Goal: Task Accomplishment & Management: Complete application form

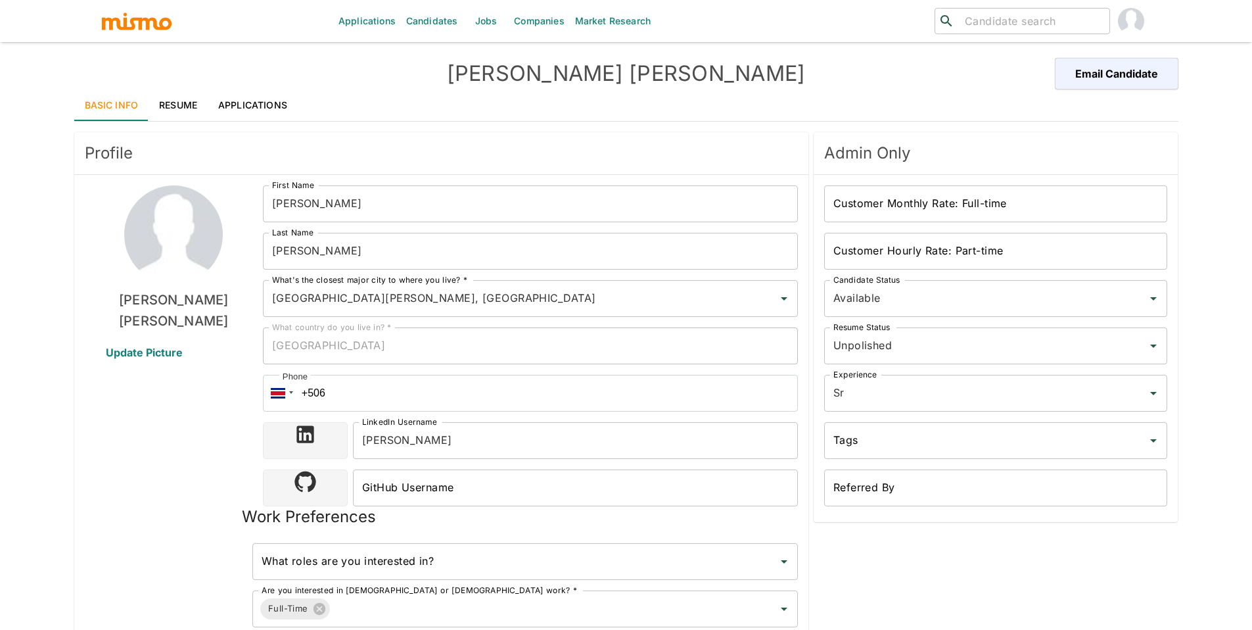
click at [428, 21] on link "Candidates" at bounding box center [432, 21] width 62 height 42
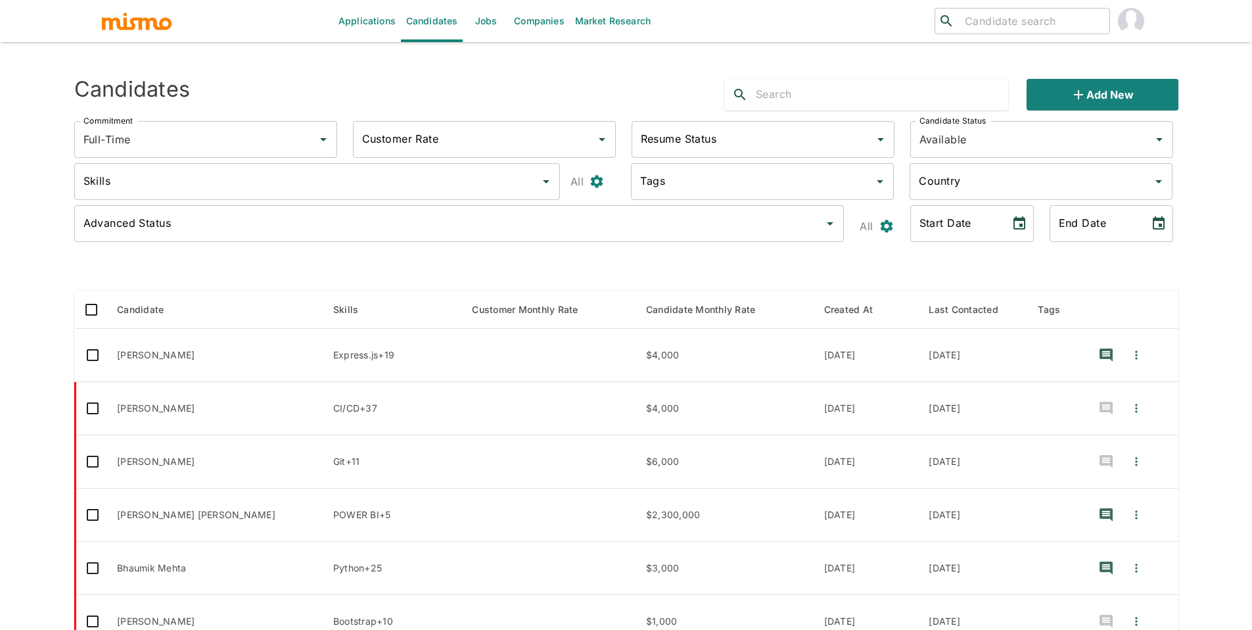
click at [476, 20] on link "Jobs" at bounding box center [486, 21] width 46 height 42
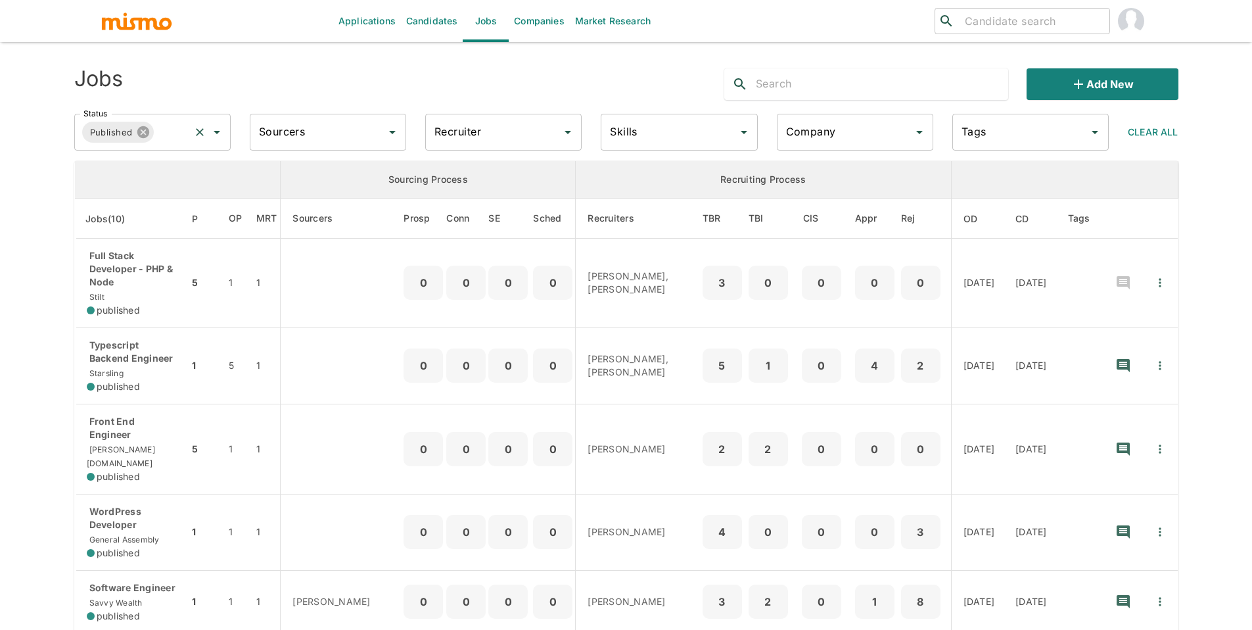
click at [143, 132] on icon at bounding box center [143, 132] width 14 height 14
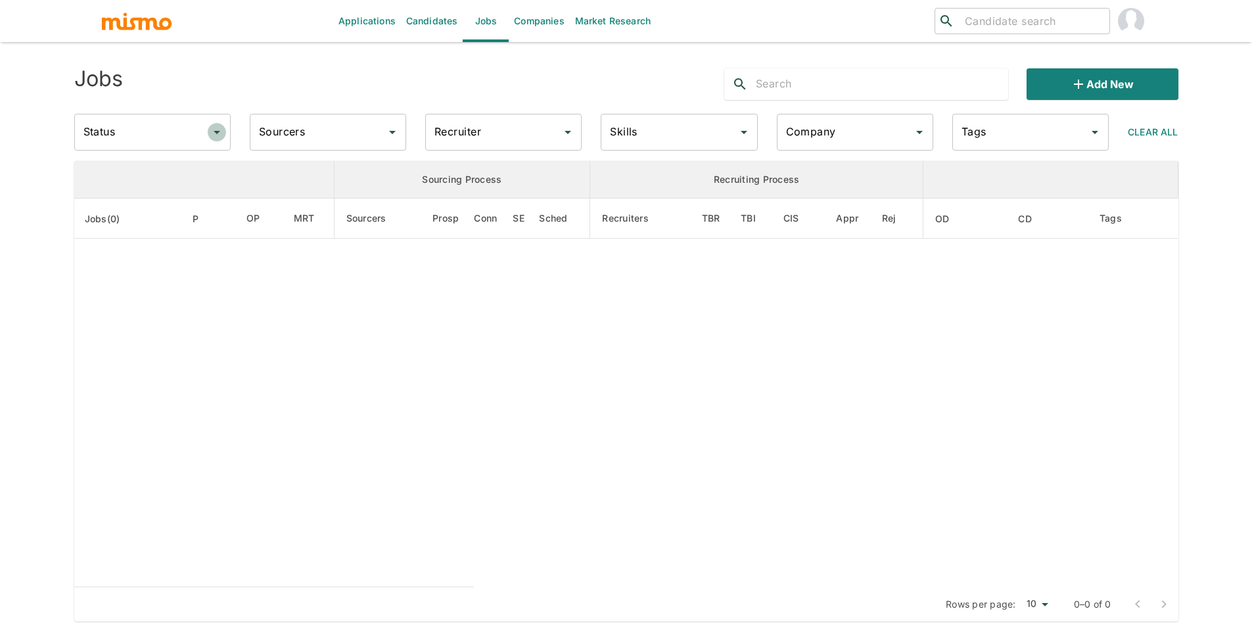
click at [214, 137] on icon "Open" at bounding box center [217, 132] width 16 height 16
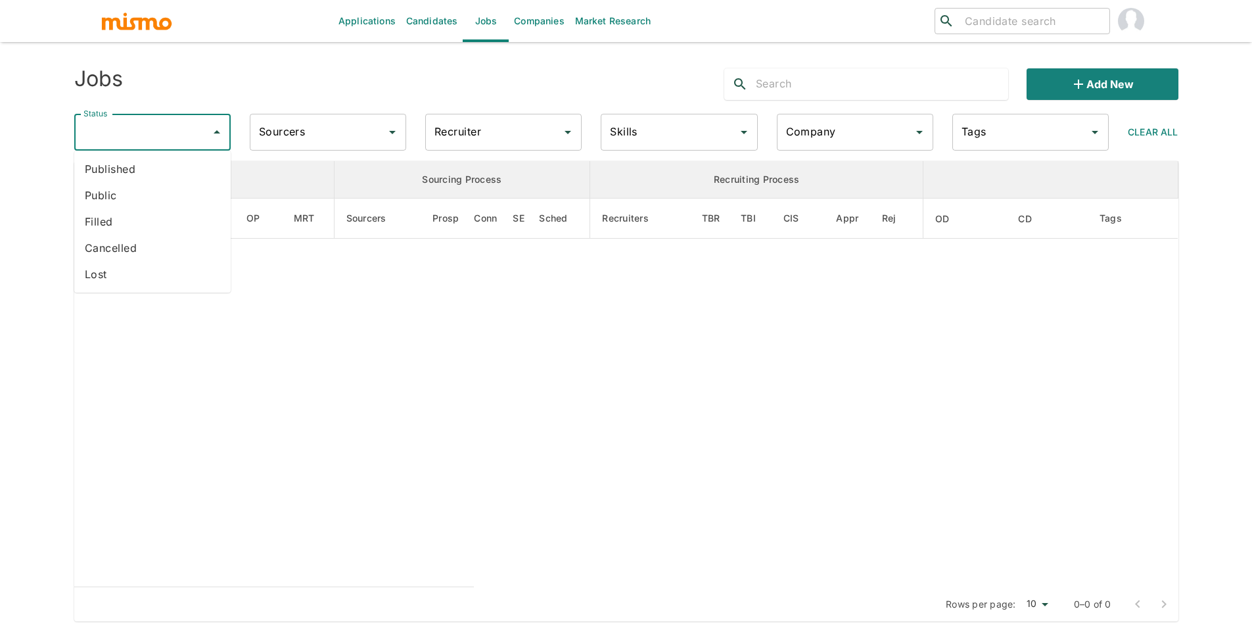
click at [183, 245] on li "Cancelled" at bounding box center [152, 248] width 156 height 26
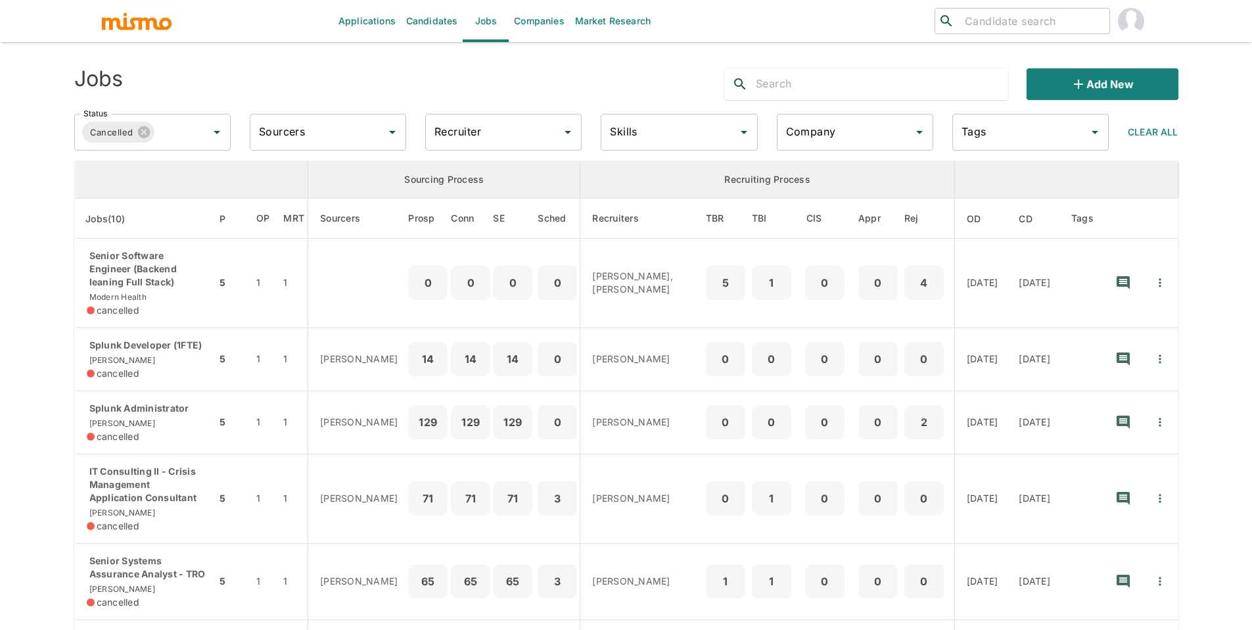
click at [858, 89] on input "text" at bounding box center [882, 84] width 252 height 21
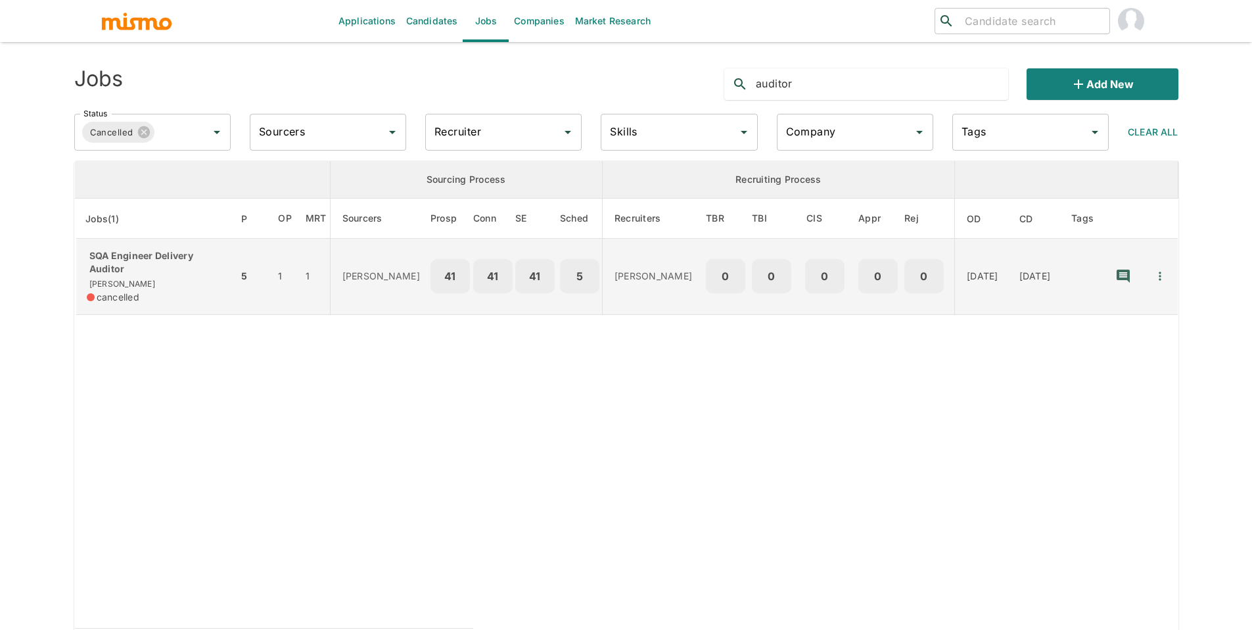
type input "auditor"
click at [131, 268] on p "SQA Engineer Delivery Auditor" at bounding box center [157, 262] width 141 height 26
click at [1160, 275] on icon "Quick Actions" at bounding box center [1159, 275] width 13 height 13
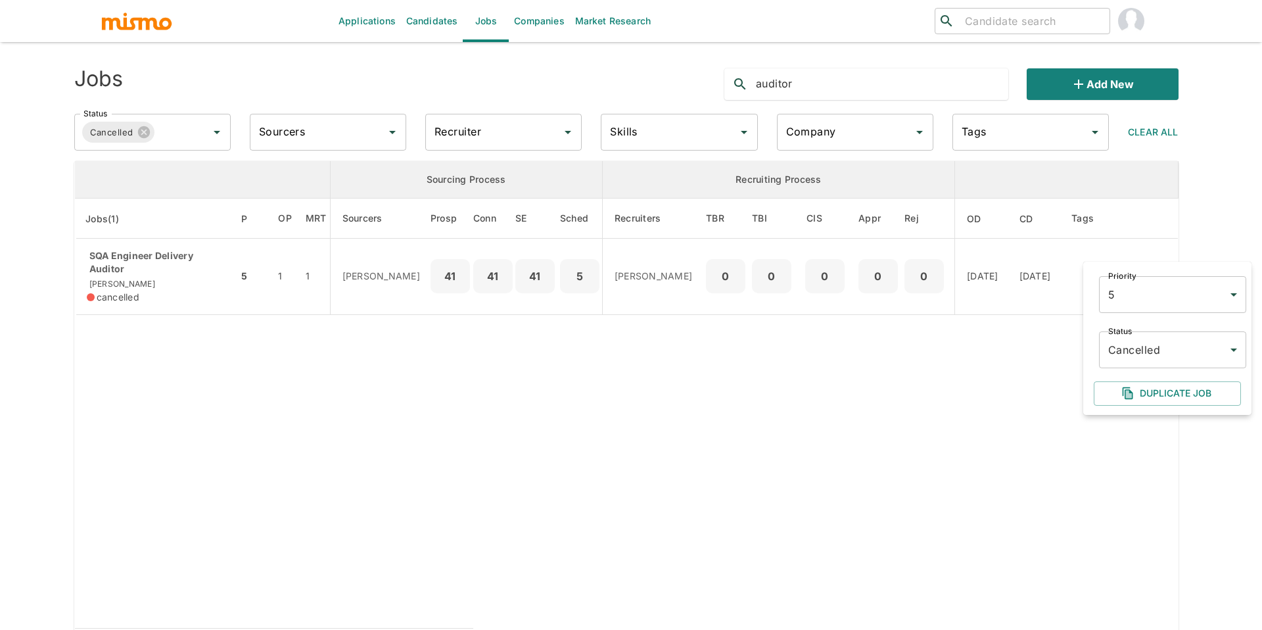
click at [1147, 349] on body "Applications Candidates Jobs Companies Market Research ​ ​ Jobs auditor Add new…" at bounding box center [631, 330] width 1262 height 661
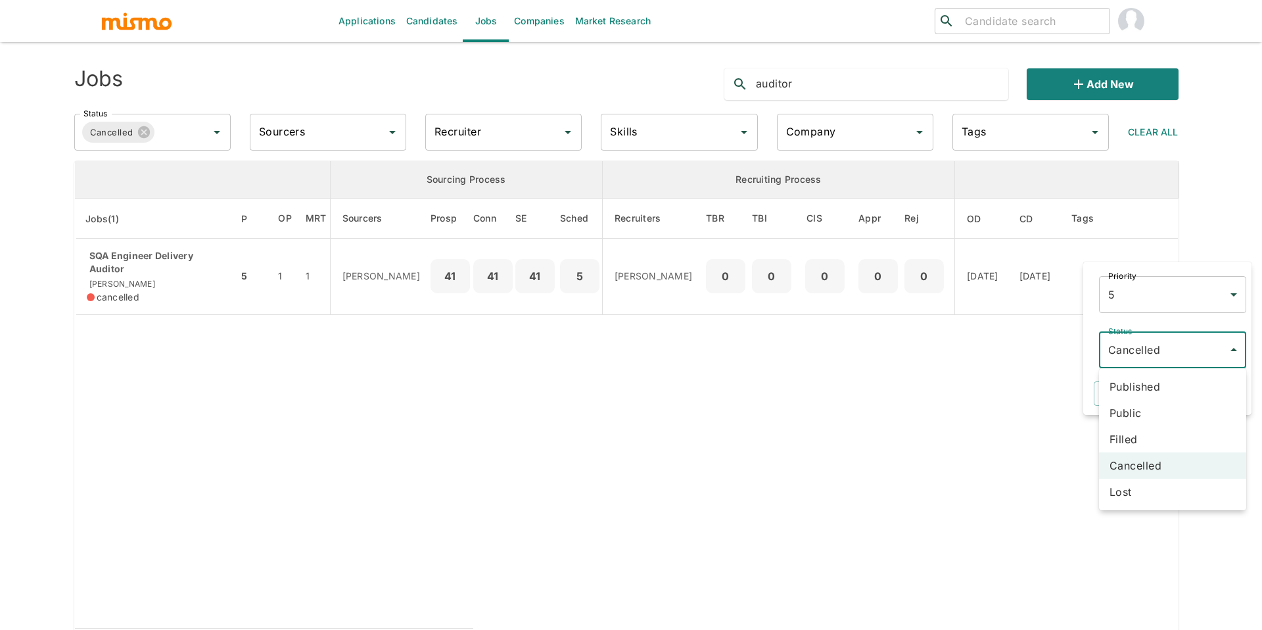
click at [1149, 390] on li "Published" at bounding box center [1172, 386] width 147 height 26
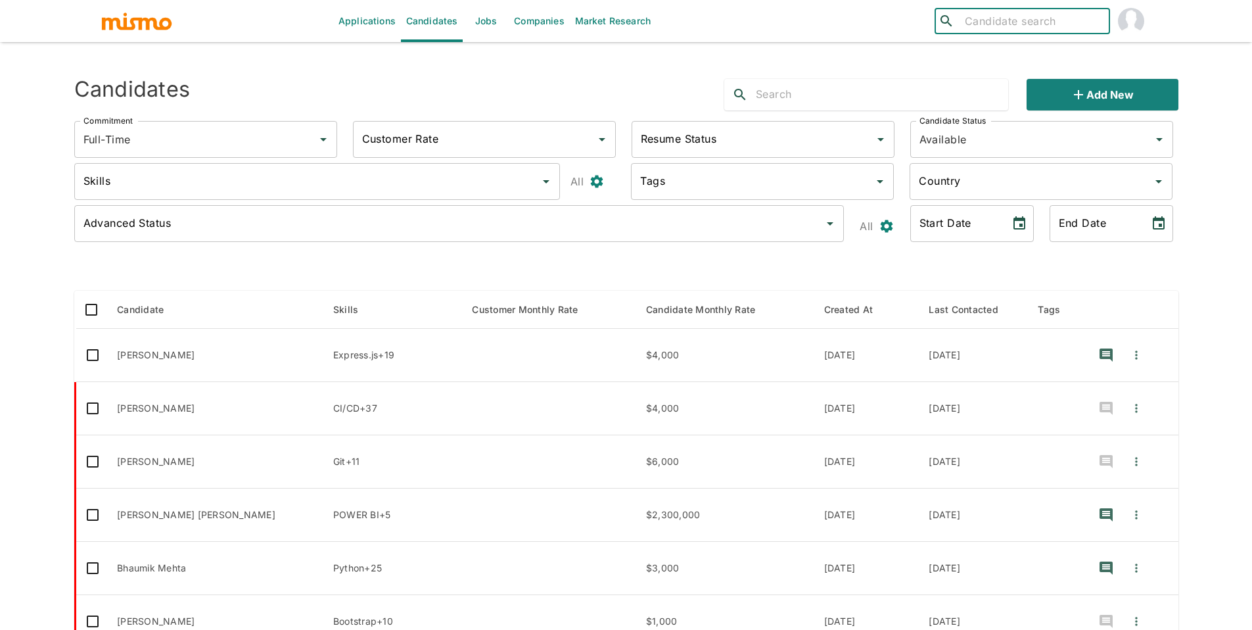
click at [1011, 20] on input "search" at bounding box center [1031, 21] width 145 height 18
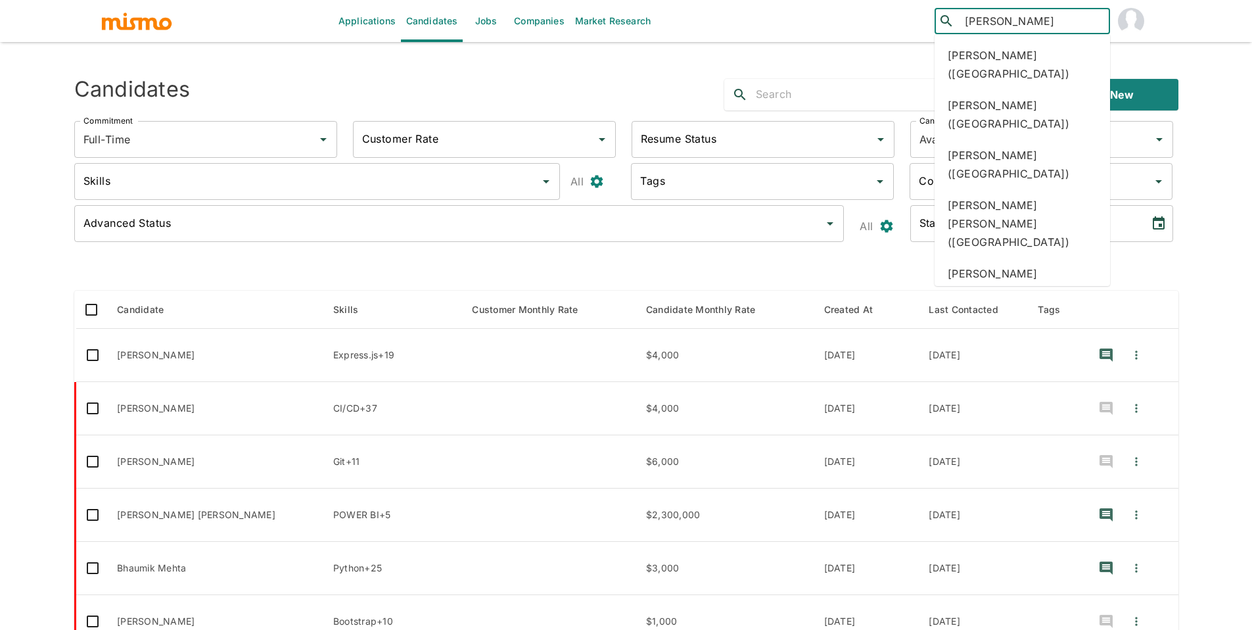
drag, startPoint x: 1015, startPoint y: 22, endPoint x: 899, endPoint y: 18, distance: 115.7
click at [899, 18] on div "​ esteban ​" at bounding box center [976, 21] width 350 height 42
type input "="
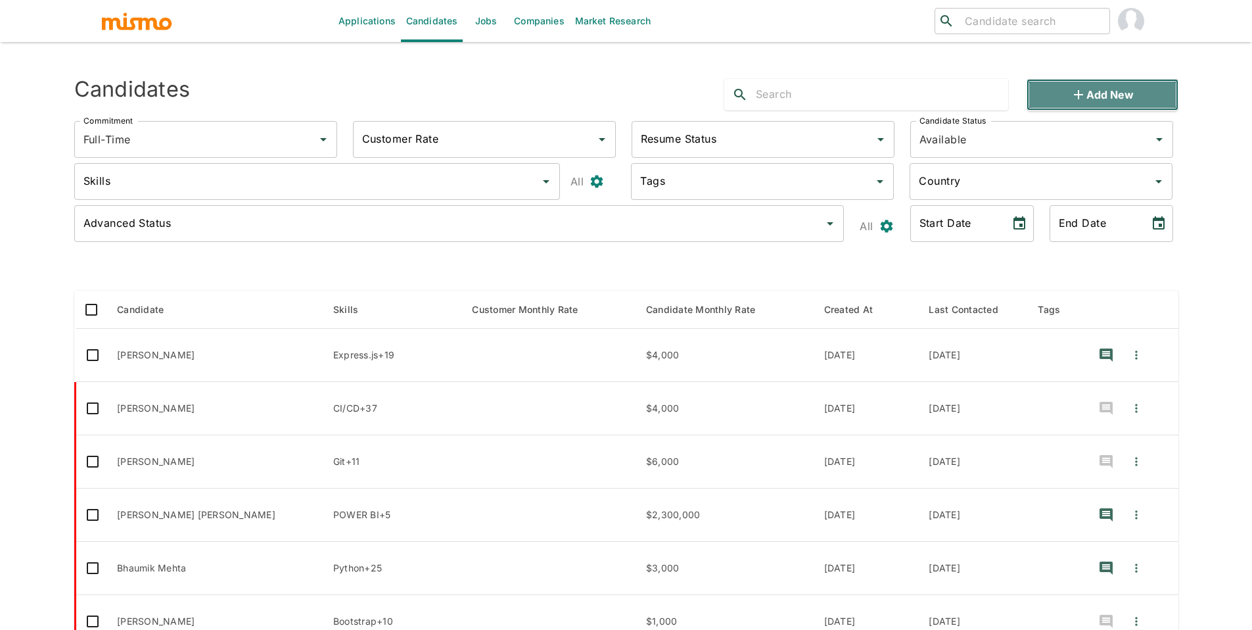
click at [1107, 104] on button "Add new" at bounding box center [1101, 95] width 151 height 32
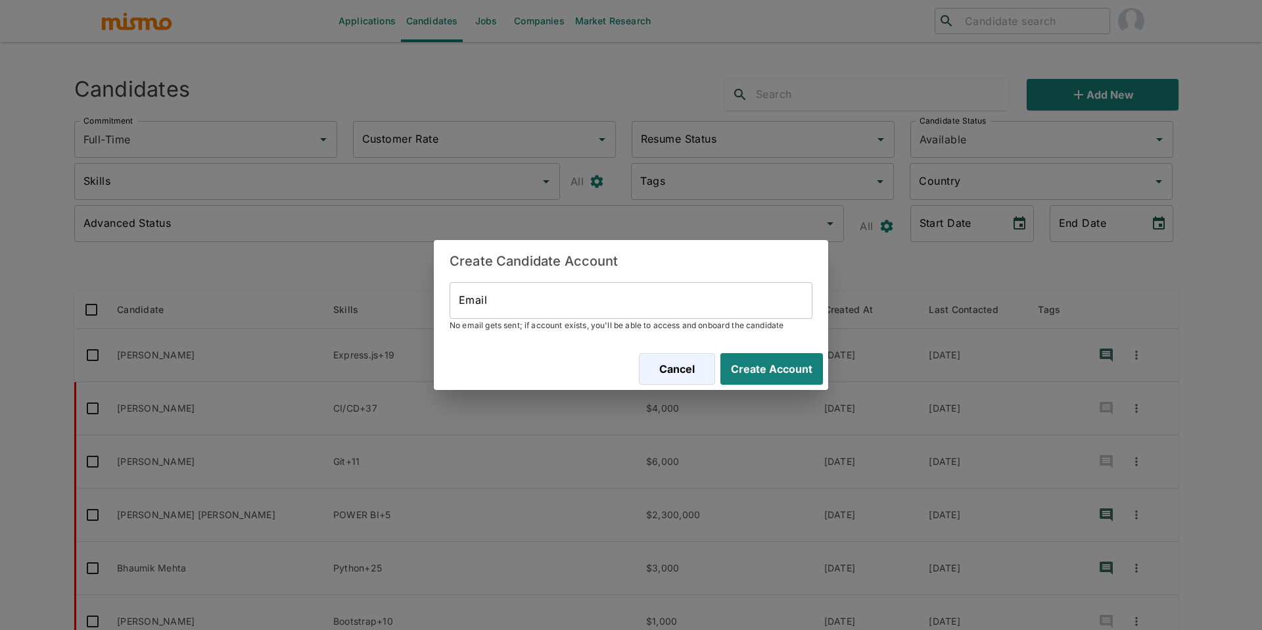
click at [669, 299] on input "Email" at bounding box center [630, 300] width 363 height 37
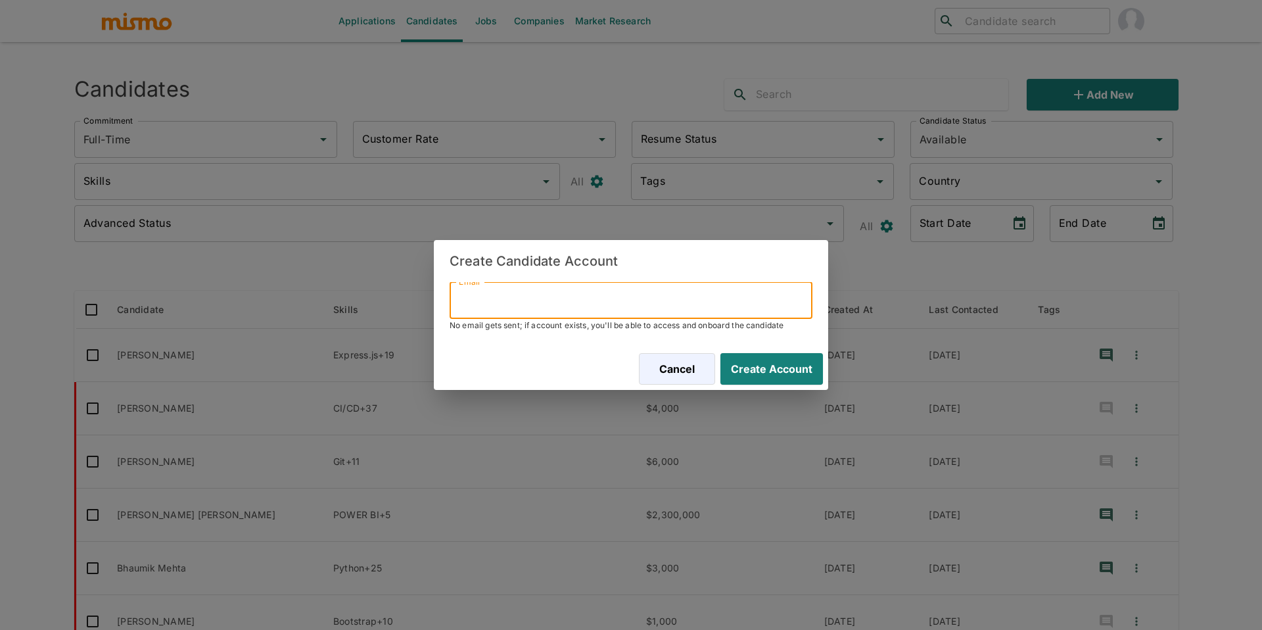
paste input "estebanpardo@gmail.com"
type input "estebanpardo@gmail.com"
click at [720, 353] on button "Create Account" at bounding box center [771, 369] width 103 height 32
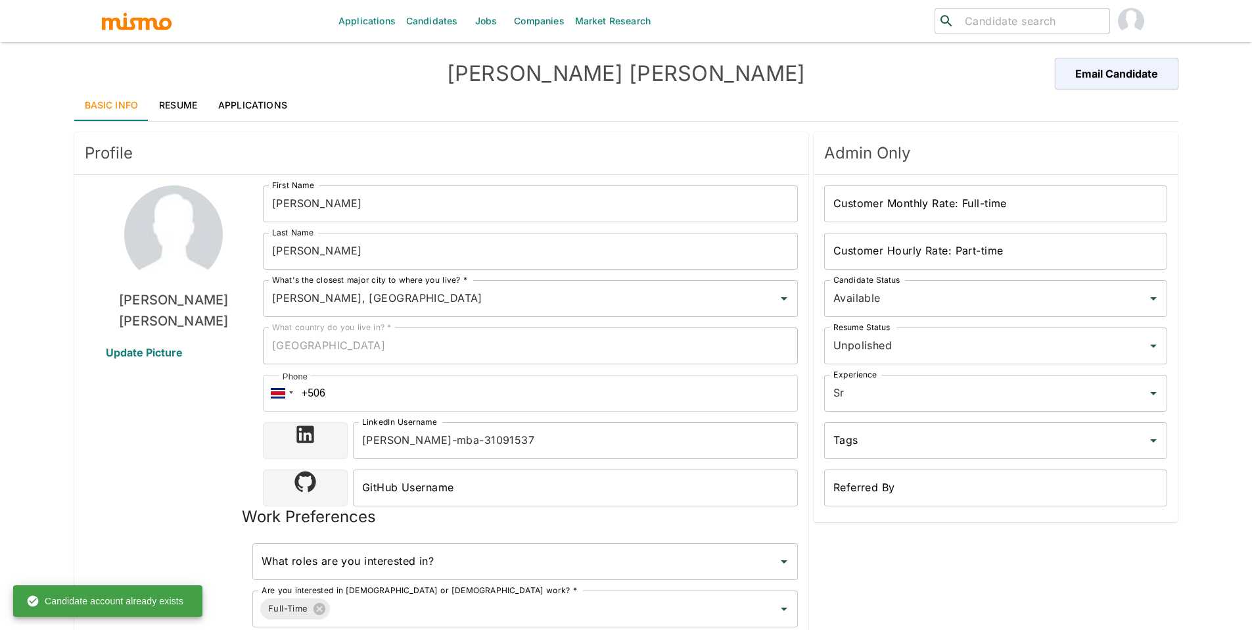
click at [421, 20] on link "Candidates" at bounding box center [432, 21] width 62 height 42
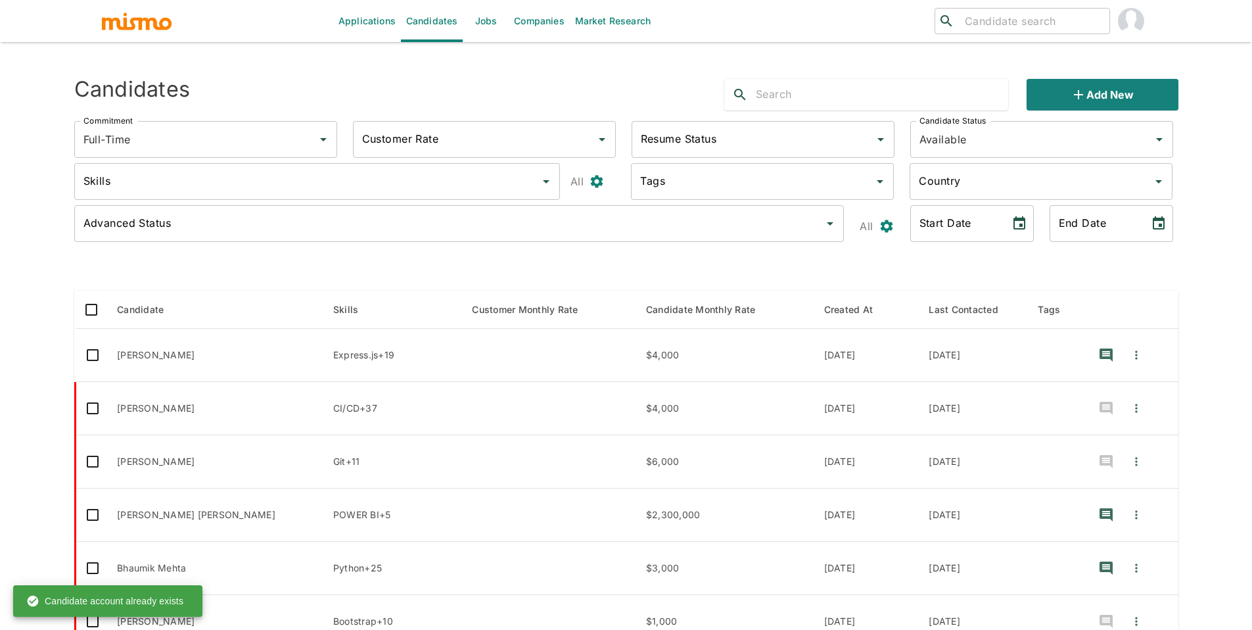
click at [1126, 114] on div "Candidate Status Available Candidate Status" at bounding box center [1039, 136] width 279 height 53
click at [1118, 98] on button "Add new" at bounding box center [1101, 95] width 151 height 32
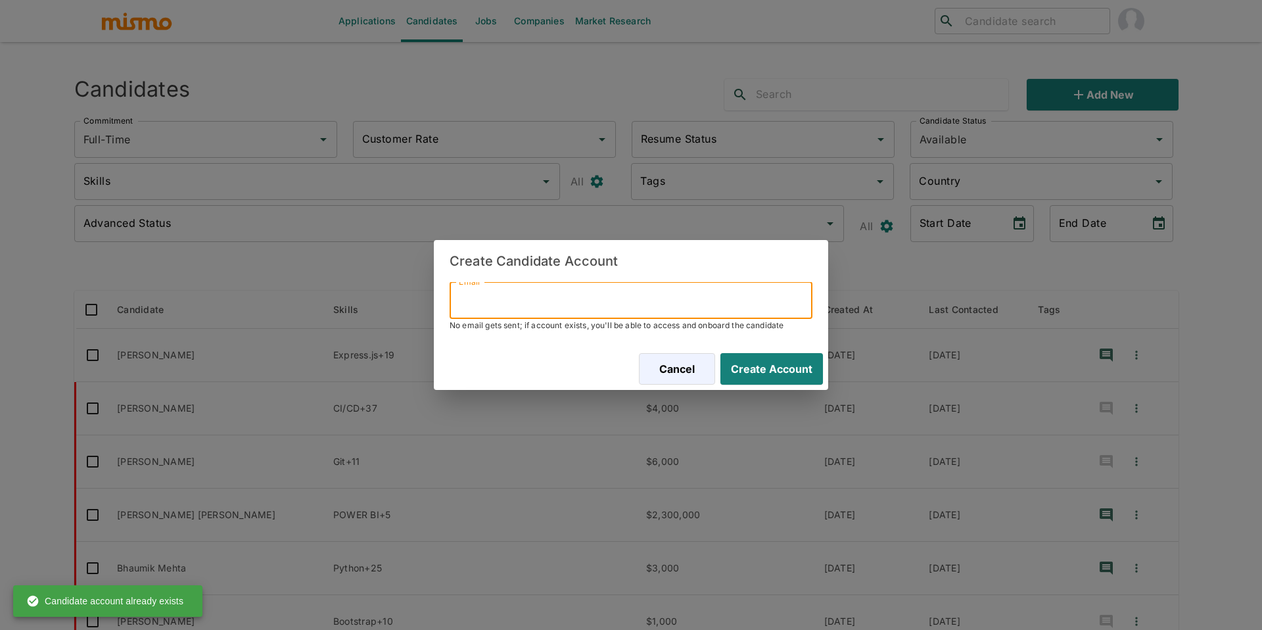
click at [637, 293] on input "Email" at bounding box center [630, 300] width 363 height 37
paste input "estebanpardo@gmail.com"
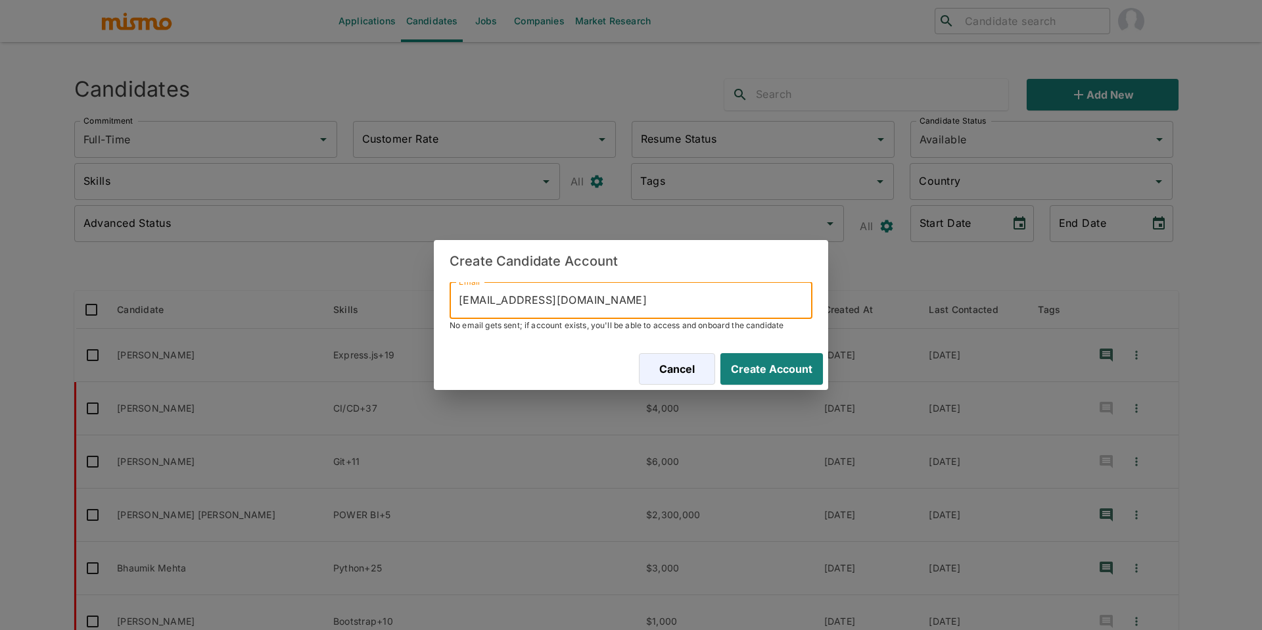
type input "estebanpardo@gmail.com"
click at [720, 353] on button "Create Account" at bounding box center [771, 369] width 103 height 32
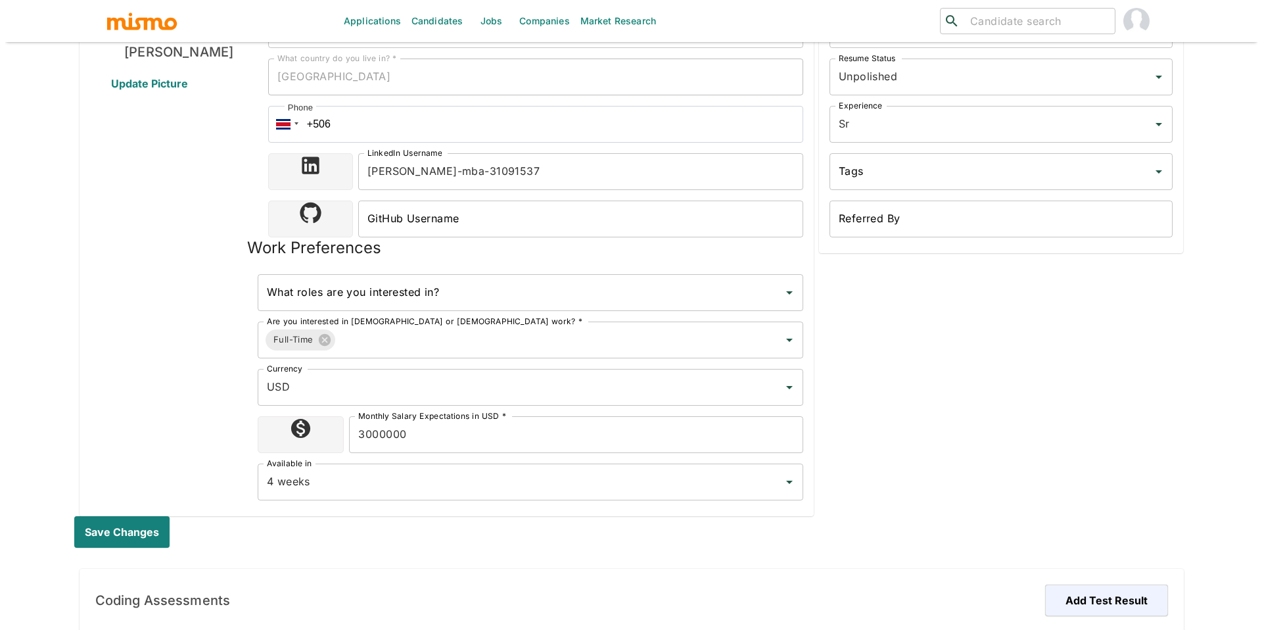
scroll to position [694, 0]
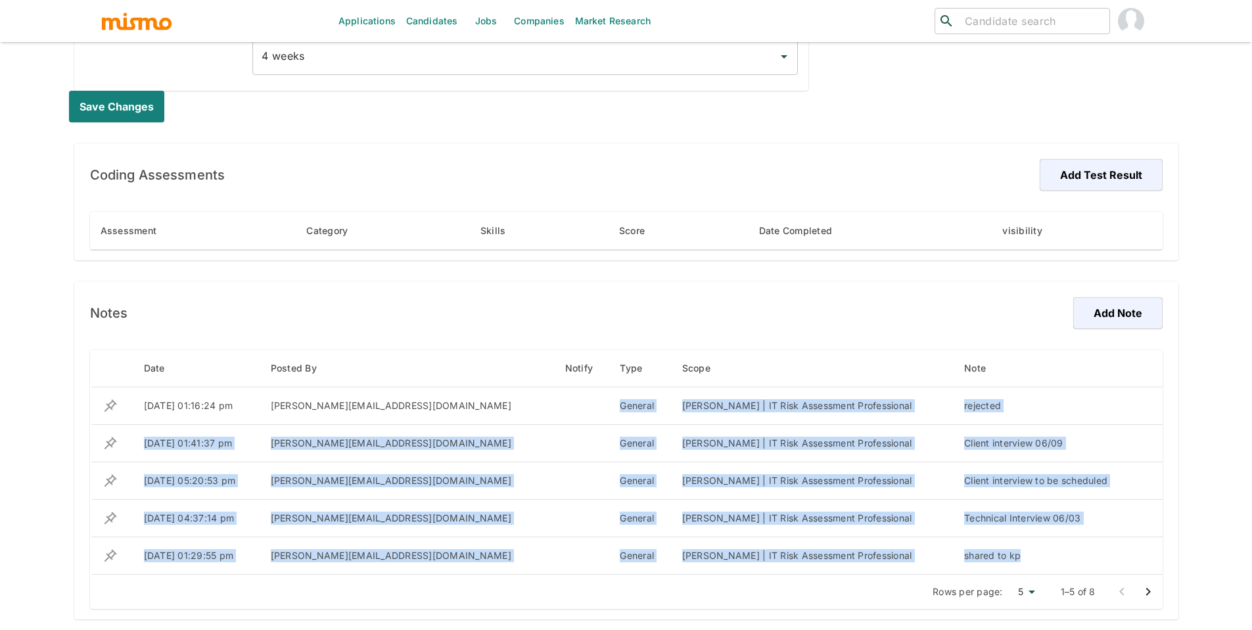
drag, startPoint x: 532, startPoint y: 403, endPoint x: 1260, endPoint y: 559, distance: 744.4
click at [1100, 573] on tbody "06/10/2025 01:16:24 pm maia@mismo.team General Kaiser | IT Risk Assessment Prof…" at bounding box center [627, 480] width 1072 height 187
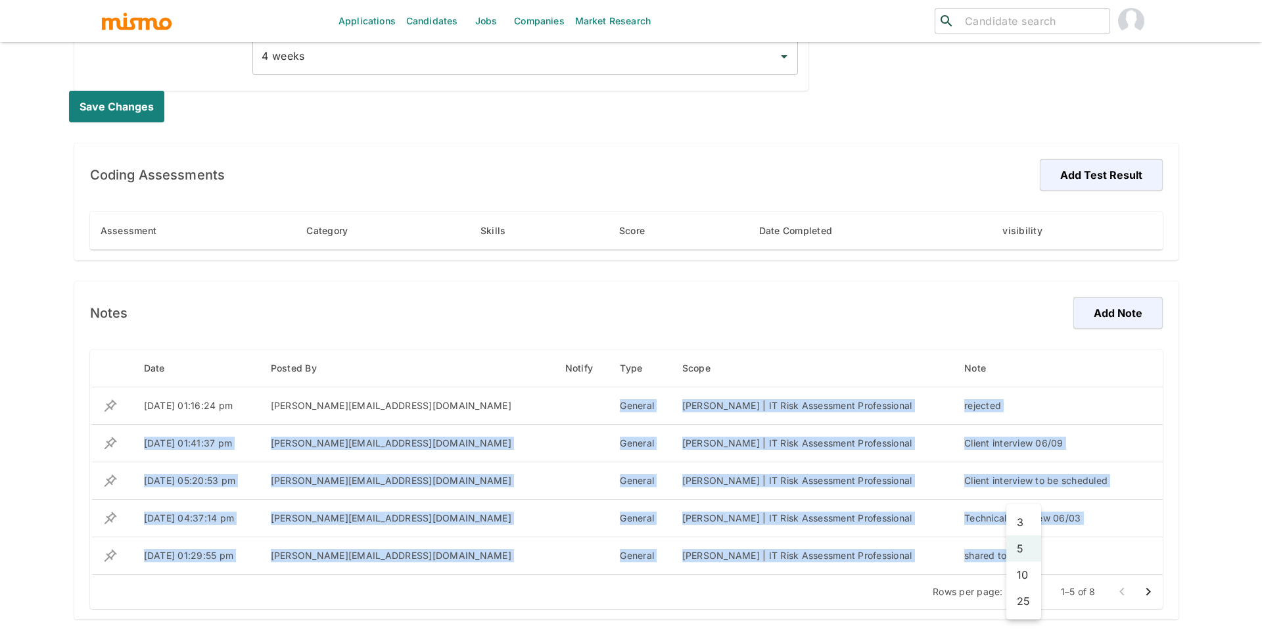
click at [1028, 581] on li "10" at bounding box center [1023, 574] width 35 height 26
type input "10"
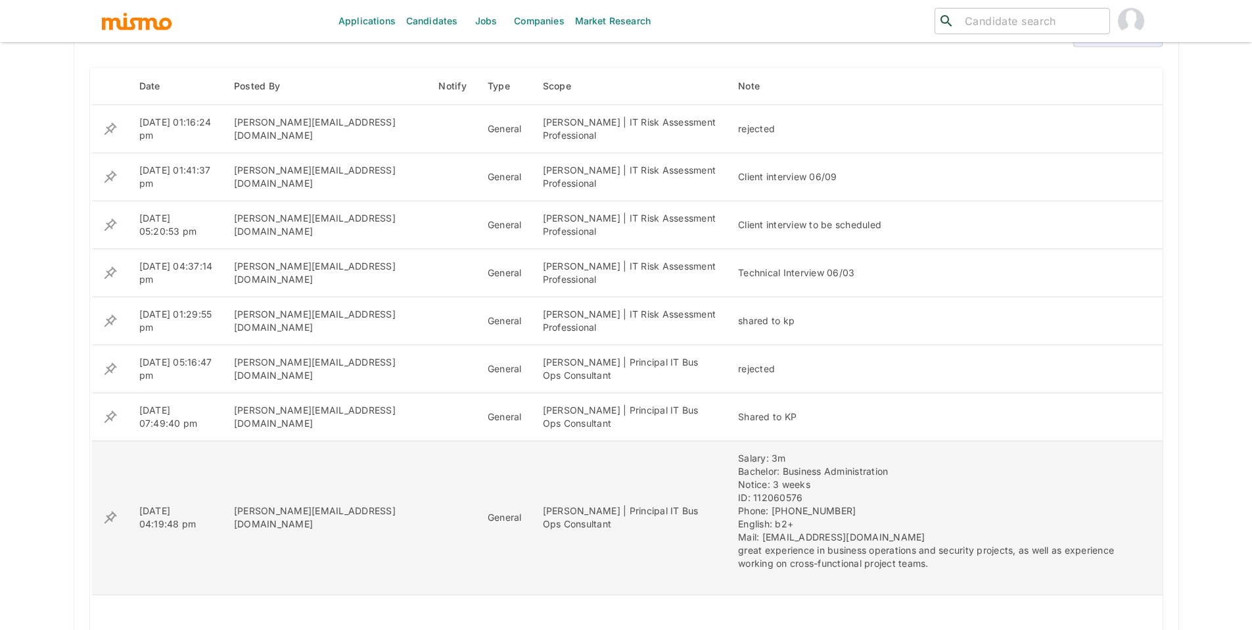
scroll to position [982, 0]
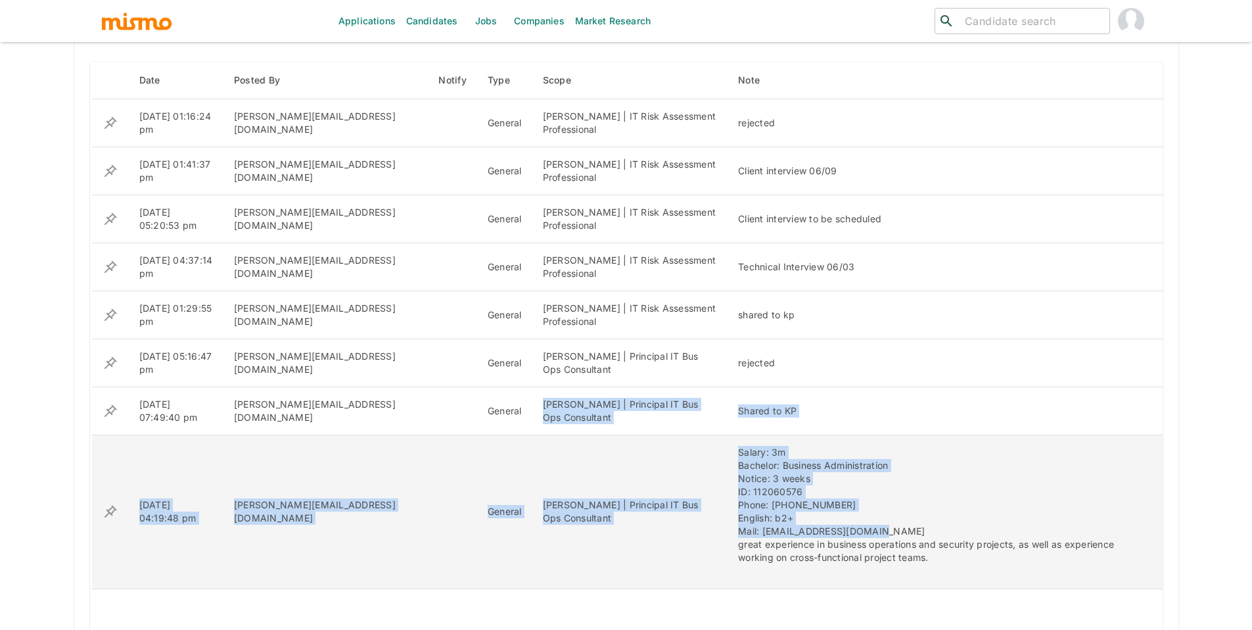
drag, startPoint x: 470, startPoint y: 408, endPoint x: 975, endPoint y: 534, distance: 520.2
click at [976, 536] on tbody "06/10/2025 01:16:24 pm maia@mismo.team General Kaiser | IT Risk Assessment Prof…" at bounding box center [627, 378] width 1072 height 559
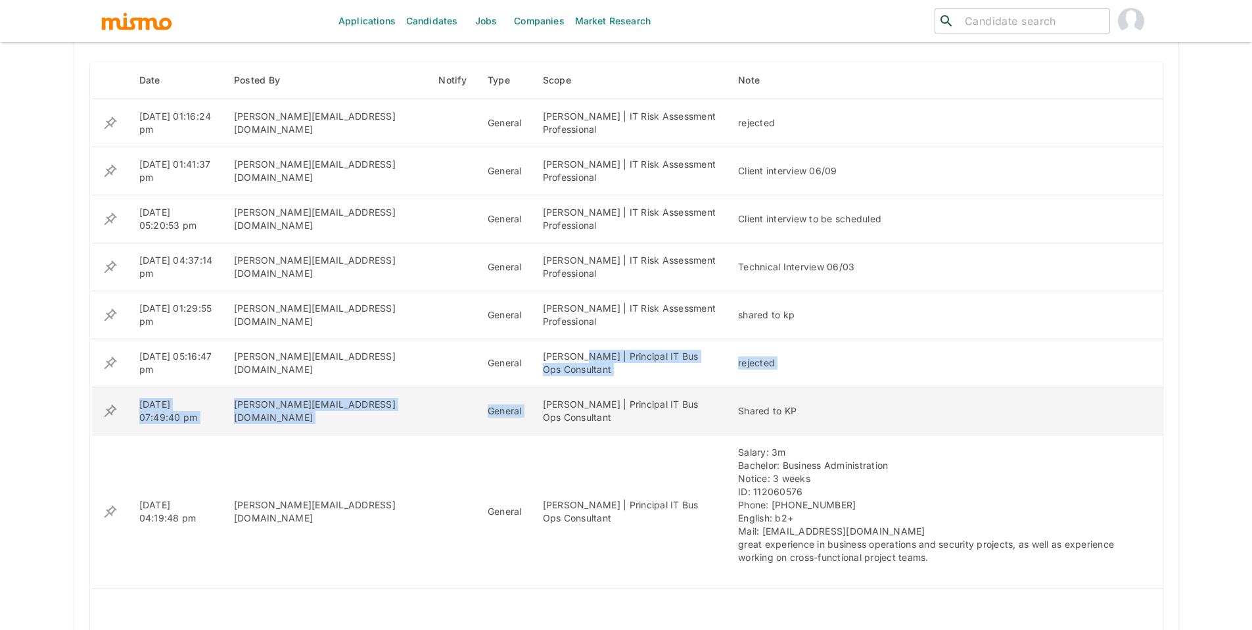
drag, startPoint x: 506, startPoint y: 359, endPoint x: 617, endPoint y: 398, distance: 117.4
click at [617, 398] on tbody "06/10/2025 01:16:24 pm maia@mismo.team General Kaiser | IT Risk Assessment Prof…" at bounding box center [627, 378] width 1072 height 559
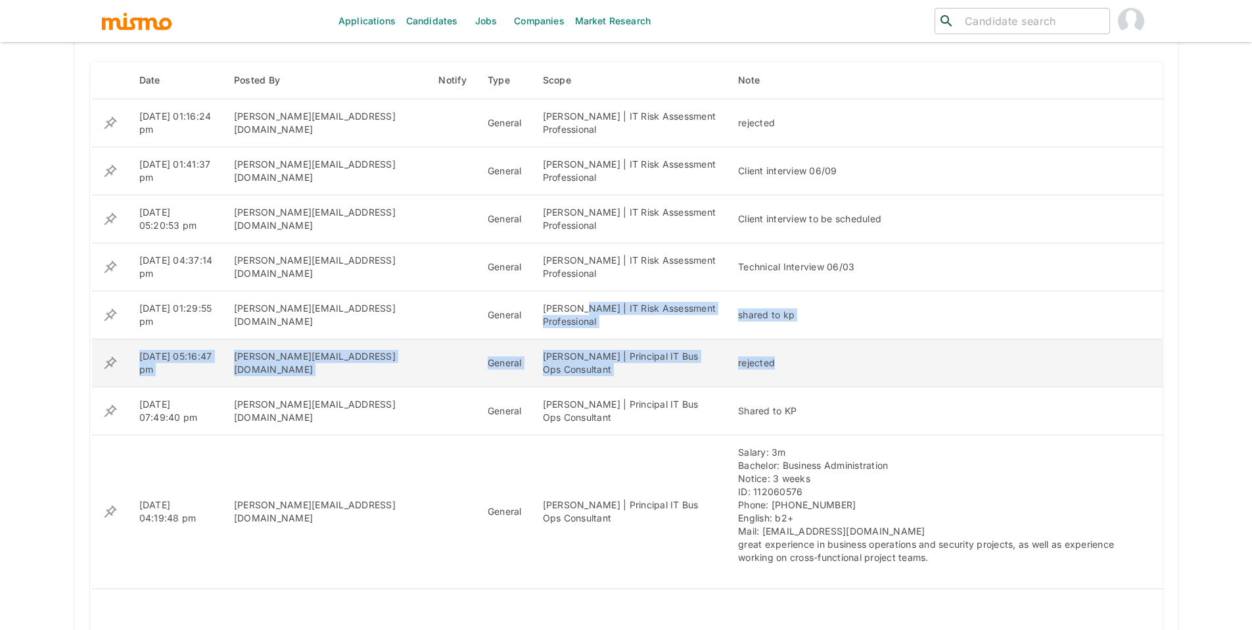
drag, startPoint x: 505, startPoint y: 311, endPoint x: 659, endPoint y: 384, distance: 170.8
click at [649, 380] on tbody "06/10/2025 01:16:24 pm maia@mismo.team General Kaiser | IT Risk Assessment Prof…" at bounding box center [627, 378] width 1072 height 559
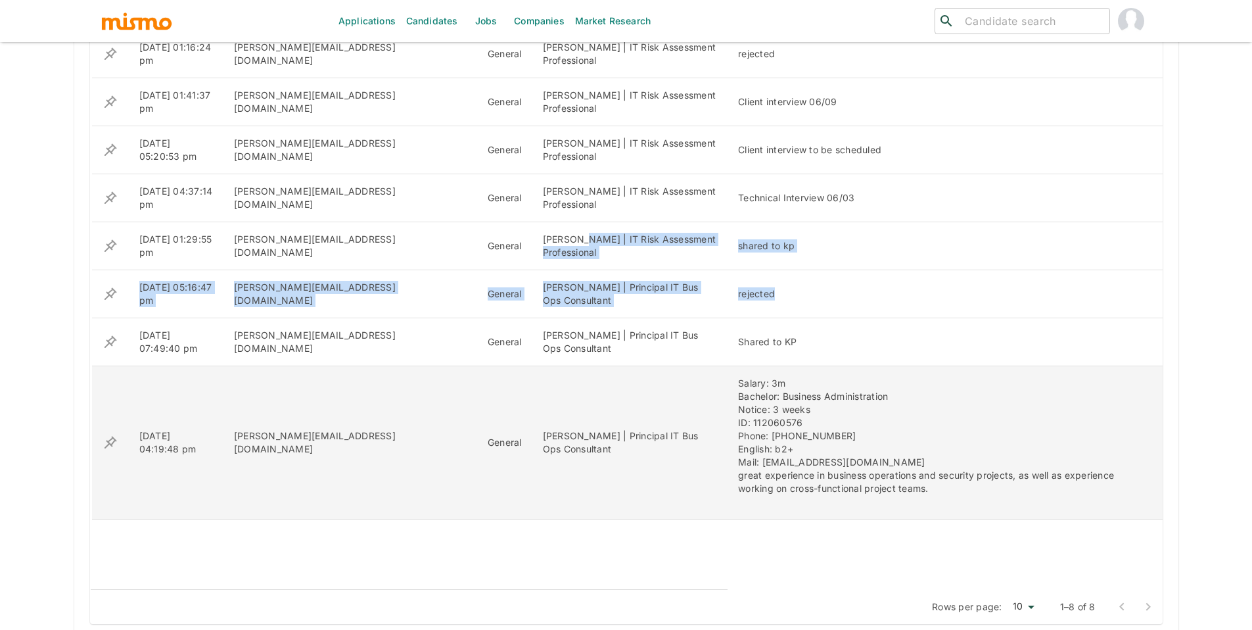
scroll to position [1066, 0]
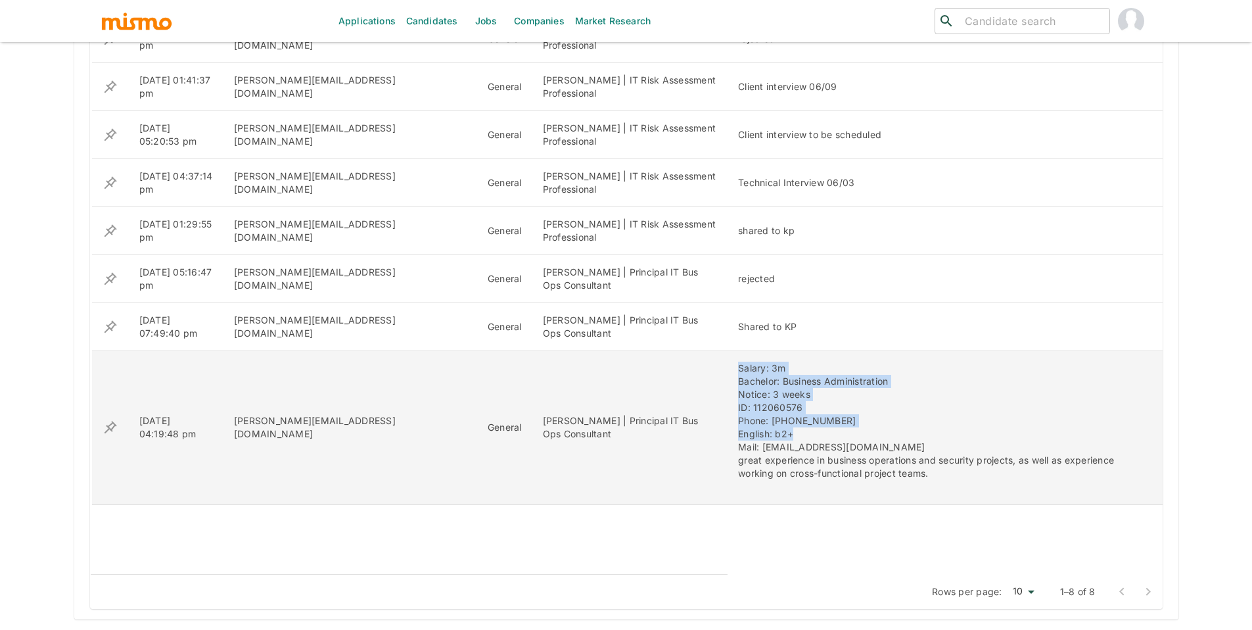
drag, startPoint x: 649, startPoint y: 367, endPoint x: 982, endPoint y: 435, distance: 340.1
click at [982, 435] on div "Salary: 3m Bachelor: Business Administration Notice: 3 weeks ID: 112060576 Phon…" at bounding box center [934, 426] width 392 height 131
click at [915, 411] on div "Salary: 3m Bachelor: Business Administration Notice: 3 weeks ID: 112060576 Phon…" at bounding box center [934, 426] width 392 height 131
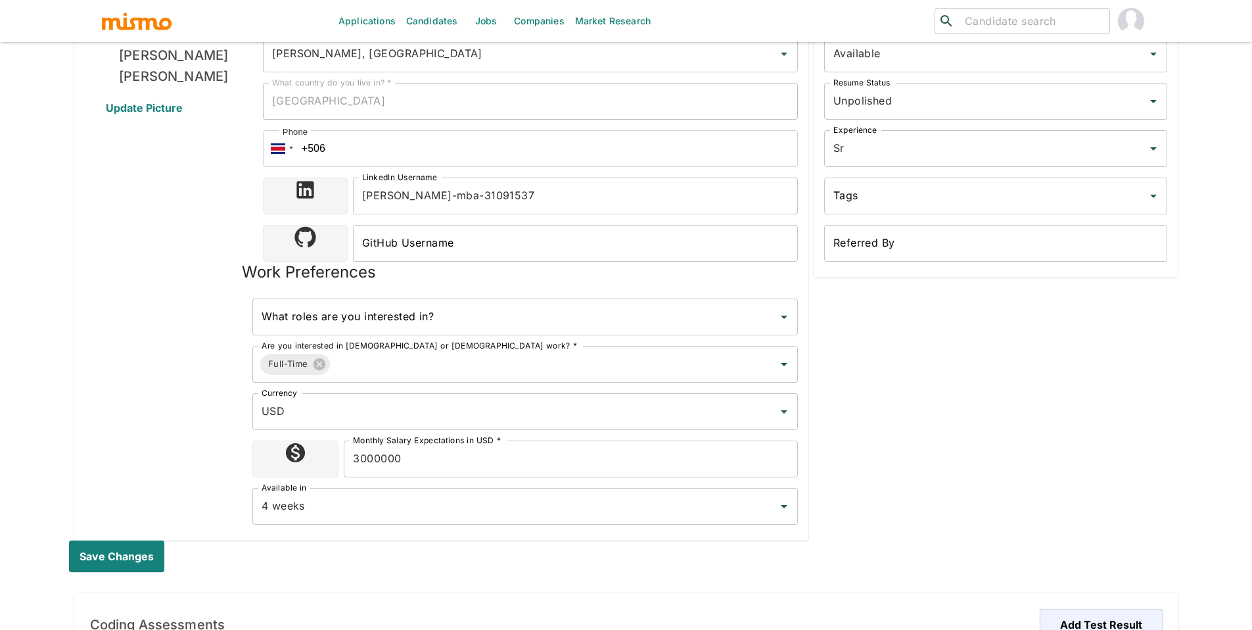
scroll to position [0, 0]
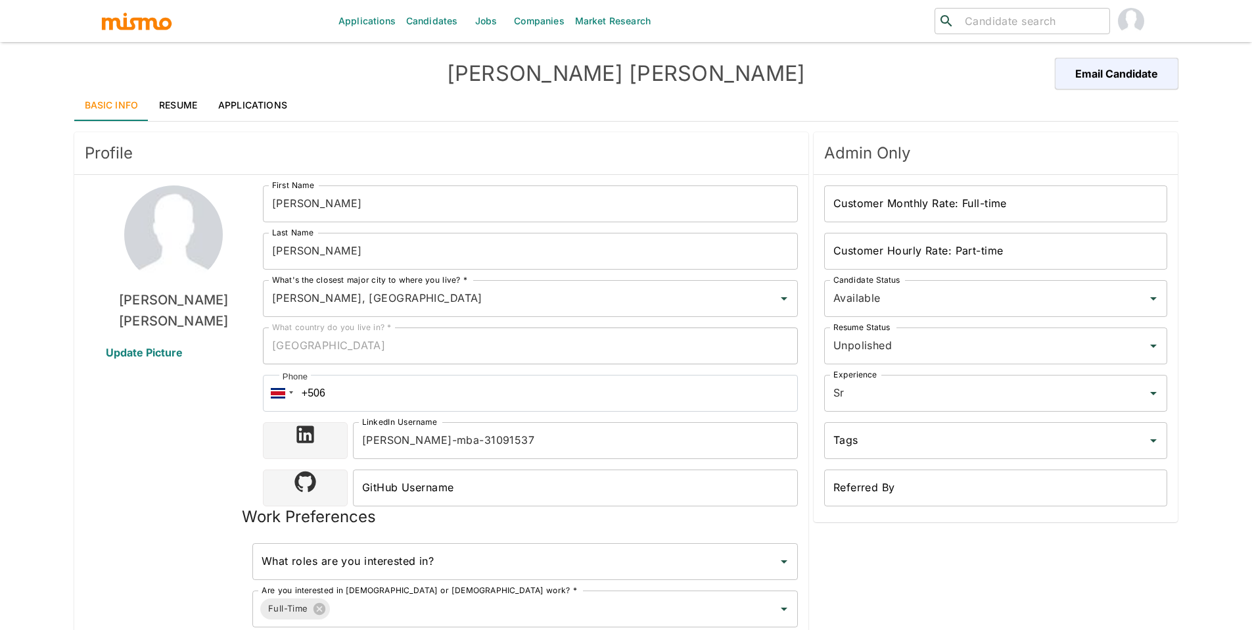
click at [173, 106] on link "Resume" at bounding box center [178, 105] width 59 height 32
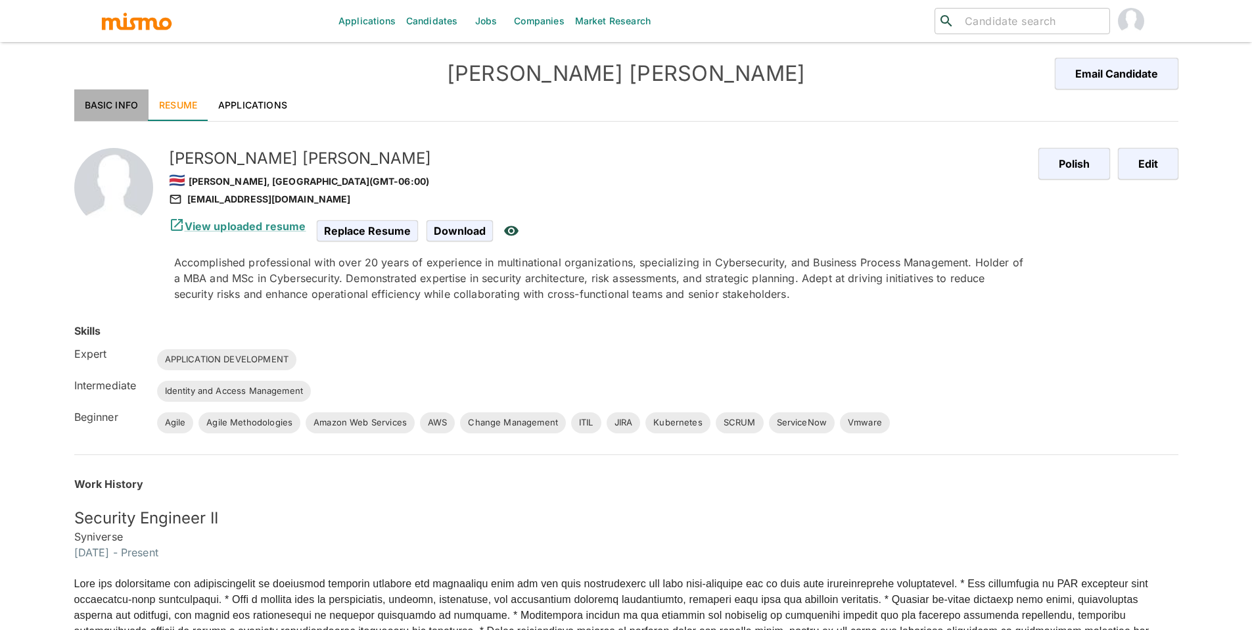
click at [107, 98] on link "Basic Info" at bounding box center [111, 105] width 75 height 32
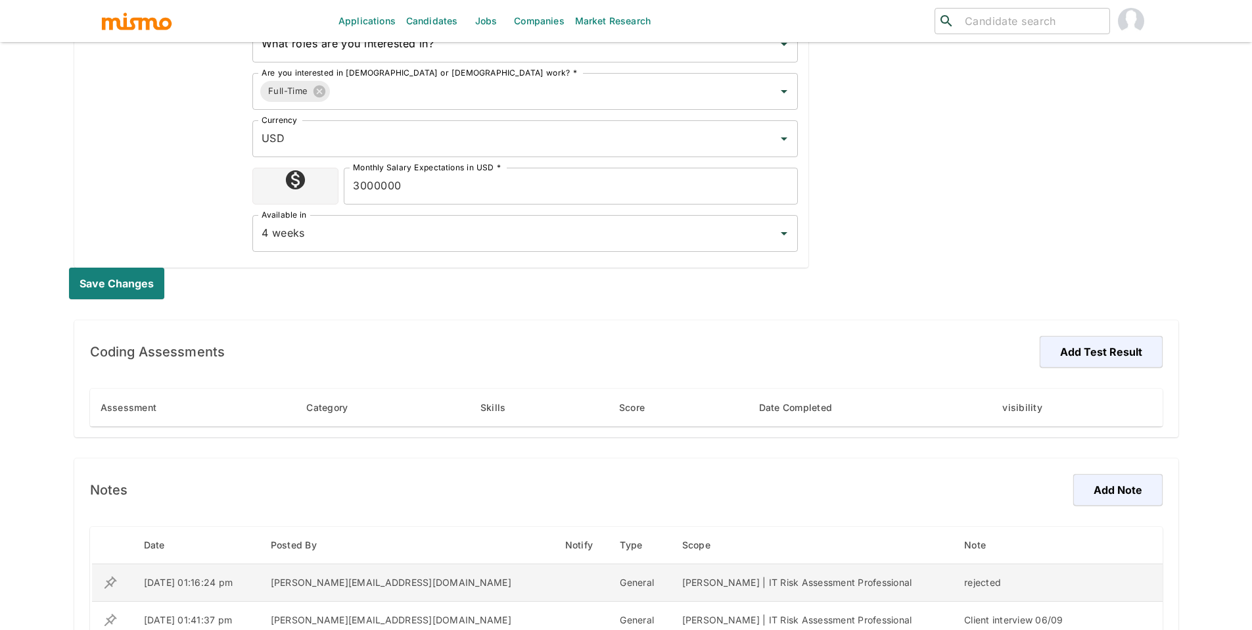
scroll to position [694, 0]
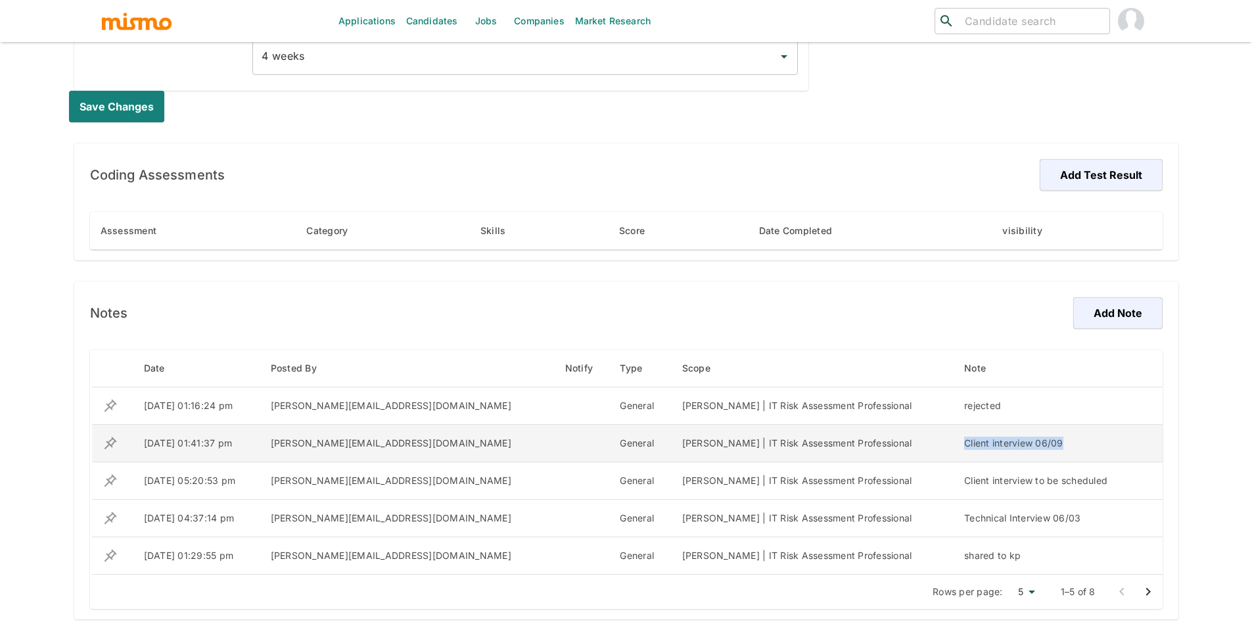
drag, startPoint x: 915, startPoint y: 442, endPoint x: 1105, endPoint y: 448, distance: 190.0
click at [1103, 448] on div "Client interview 06/09" at bounding box center [1046, 442] width 164 height 13
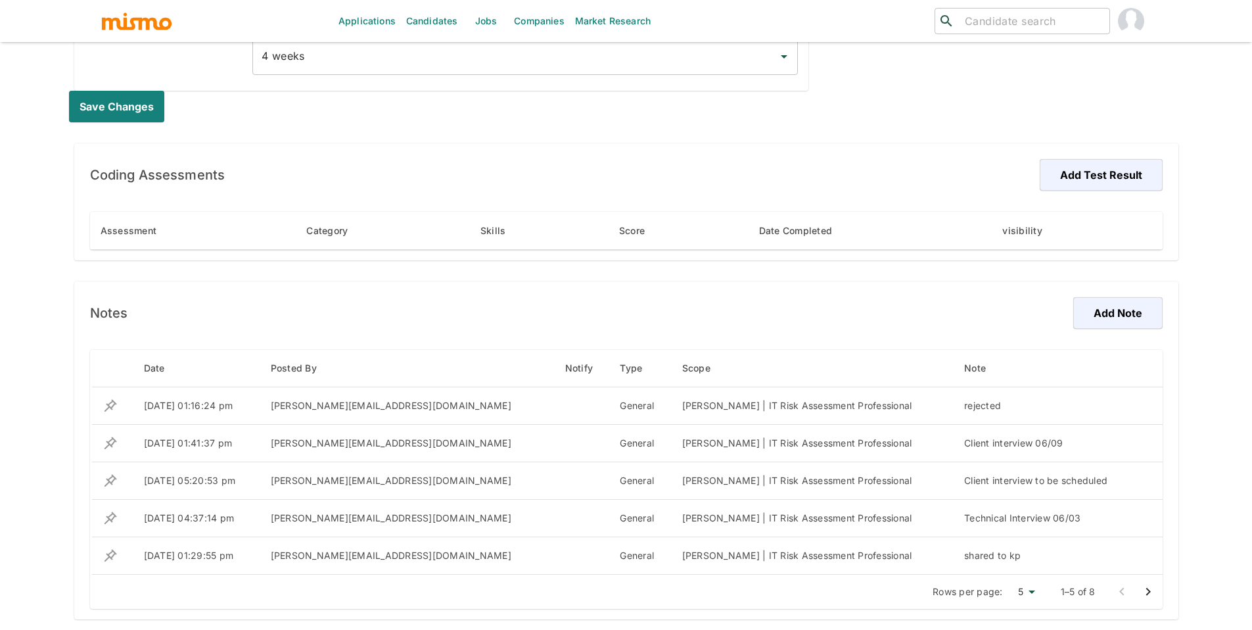
click at [1001, 18] on input "search" at bounding box center [1031, 21] width 145 height 18
type input "beltra"
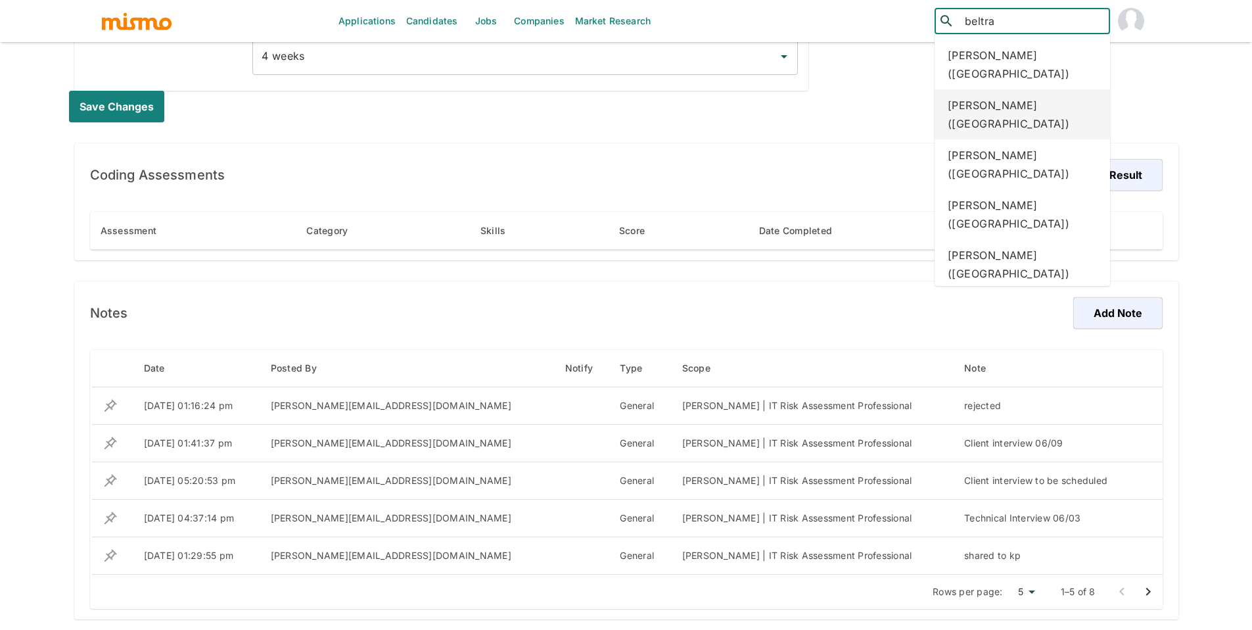
click at [990, 93] on div "Andres Beltran (Costa Rica)" at bounding box center [1021, 114] width 175 height 50
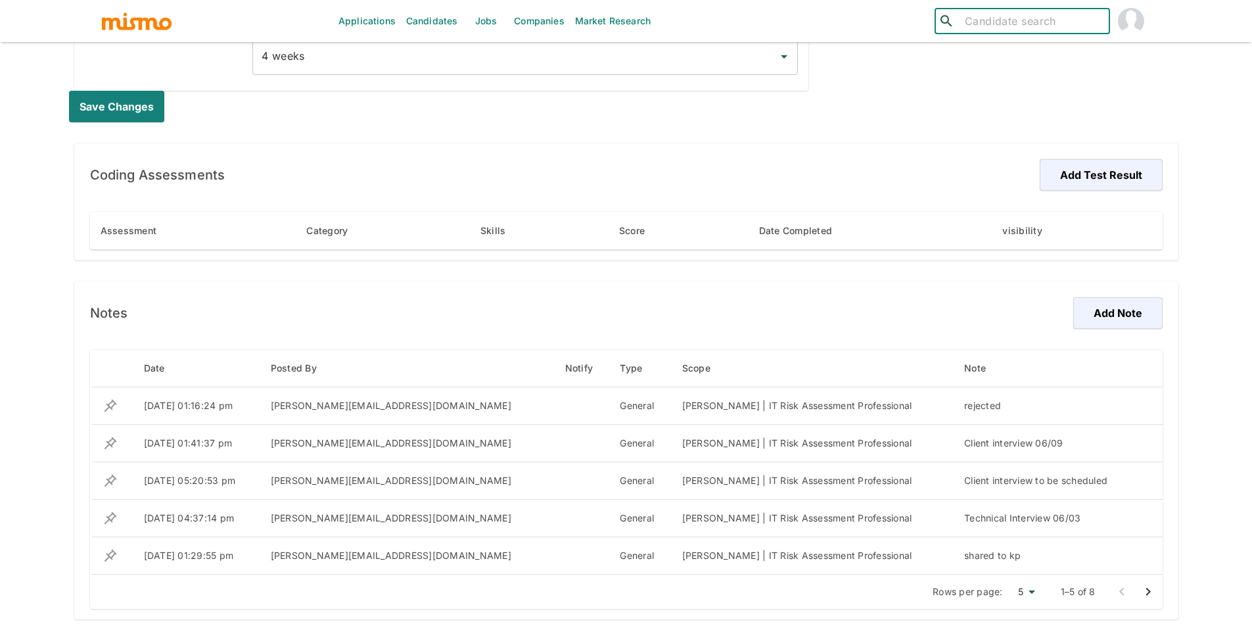
scroll to position [0, 0]
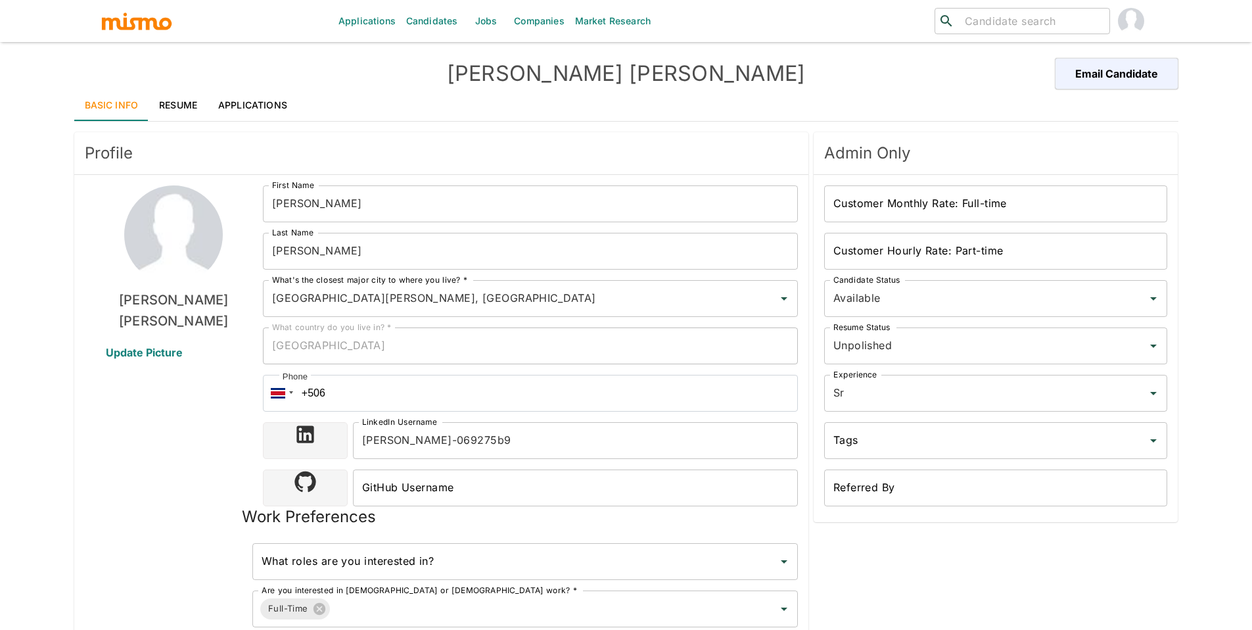
click at [269, 104] on link "Applications" at bounding box center [253, 105] width 90 height 32
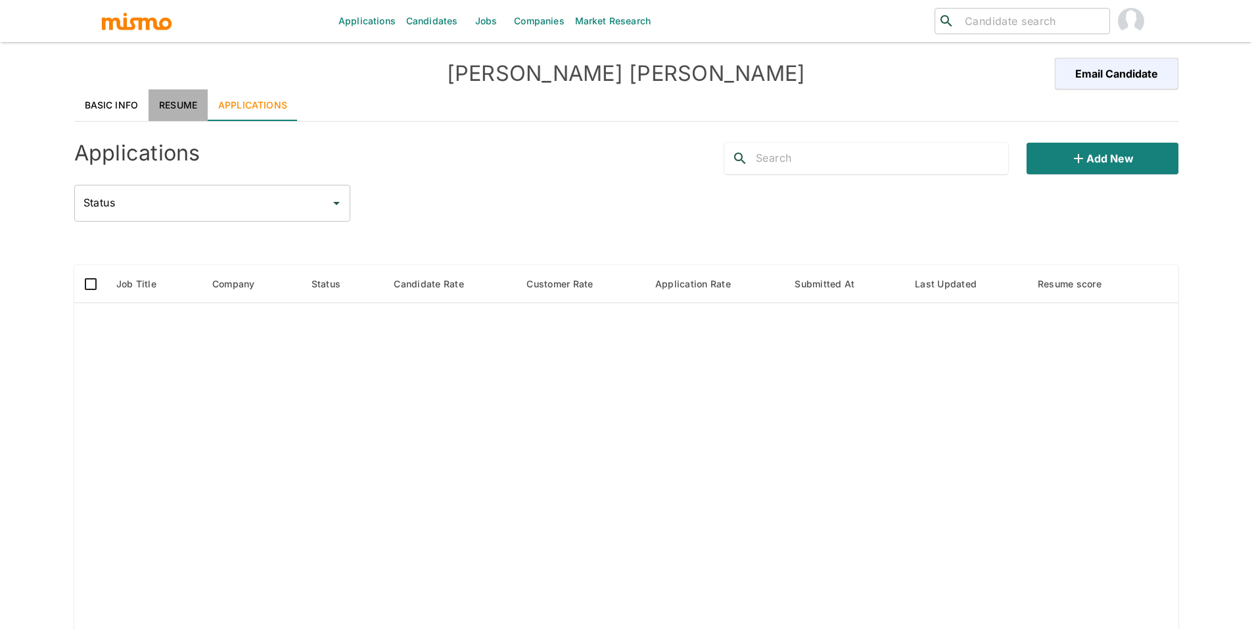
click at [187, 112] on link "Resume" at bounding box center [178, 105] width 59 height 32
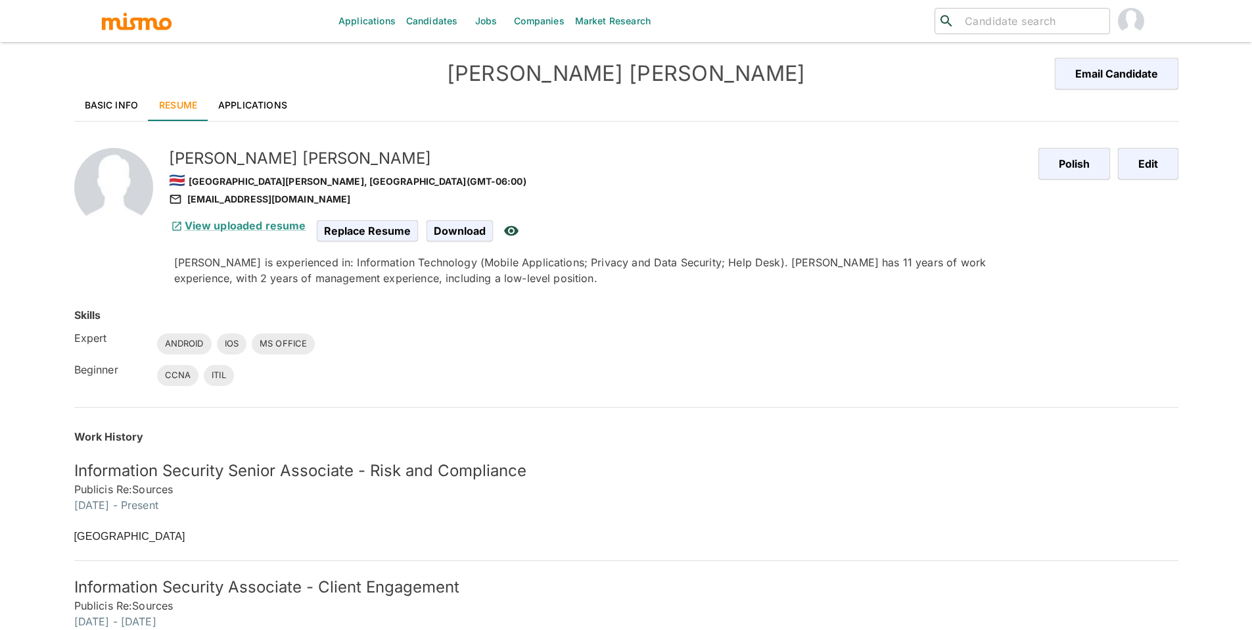
drag, startPoint x: 223, startPoint y: 473, endPoint x: 766, endPoint y: 509, distance: 543.3
click at [766, 509] on div "Information Security Senior Associate - Risk and Compliance Publicis Re:Sources…" at bounding box center [618, 478] width 1120 height 68
click at [449, 456] on div "Information Security Senior Associate - Risk and Compliance Publicis Re:Sources…" at bounding box center [618, 478] width 1120 height 68
click at [110, 104] on link "Basic Info" at bounding box center [111, 105] width 75 height 32
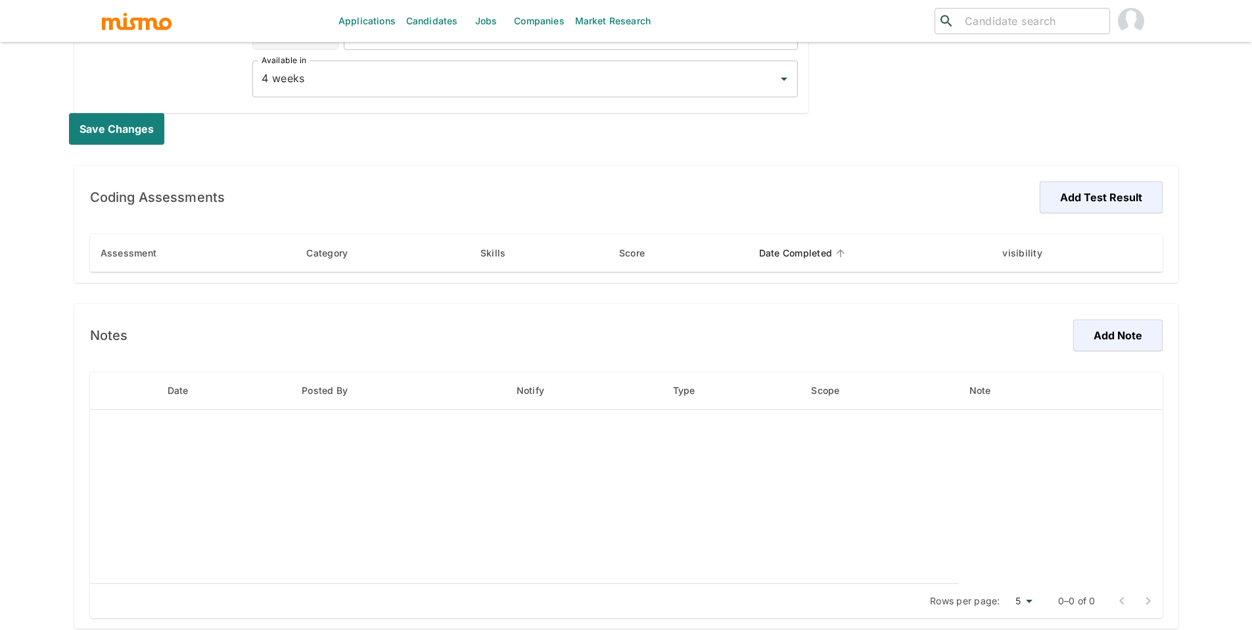
scroll to position [681, 0]
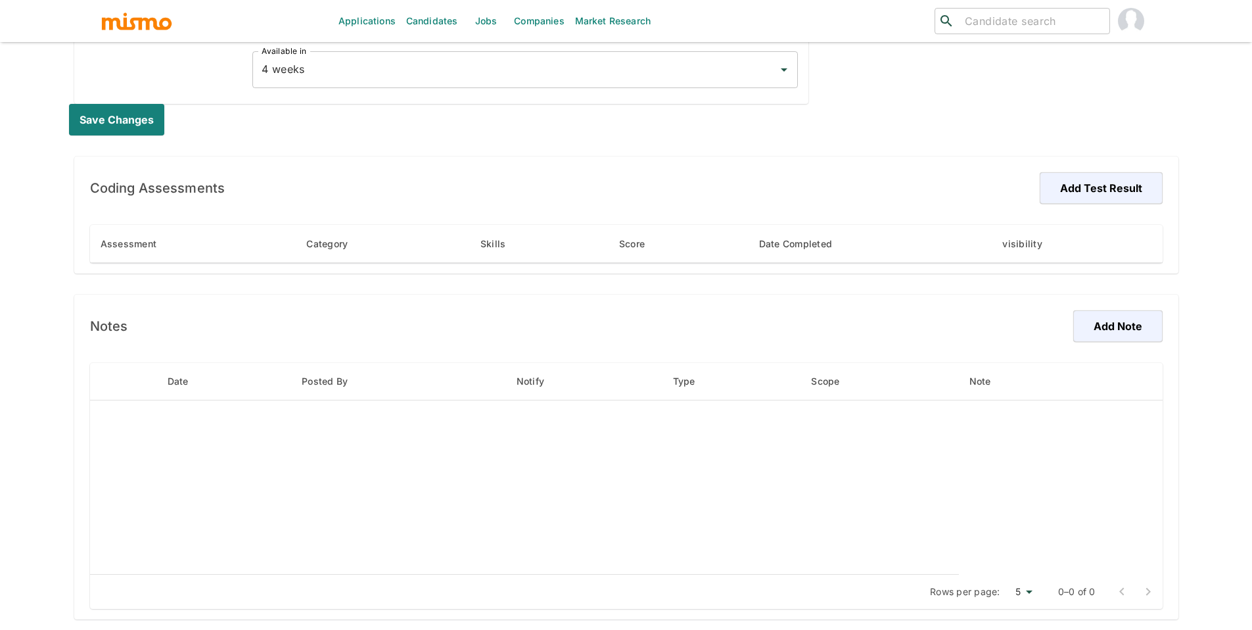
click at [750, 407] on td "enhanced table" at bounding box center [524, 487] width 869 height 174
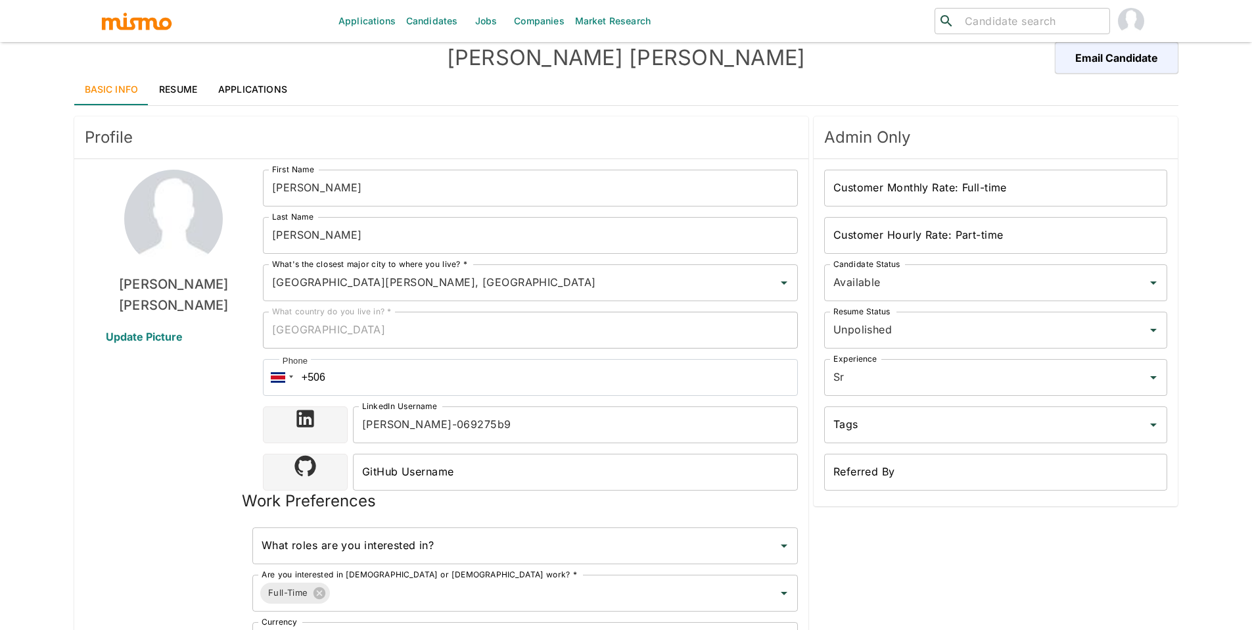
scroll to position [0, 0]
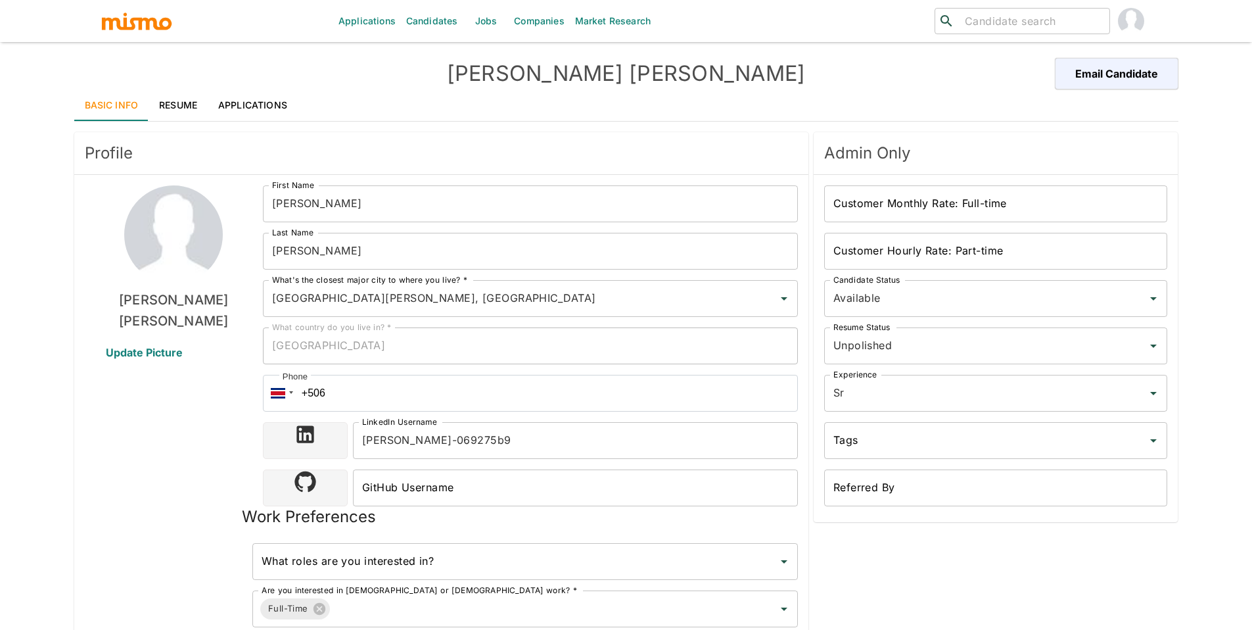
click at [428, 14] on link "Candidates" at bounding box center [432, 21] width 62 height 42
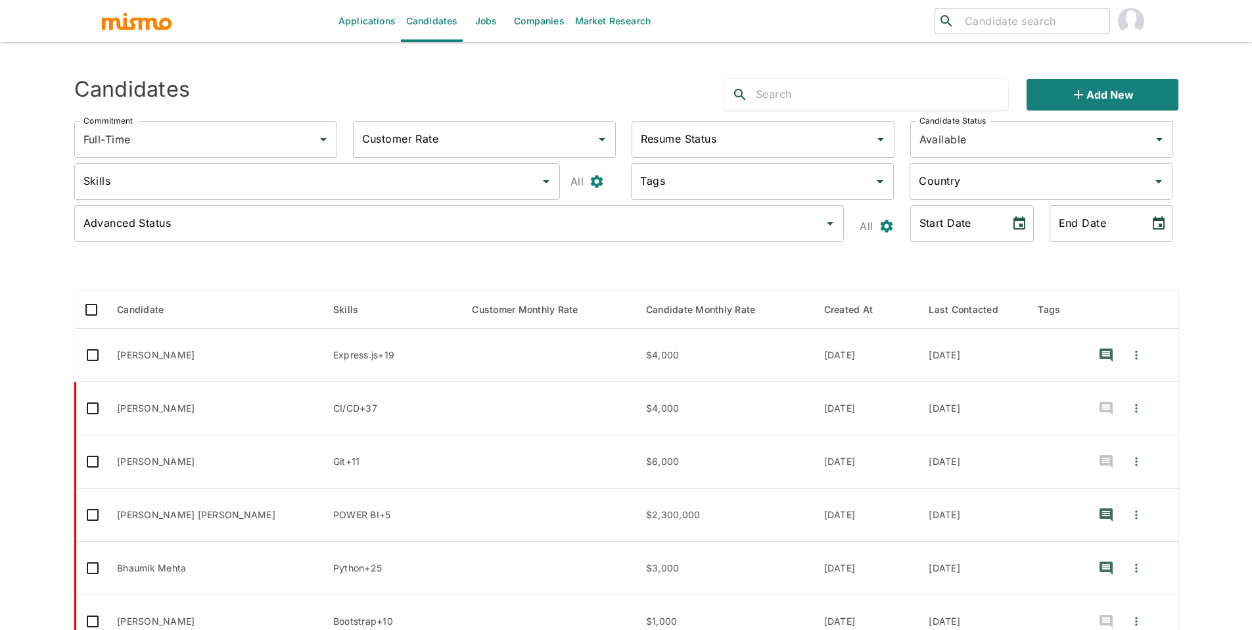
click at [816, 100] on input "text" at bounding box center [882, 94] width 252 height 21
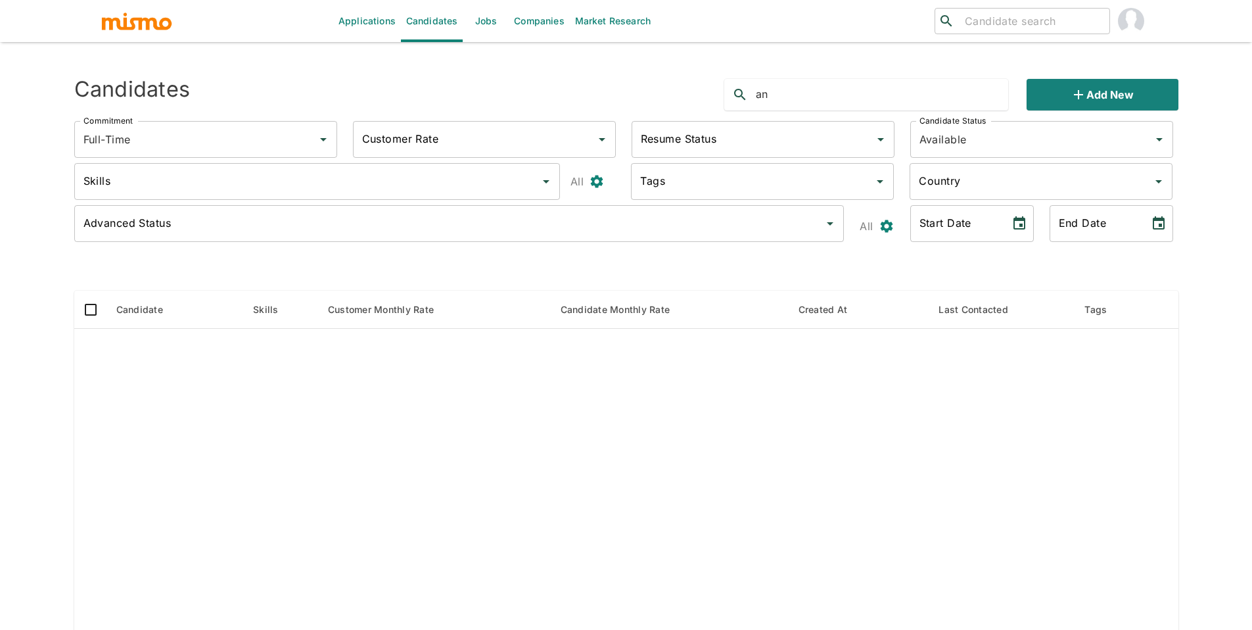
type input "a"
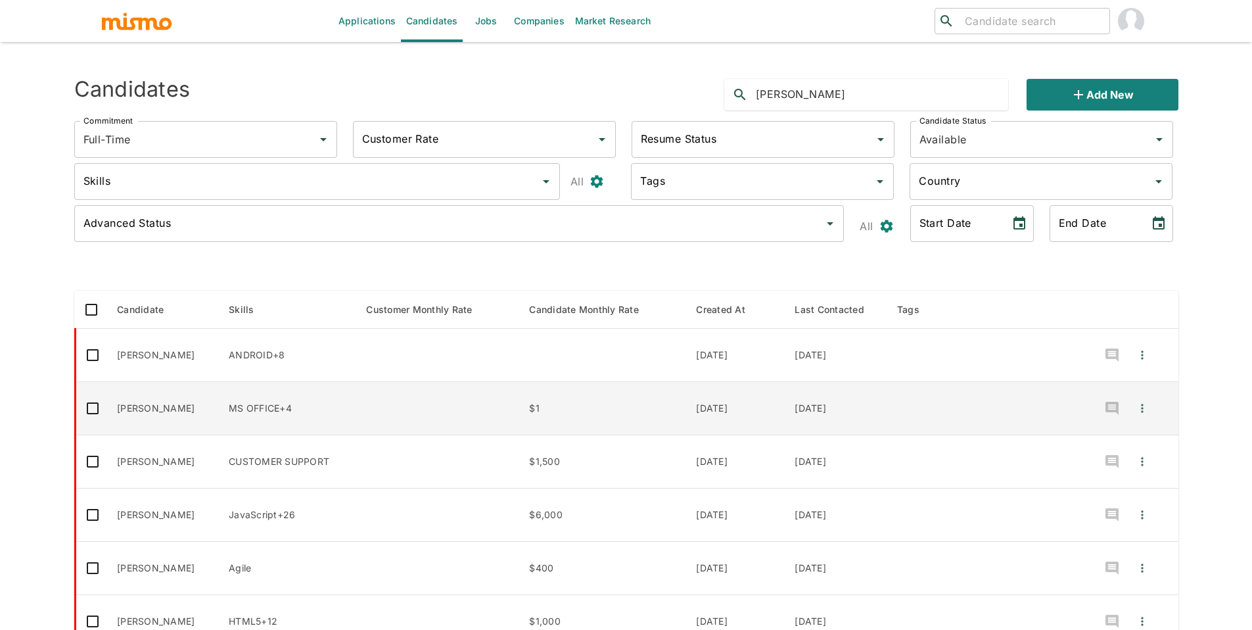
type input "beltran"
click at [154, 408] on td "Andres Beltran" at bounding box center [162, 408] width 112 height 53
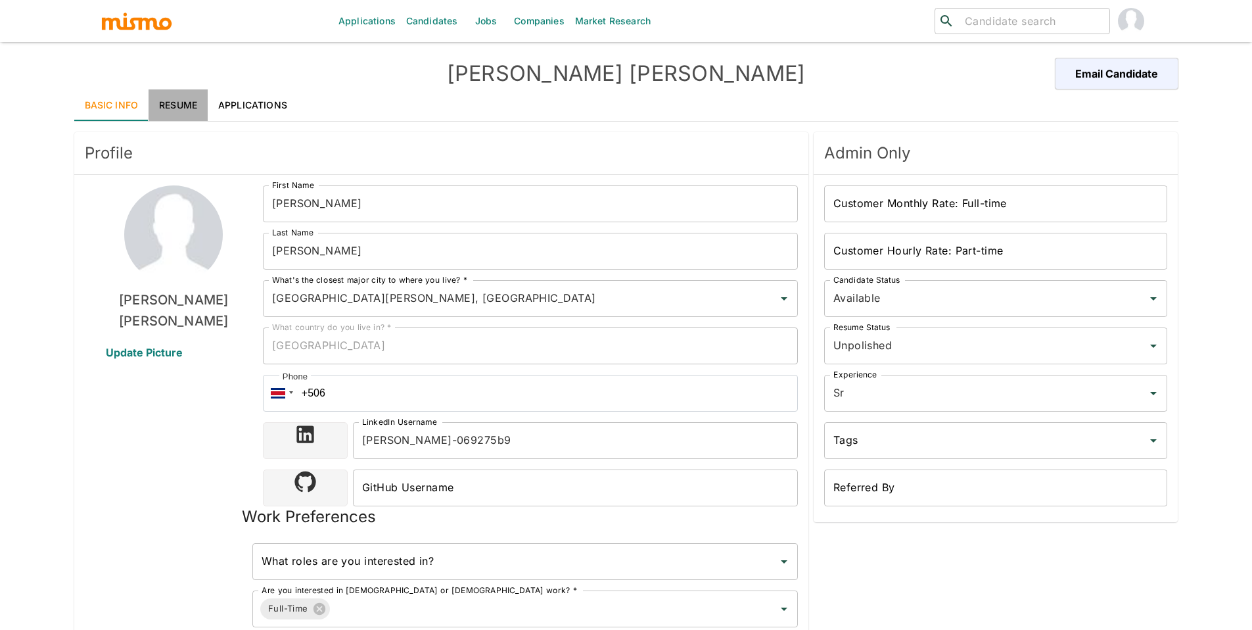
click at [173, 100] on link "Resume" at bounding box center [178, 105] width 59 height 32
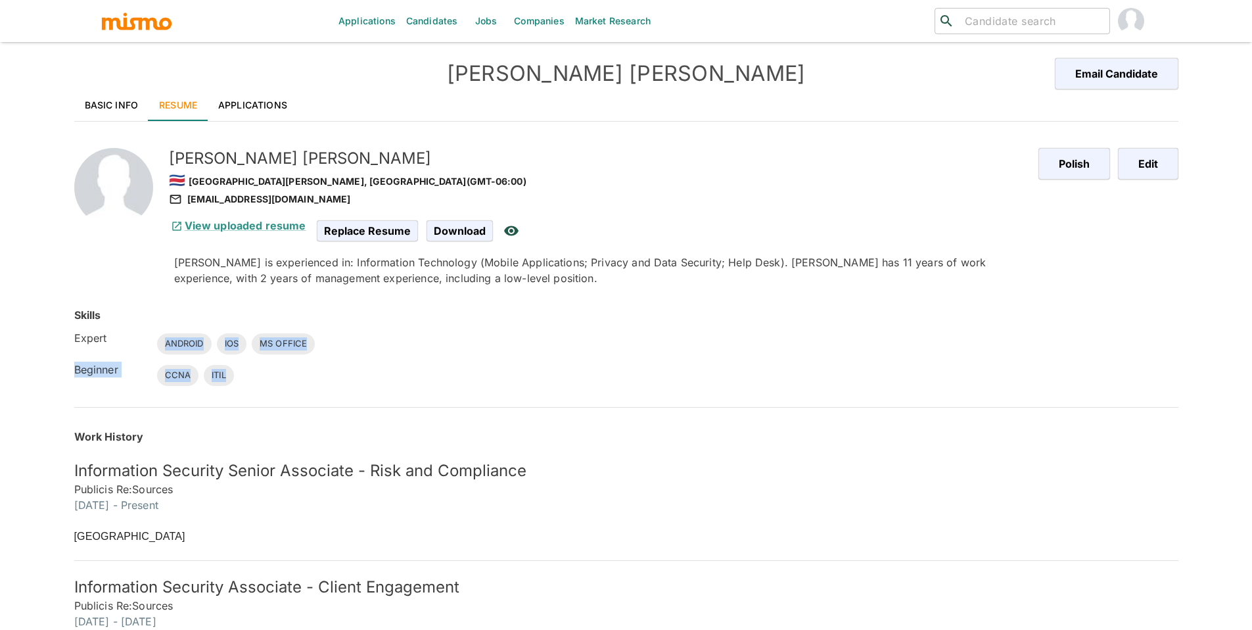
drag, startPoint x: 255, startPoint y: 378, endPoint x: 152, endPoint y: 335, distance: 111.7
click at [152, 335] on div "Expert ANDROID IOS MS OFFICE Beginner CCNA ITIL" at bounding box center [615, 349] width 1125 height 74
drag, startPoint x: 165, startPoint y: 339, endPoint x: 330, endPoint y: 371, distance: 168.1
click at [334, 367] on div "Expert ANDROID IOS MS OFFICE Beginner CCNA ITIL" at bounding box center [615, 349] width 1125 height 74
click at [109, 115] on link "Basic Info" at bounding box center [111, 105] width 75 height 32
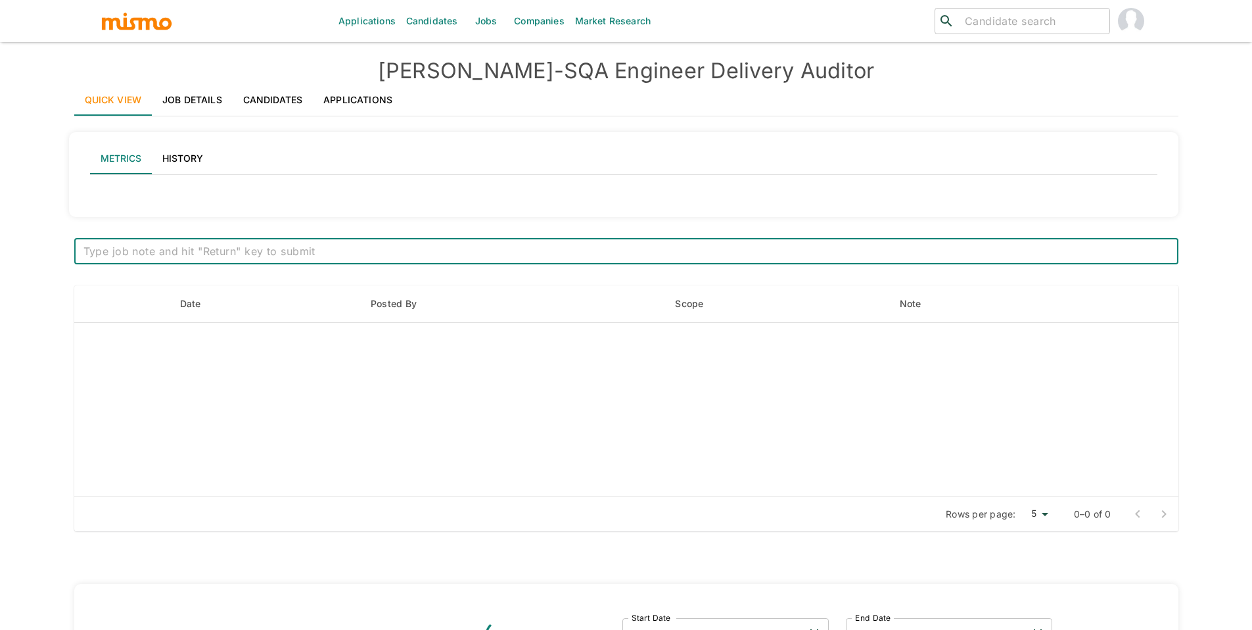
type input "Active statuses"
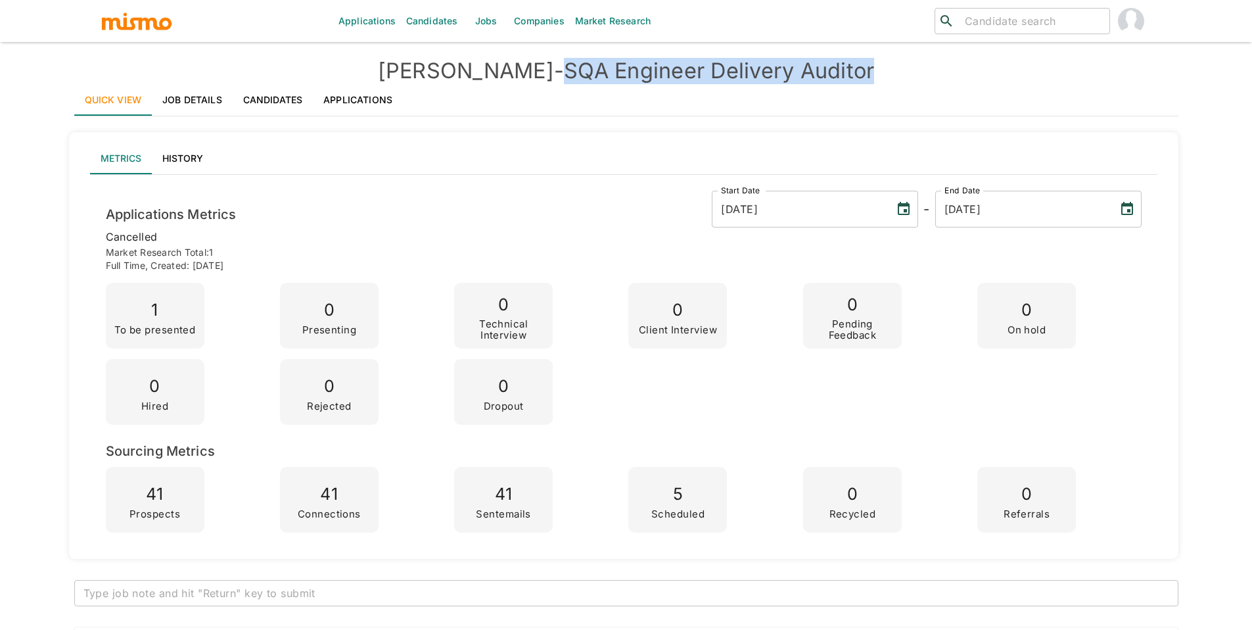
drag, startPoint x: 520, startPoint y: 74, endPoint x: 831, endPoint y: 83, distance: 311.0
click at [831, 83] on h4 "[PERSON_NAME] - SQA Engineer Delivery Auditor" at bounding box center [626, 71] width 1104 height 26
copy h4 "SQA Engineer Delivery Auditor"
click at [417, 12] on link "Candidates" at bounding box center [432, 21] width 62 height 42
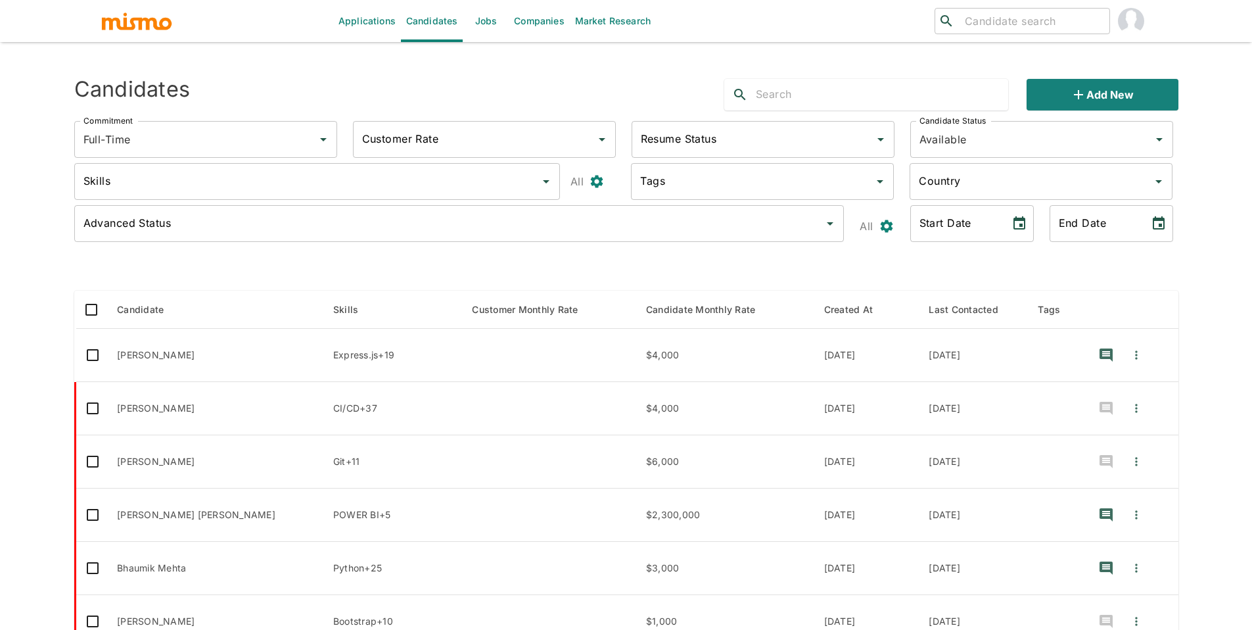
click at [779, 95] on input "text" at bounding box center [882, 94] width 252 height 21
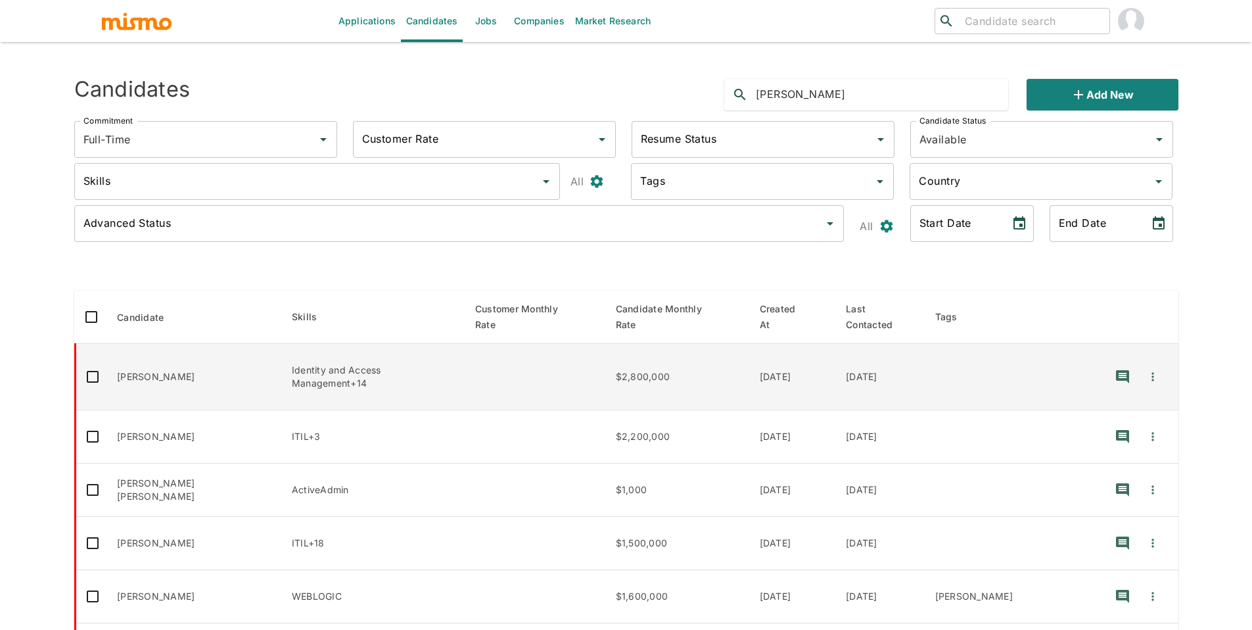
type input "johan"
click at [134, 355] on td "Johan Flores" at bounding box center [193, 377] width 175 height 66
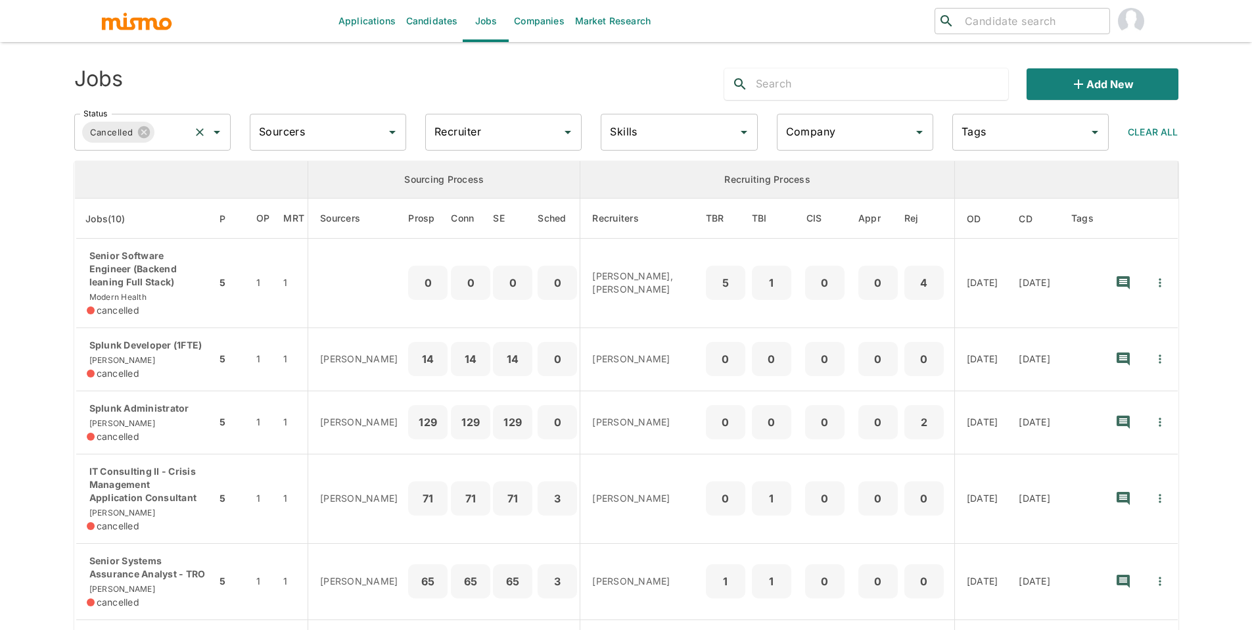
click at [198, 135] on icon "Clear" at bounding box center [199, 132] width 13 height 13
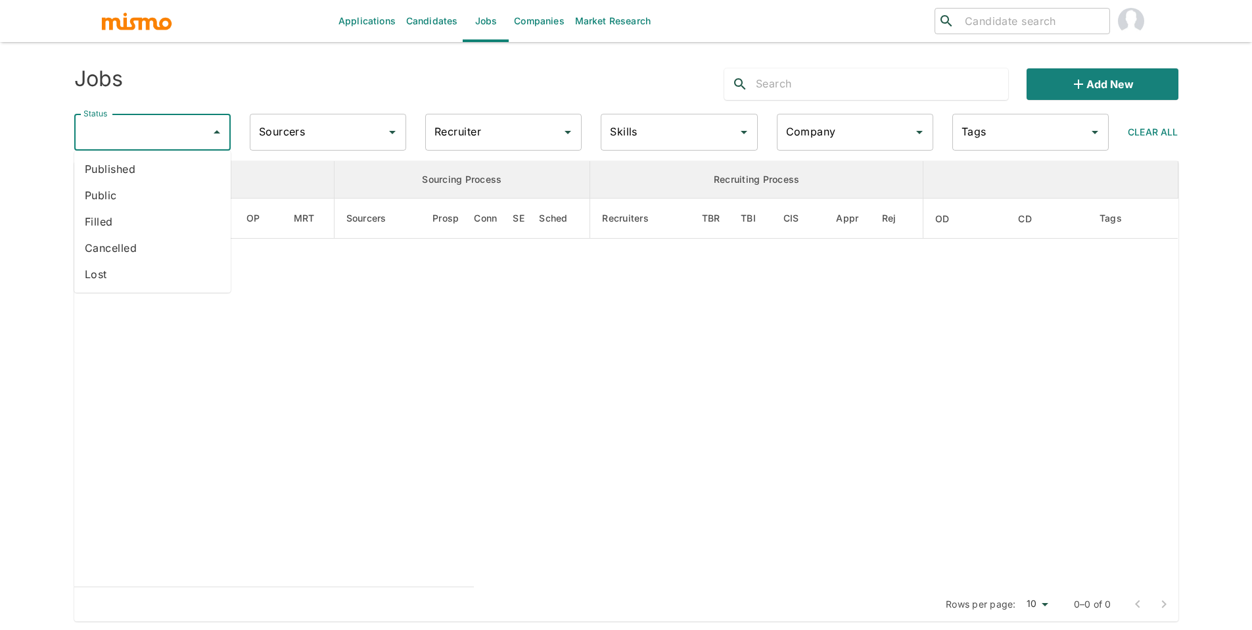
click at [175, 133] on input "Status" at bounding box center [142, 132] width 125 height 25
click at [136, 166] on li "Published" at bounding box center [152, 169] width 156 height 26
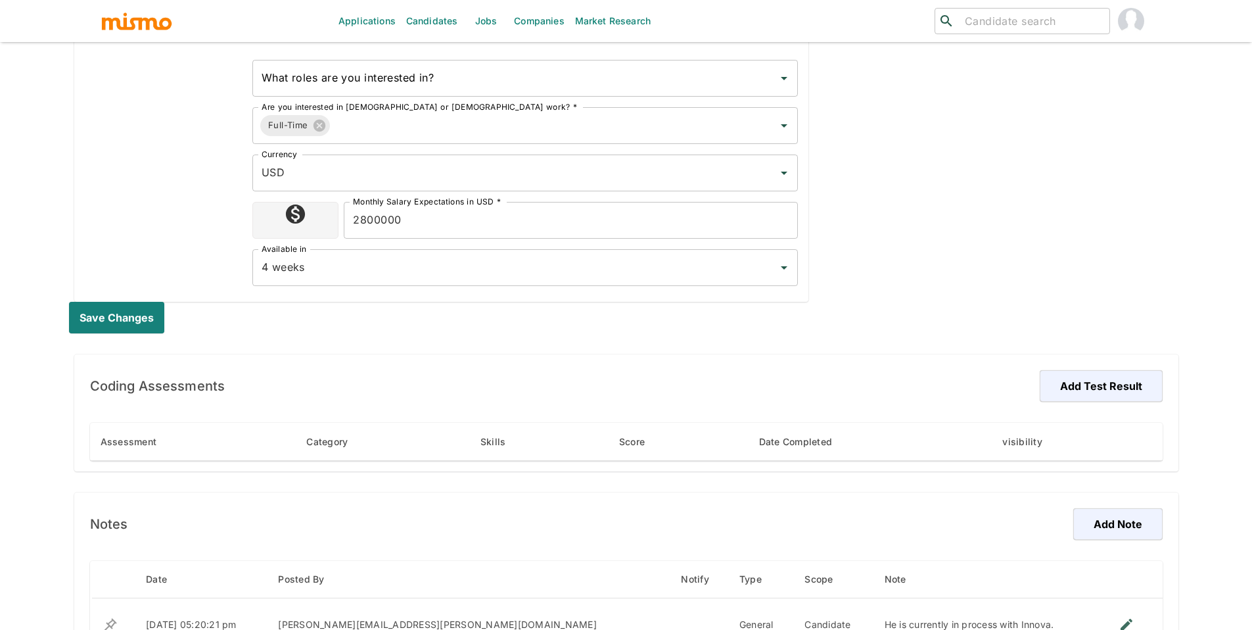
scroll to position [699, 0]
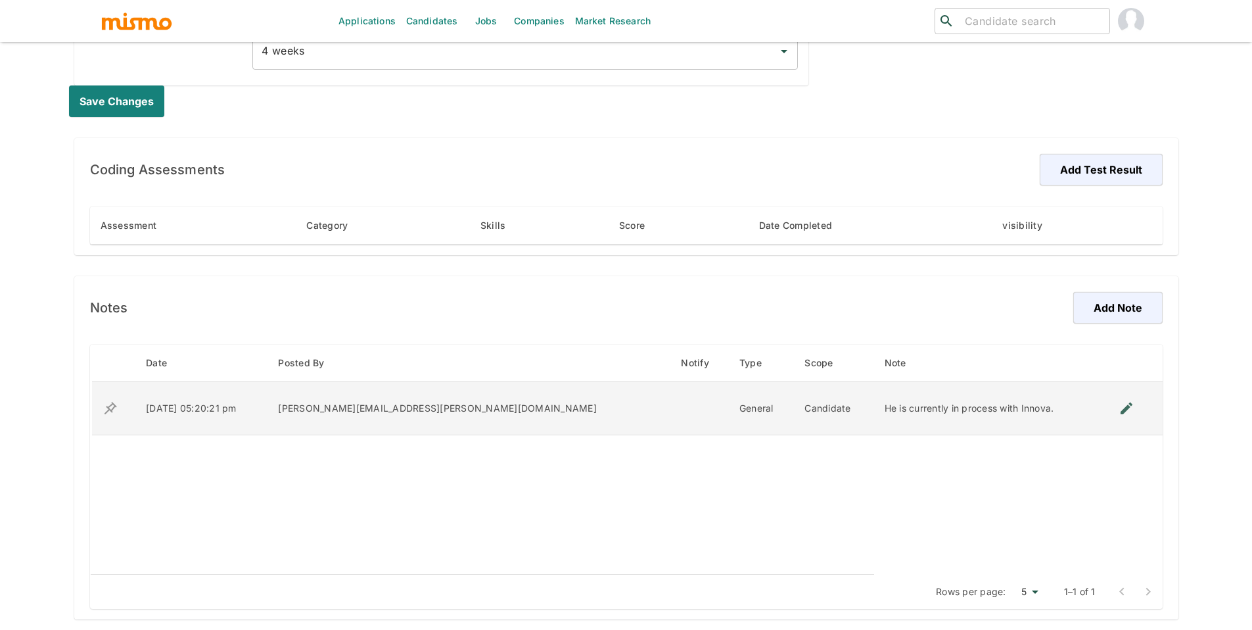
click at [913, 414] on div "He is currently in process with Innova." at bounding box center [986, 408] width 205 height 13
click at [914, 409] on div "He is currently in process with Innova." at bounding box center [986, 408] width 205 height 13
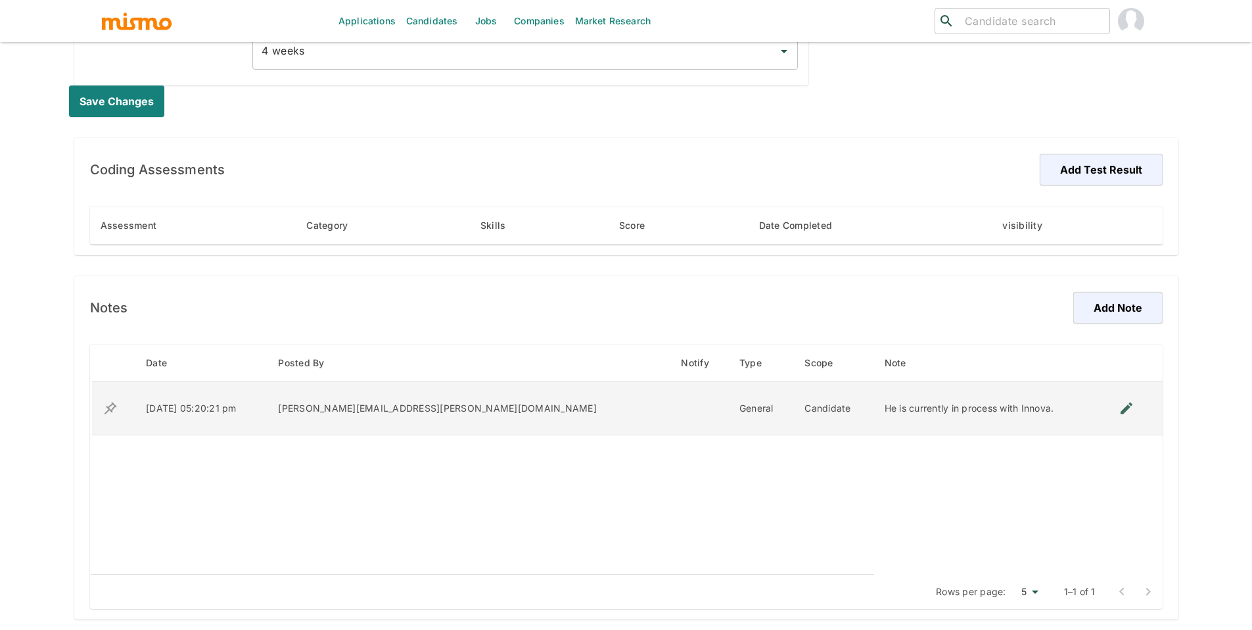
click at [916, 409] on div "He is currently in process with Innova." at bounding box center [986, 408] width 205 height 13
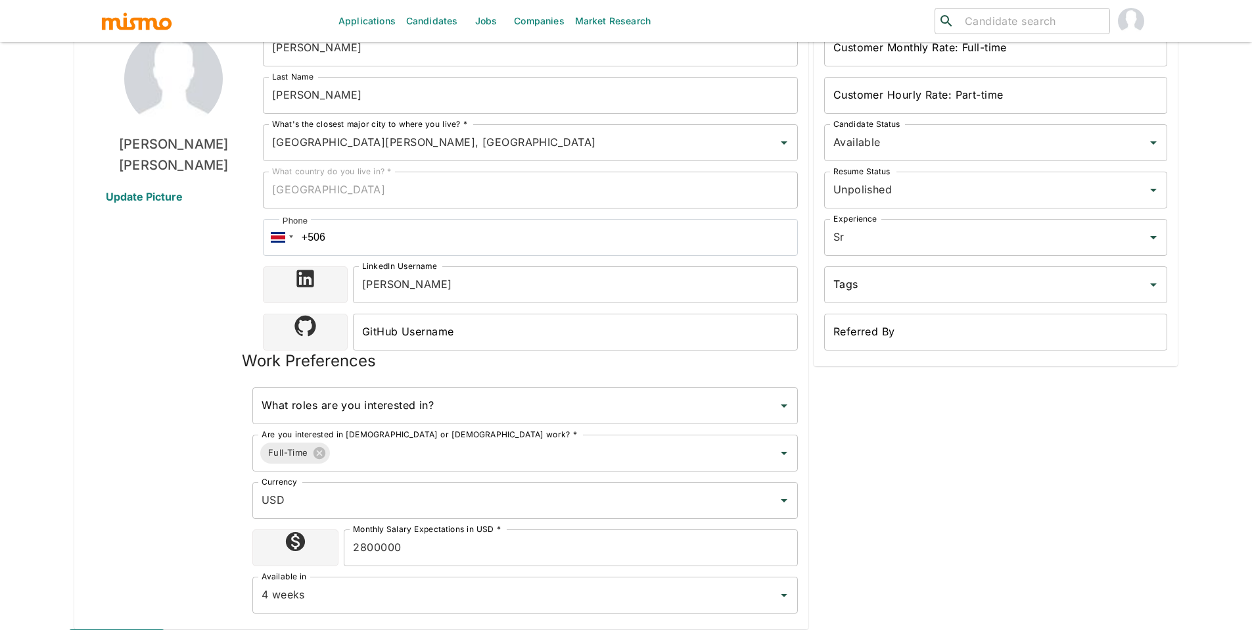
scroll to position [0, 0]
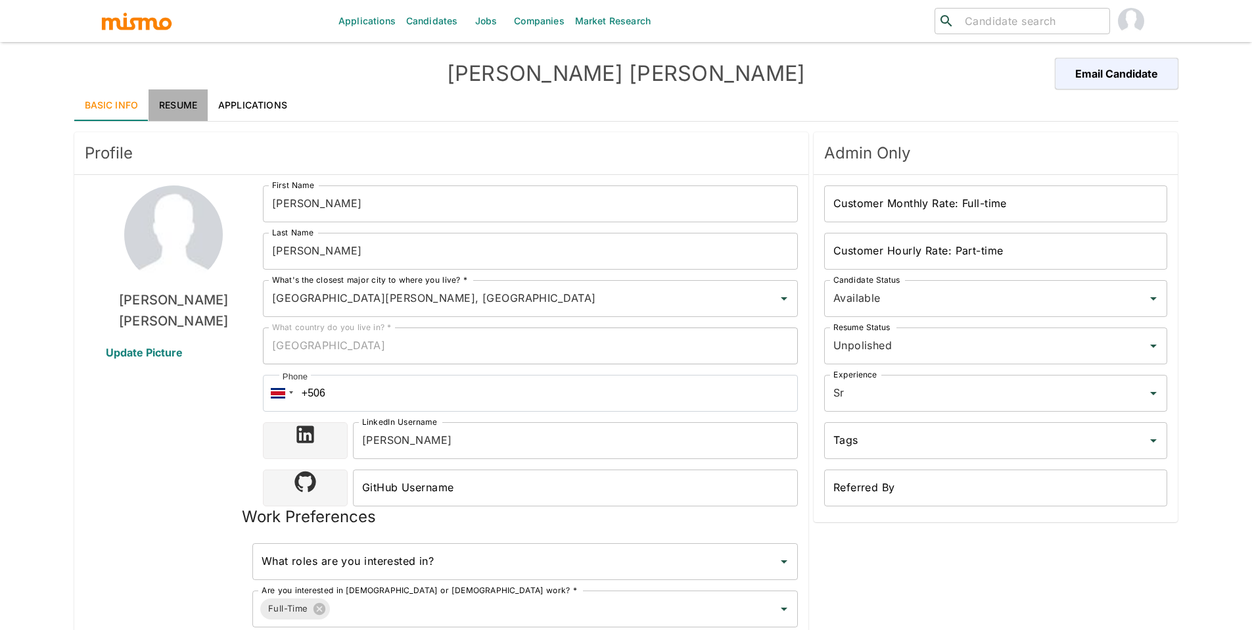
click at [179, 106] on link "Resume" at bounding box center [178, 105] width 59 height 32
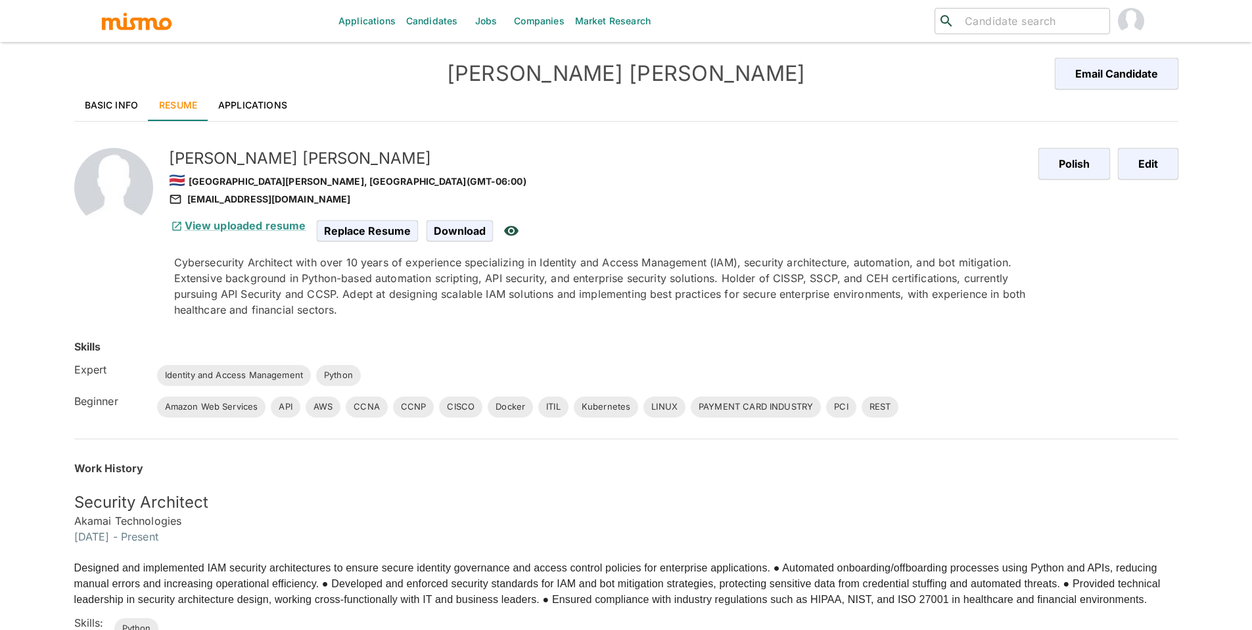
click at [110, 102] on link "Basic Info" at bounding box center [111, 105] width 75 height 32
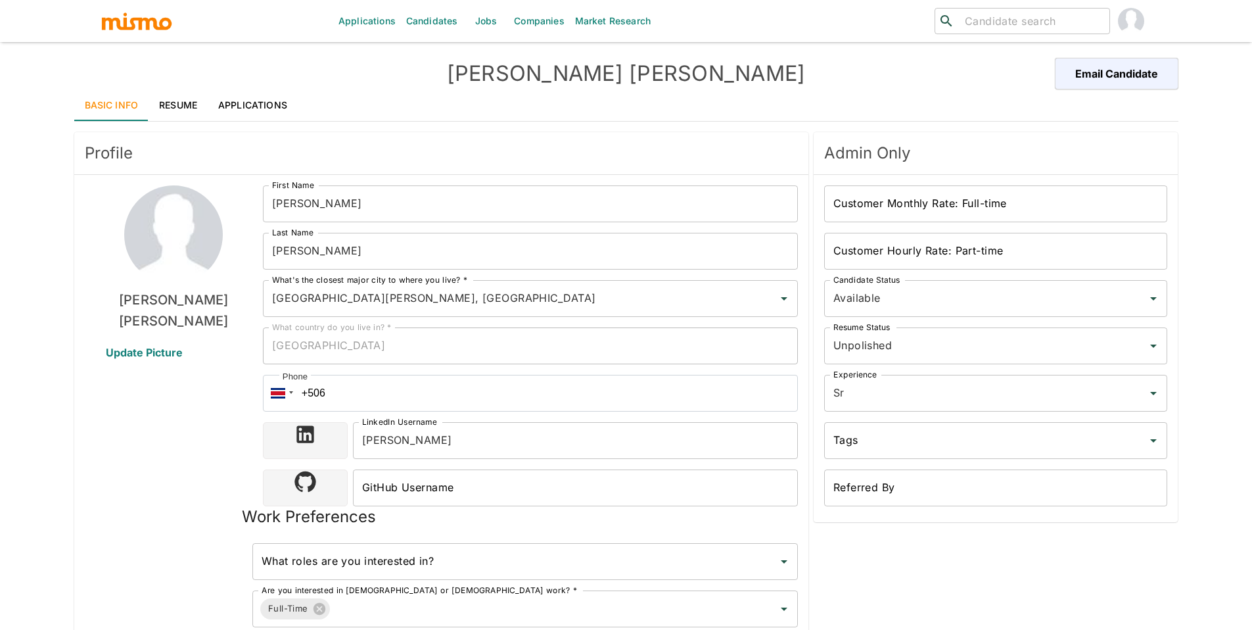
click at [423, 30] on link "Candidates" at bounding box center [432, 21] width 62 height 42
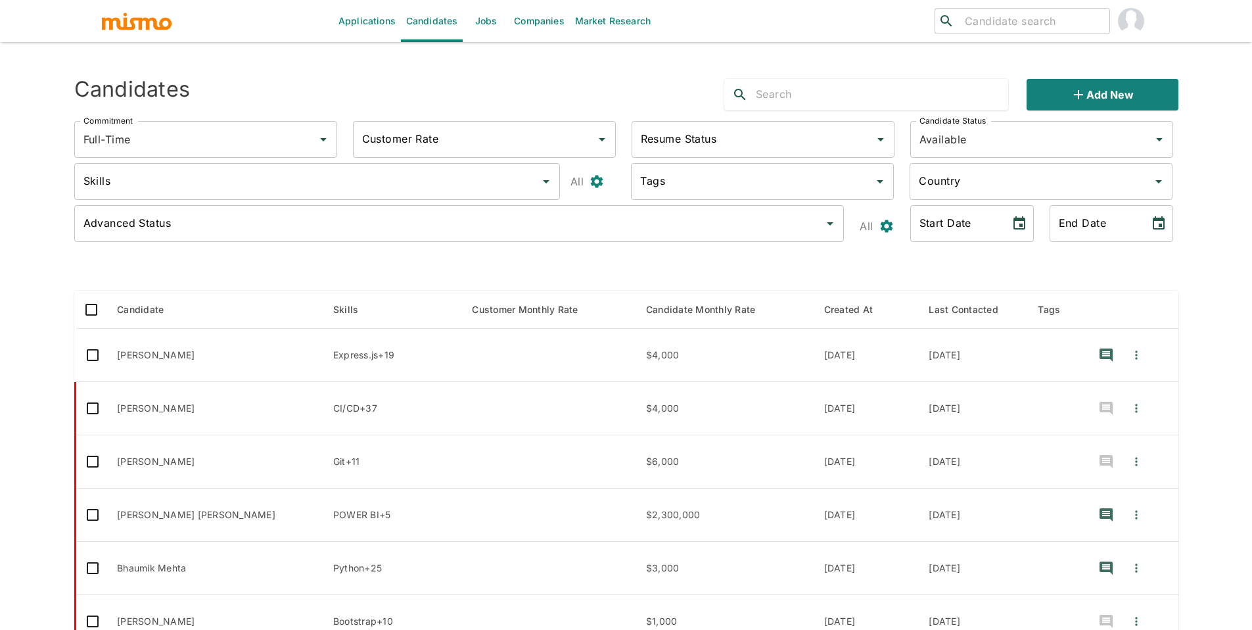
click at [484, 30] on link "Jobs" at bounding box center [486, 21] width 46 height 42
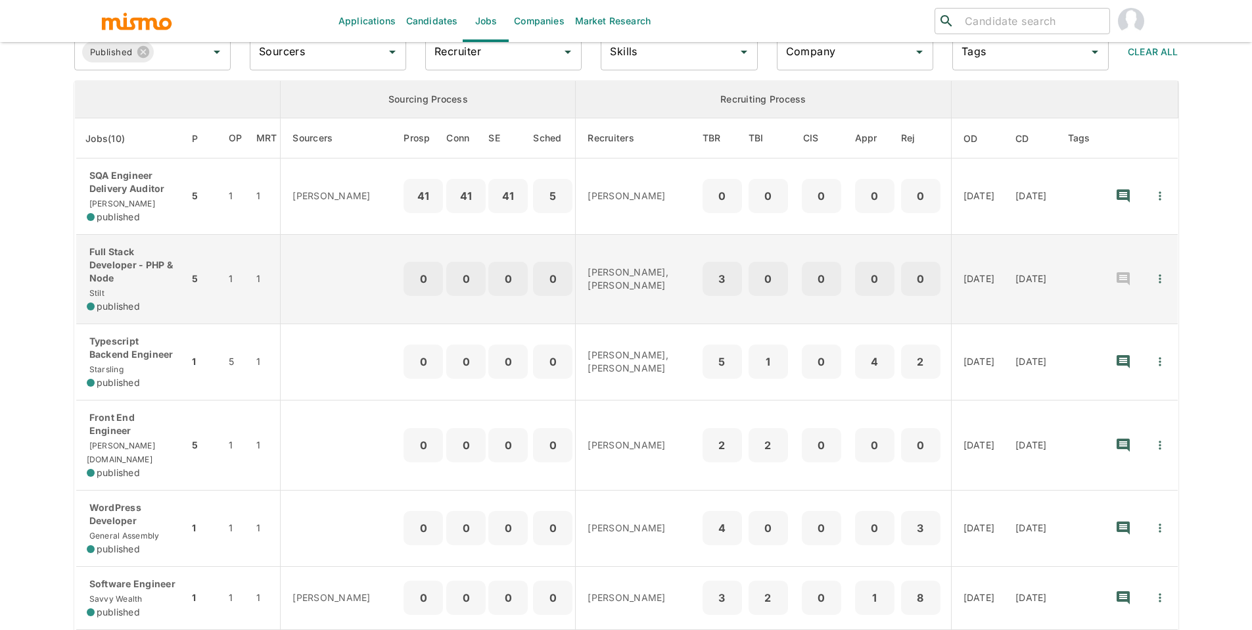
scroll to position [73, 0]
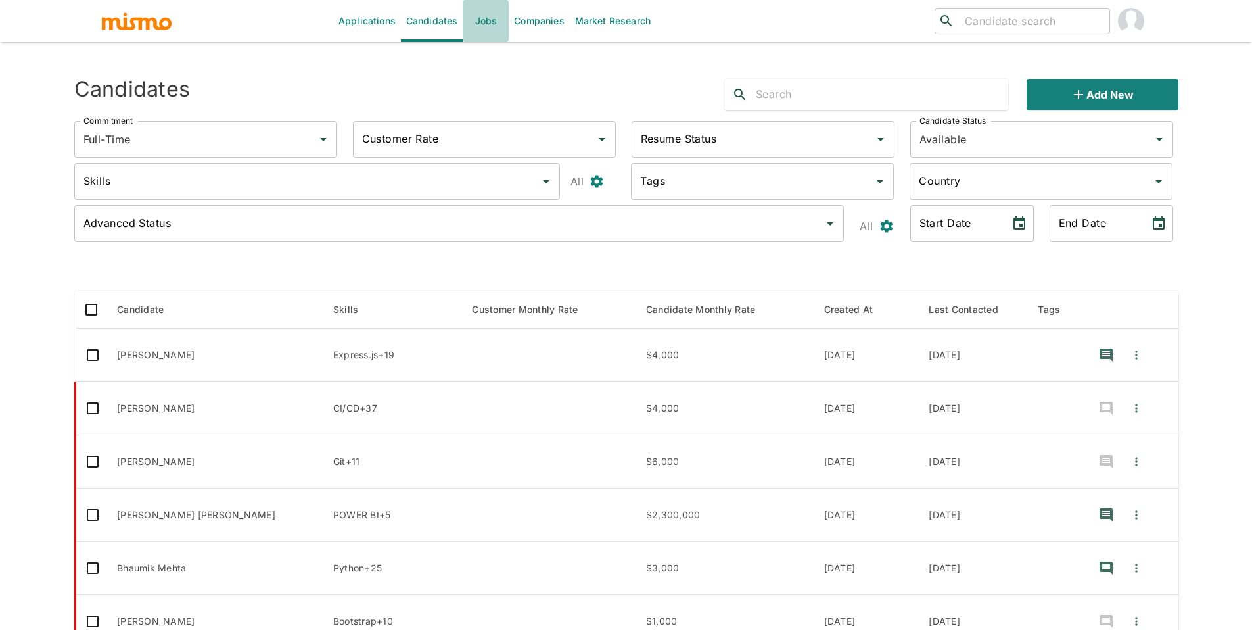
click at [494, 21] on link "Jobs" at bounding box center [486, 21] width 46 height 42
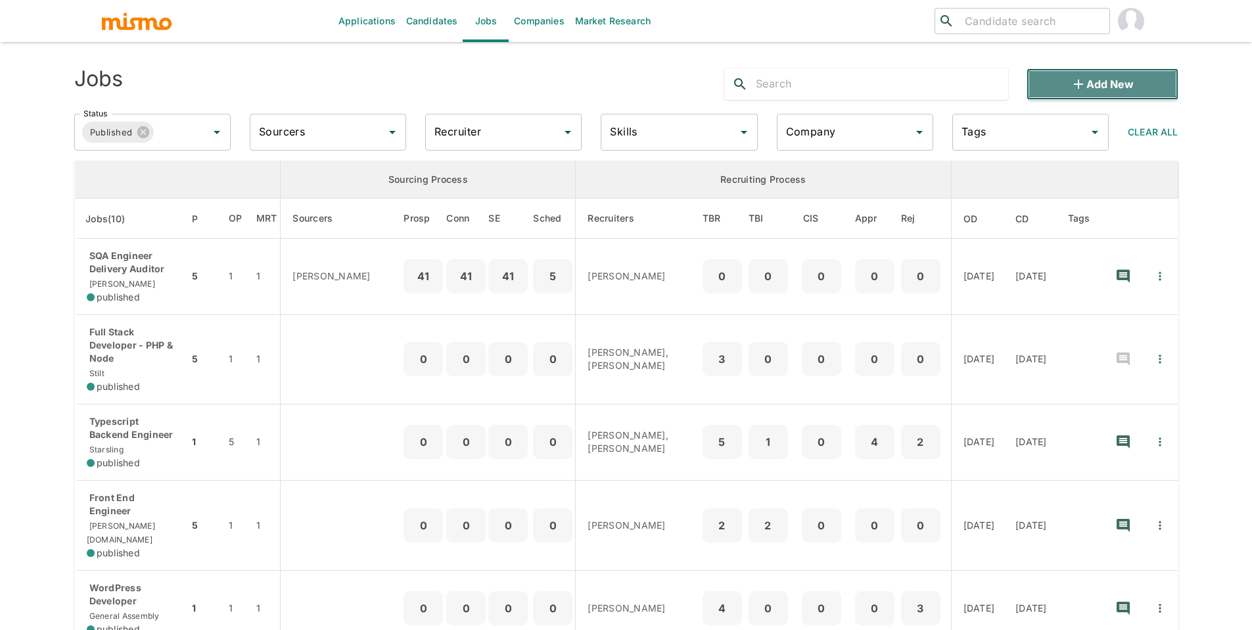
click at [1173, 94] on button "Add new" at bounding box center [1101, 84] width 151 height 32
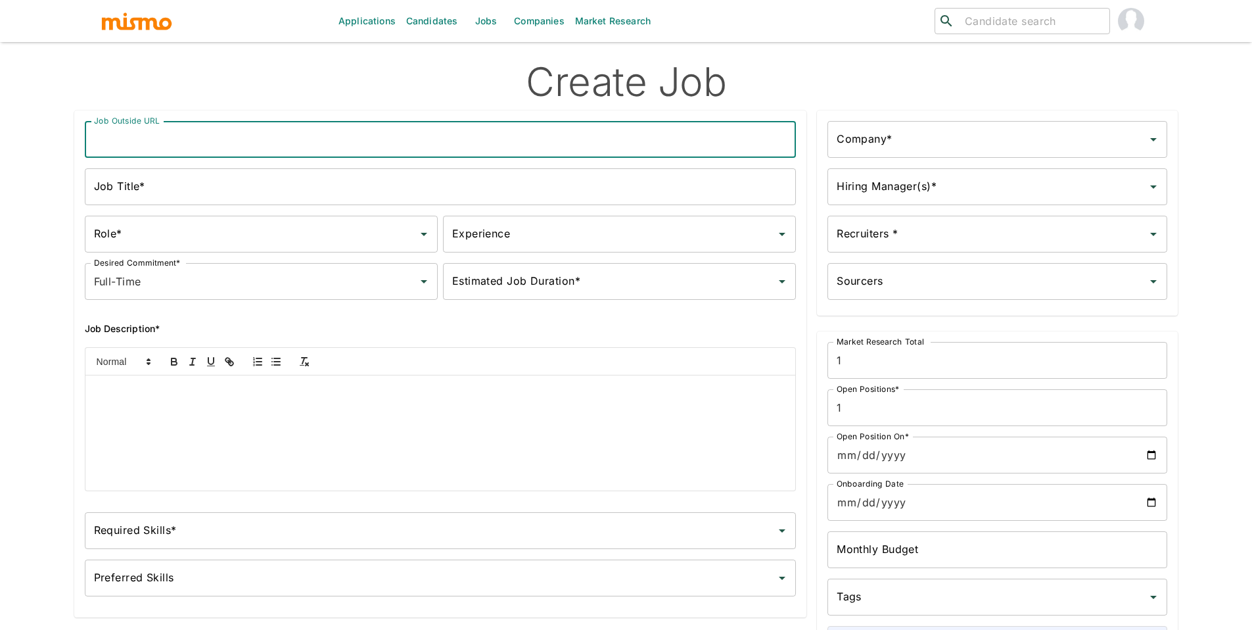
click at [262, 149] on input "Job Outside URL" at bounding box center [441, 139] width 712 height 37
paste input "IT Infrastructure Engineer III, Cloud/Virtualization"
type input "IT Infrastructure Engineer III, Cloud/Virtualization"
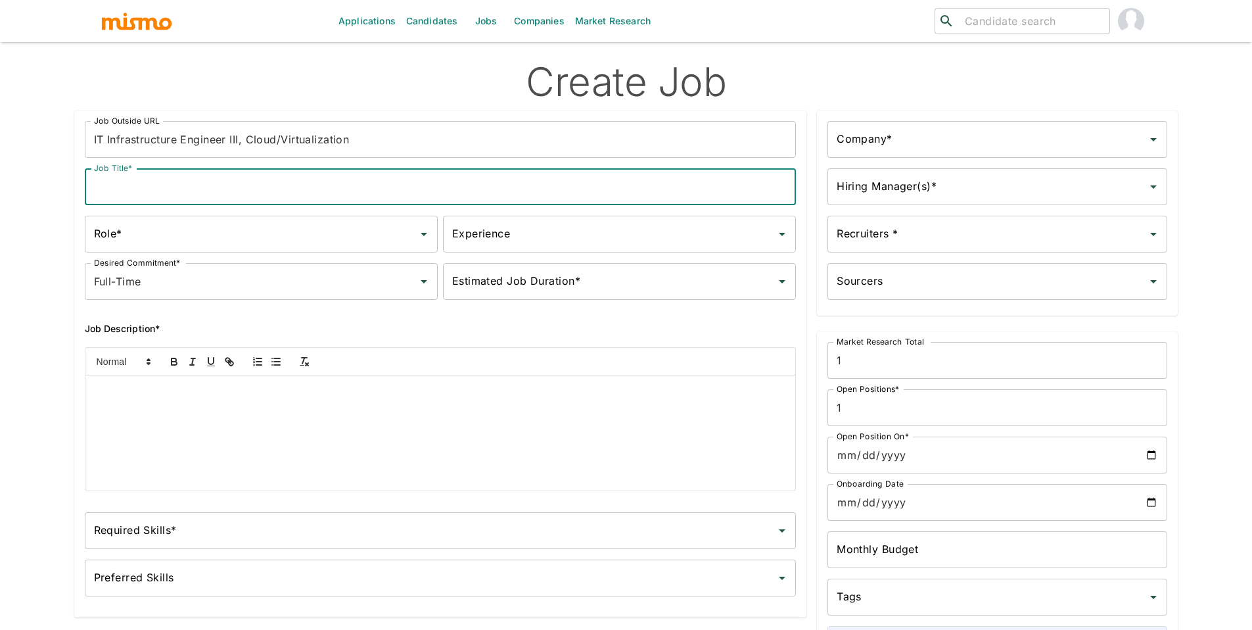
paste input "IT Infrastructure Engineer III, Cloud/Virtualization"
type input "IT Infrastructure Engineer III, Cloud/Virtualization"
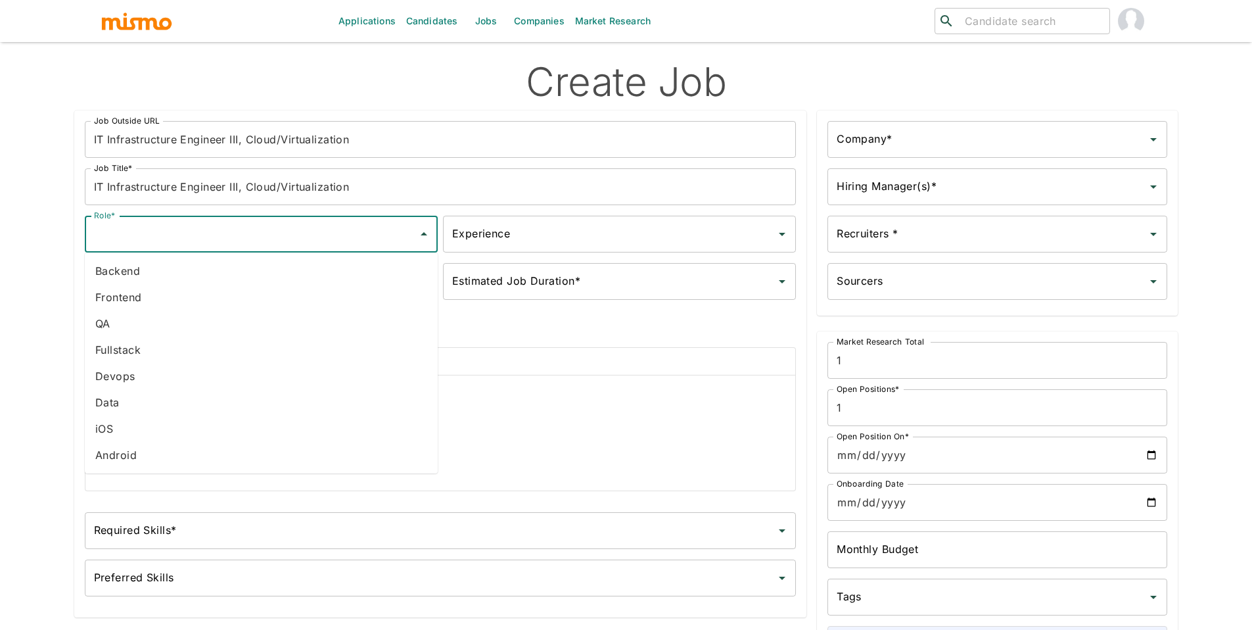
click at [279, 242] on input "Role*" at bounding box center [251, 233] width 321 height 25
click at [193, 399] on li "Data" at bounding box center [261, 402] width 353 height 26
type input "Data"
click at [530, 277] on input "Estimated Job Duration*" at bounding box center [609, 281] width 321 height 25
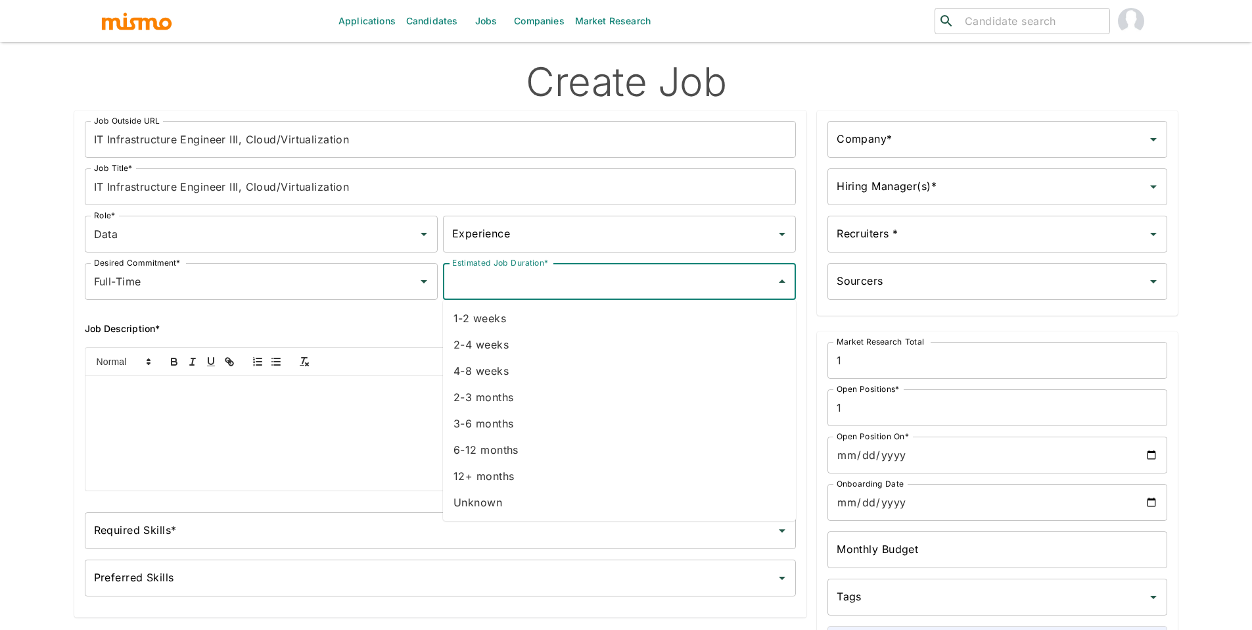
click at [478, 500] on li "Unknown" at bounding box center [619, 502] width 353 height 26
type input "Unknown"
click at [973, 145] on input "Company*" at bounding box center [987, 139] width 308 height 25
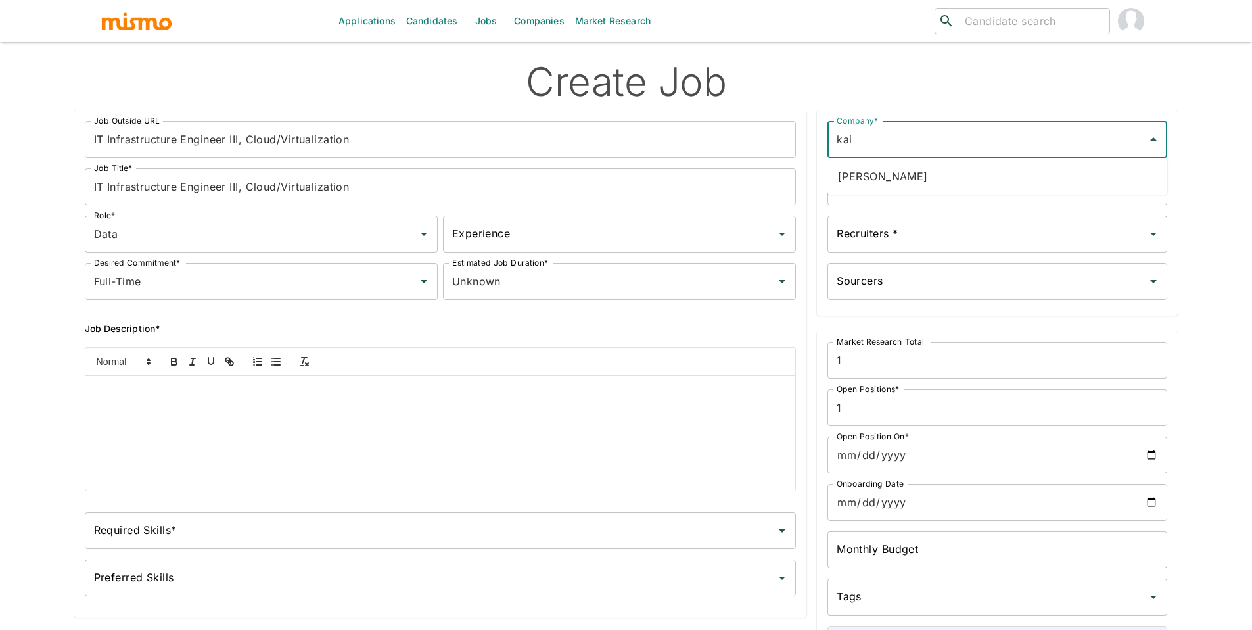
click at [986, 185] on li "Kaiser" at bounding box center [997, 176] width 340 height 26
type input "Kaiser"
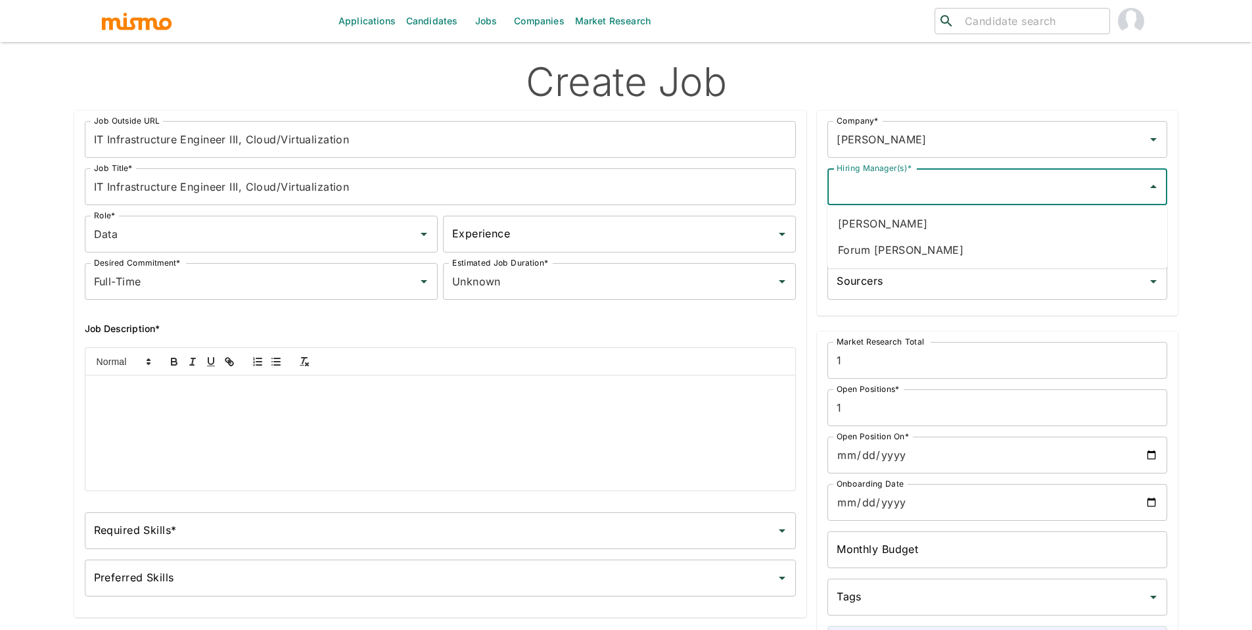
click at [986, 185] on input "Hiring Manager(s)*" at bounding box center [987, 186] width 308 height 25
click at [897, 254] on li "Forum Desai" at bounding box center [997, 250] width 340 height 26
click at [894, 241] on input "Recruiters *" at bounding box center [987, 233] width 308 height 25
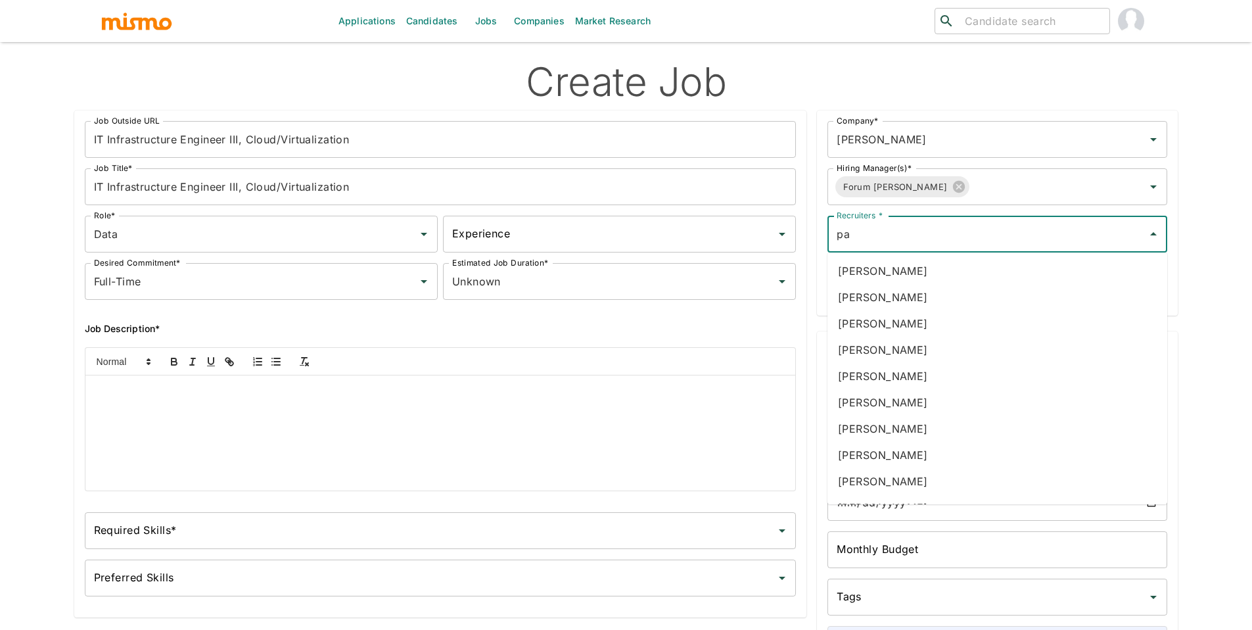
type input "pao"
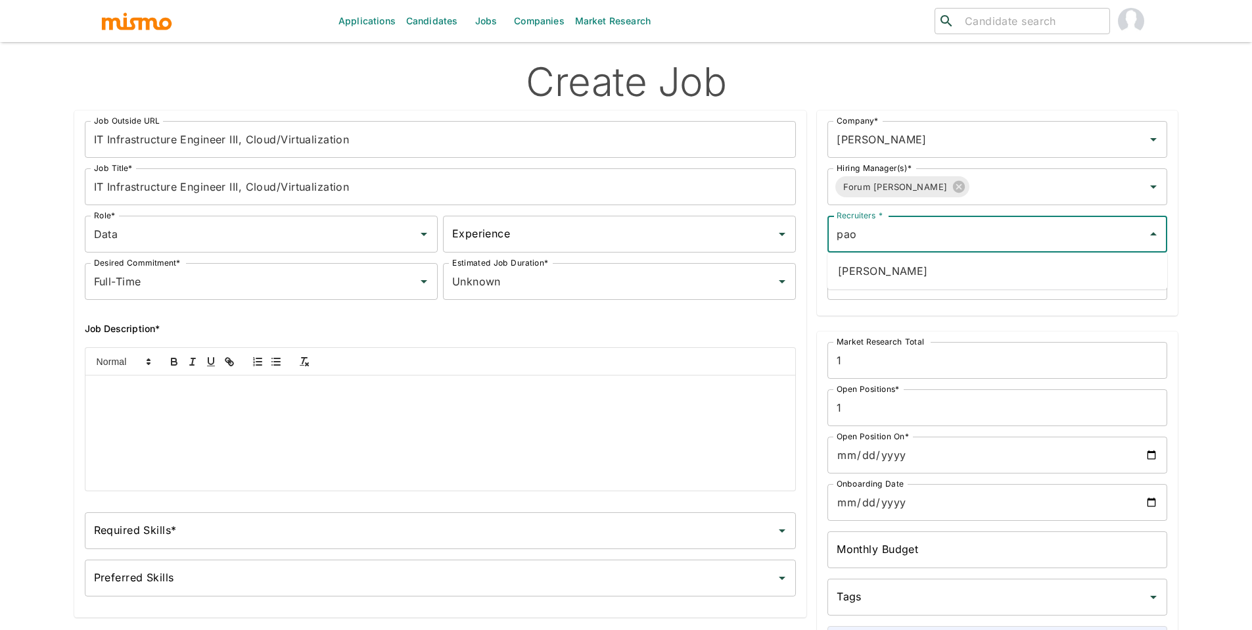
click at [925, 281] on li "Paola Pacheco" at bounding box center [997, 271] width 340 height 26
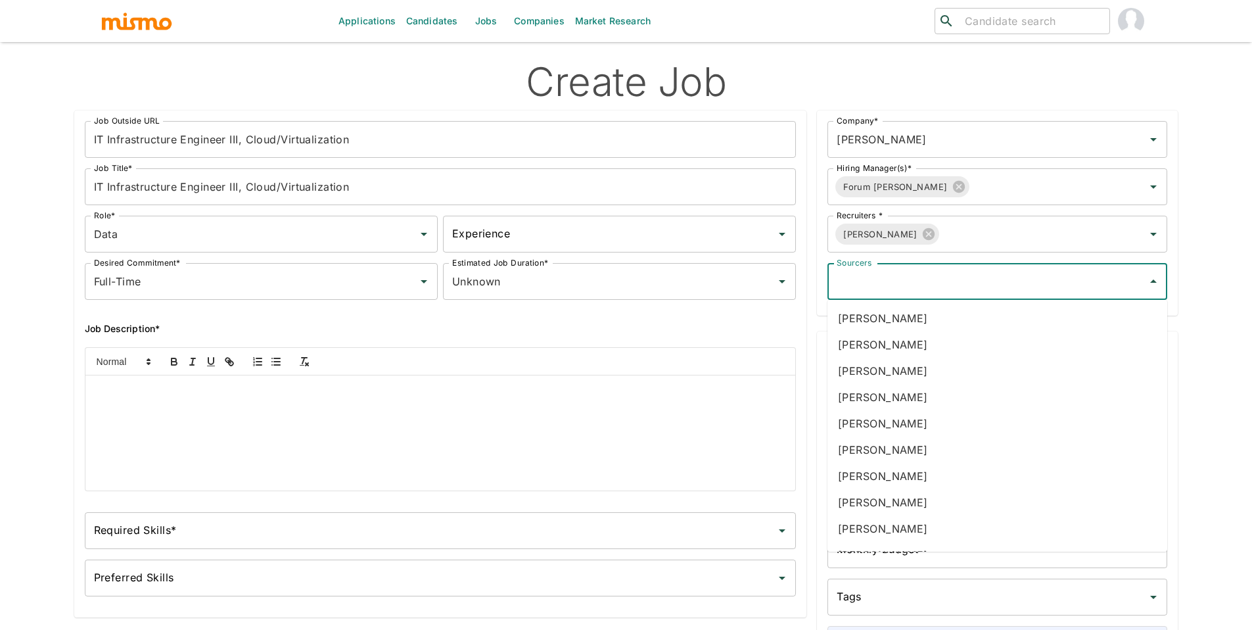
click at [924, 282] on input "Sourcers" at bounding box center [987, 281] width 308 height 25
type input "dani"
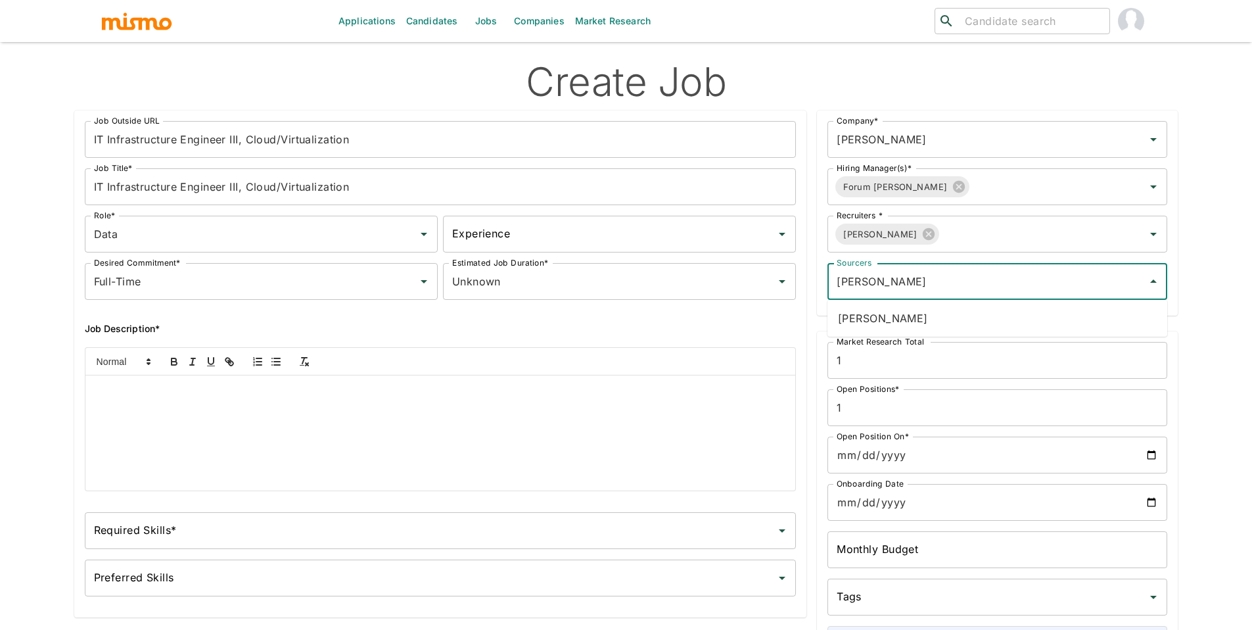
click at [946, 308] on li "Daniela Zito" at bounding box center [997, 318] width 340 height 26
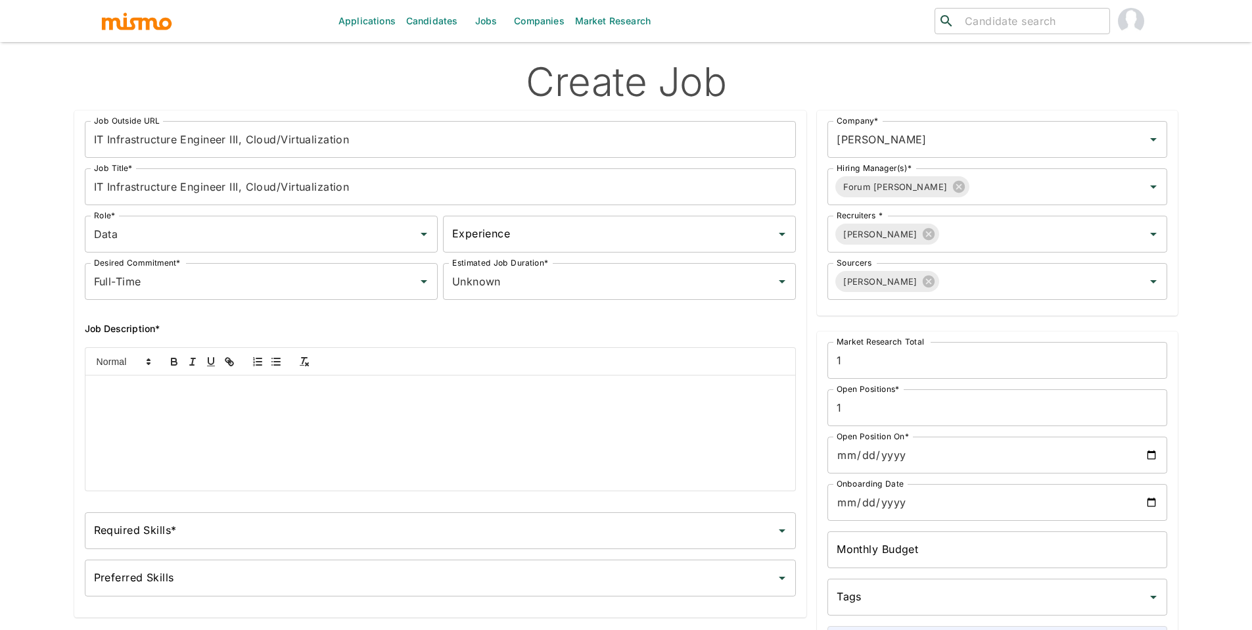
click at [281, 443] on div at bounding box center [440, 432] width 710 height 115
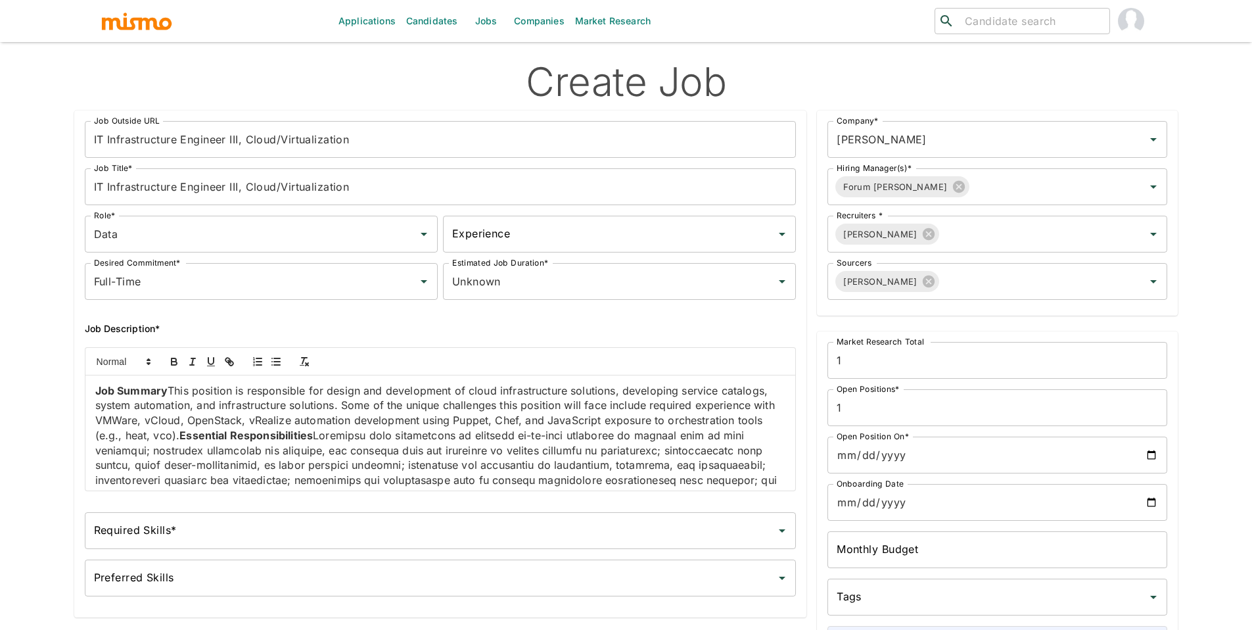
scroll to position [549, 0]
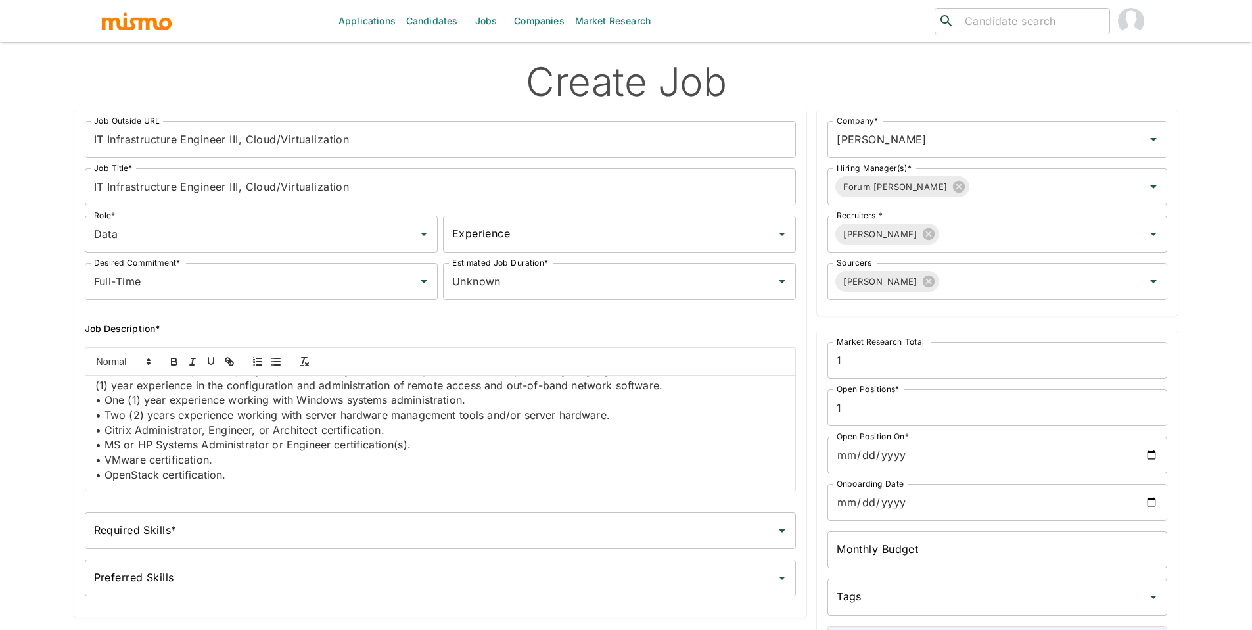
click at [627, 377] on strong "Preferred Qualifications" at bounding box center [688, 369] width 126 height 13
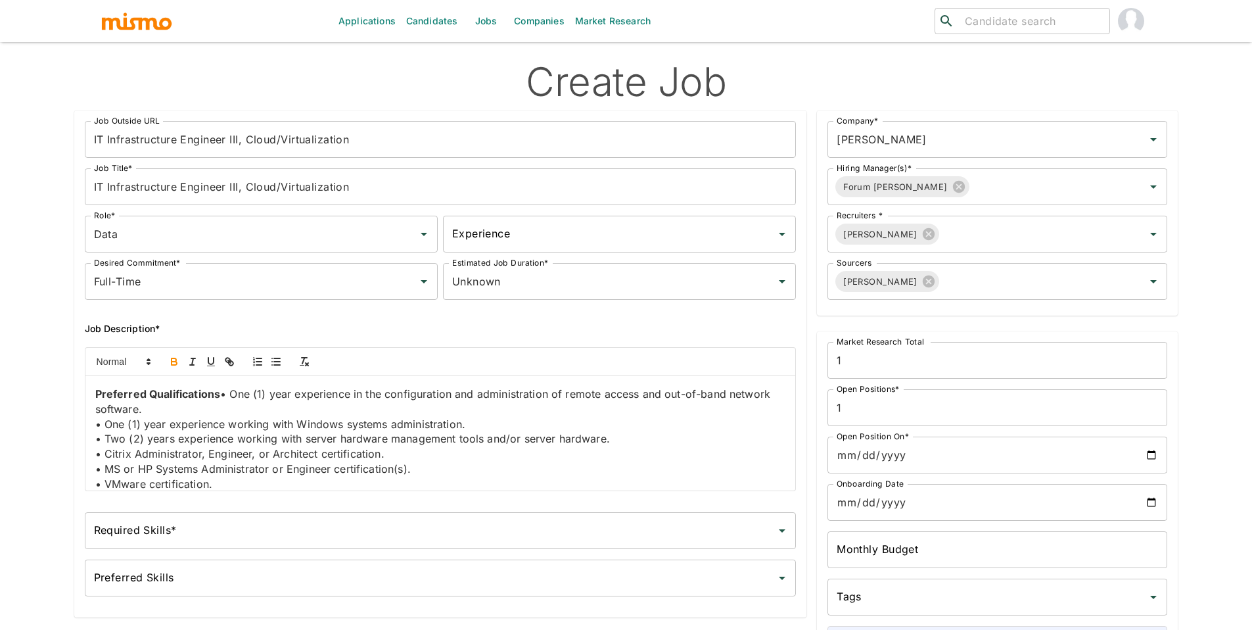
click at [221, 405] on p "﻿ Preferred Qualifications • One (1) year experience in the configuration and a…" at bounding box center [440, 401] width 691 height 30
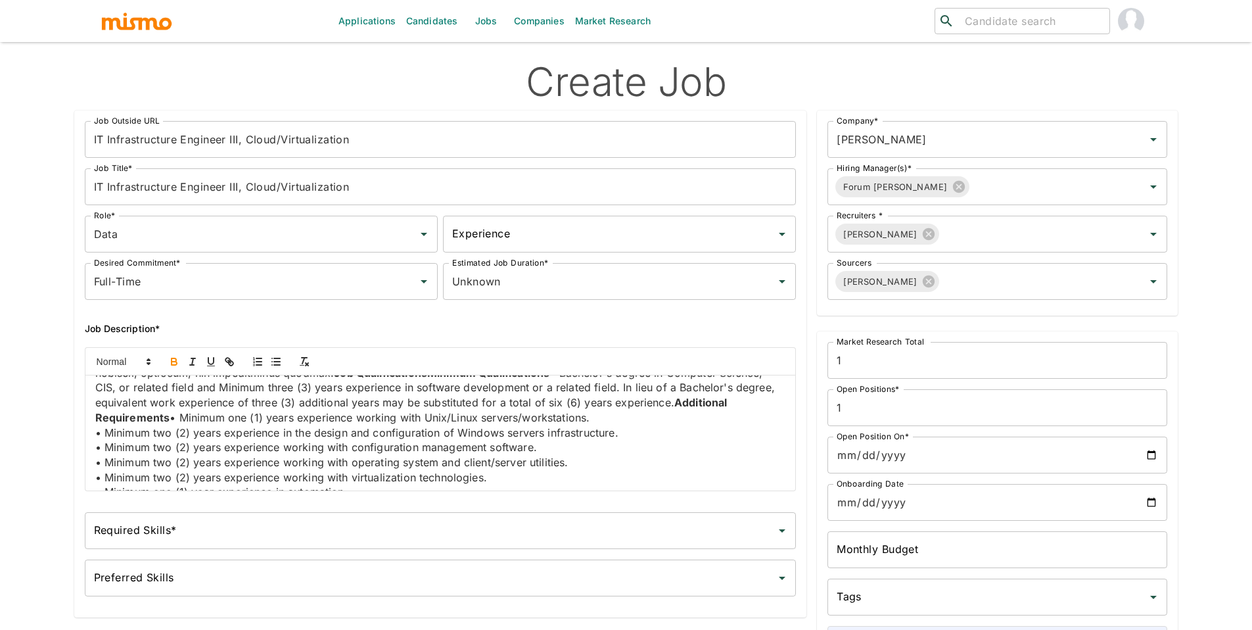
scroll to position [390, 0]
click at [469, 419] on strong "Additional Requirements" at bounding box center [412, 410] width 635 height 28
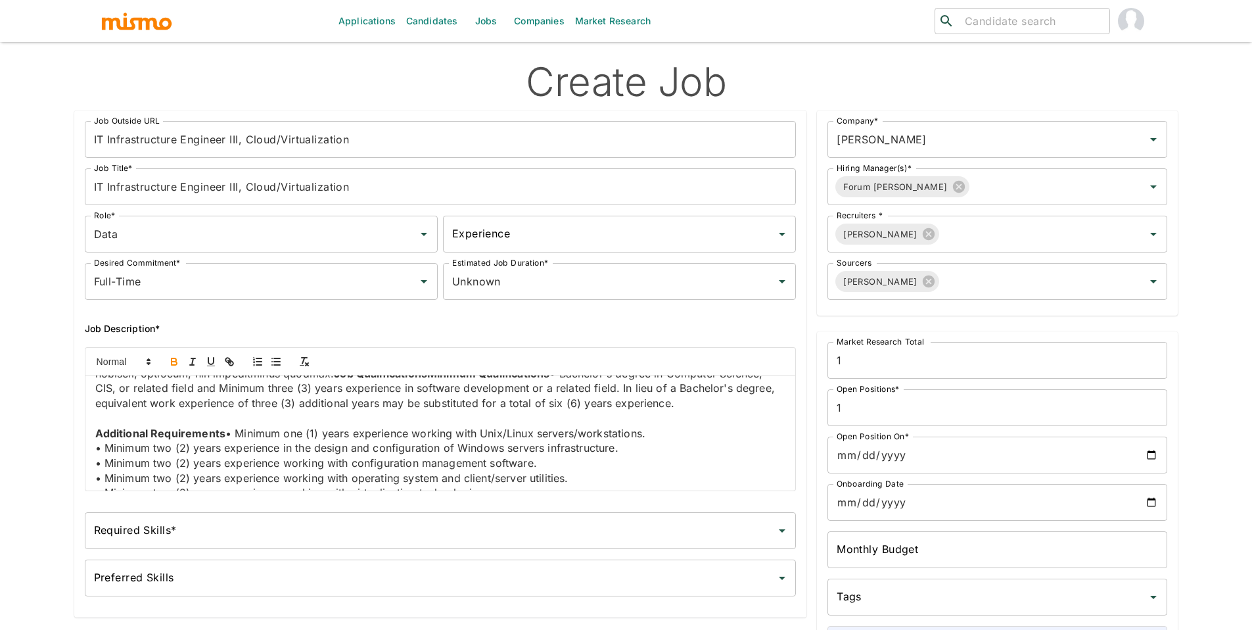
click at [226, 441] on p "﻿ Additional Requirements • Minimum one (1) years experience working with Unix/…" at bounding box center [440, 433] width 691 height 15
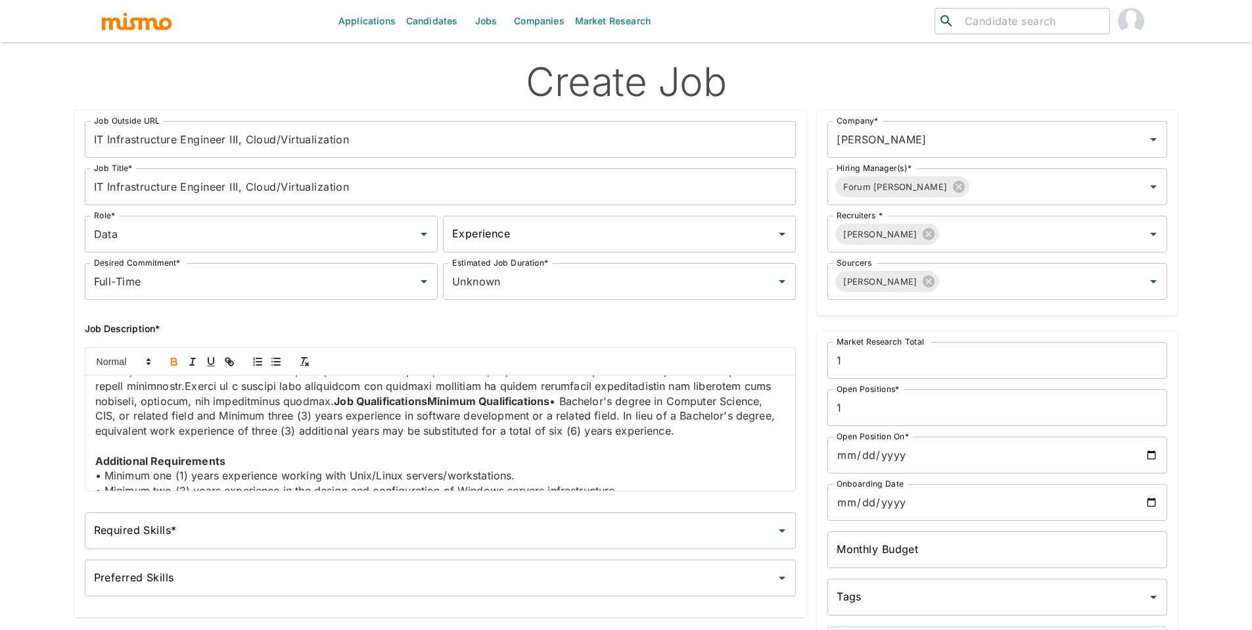
scroll to position [362, 0]
click at [549, 401] on strong "Job QualificationsMinimum Qualifications" at bounding box center [442, 401] width 216 height 13
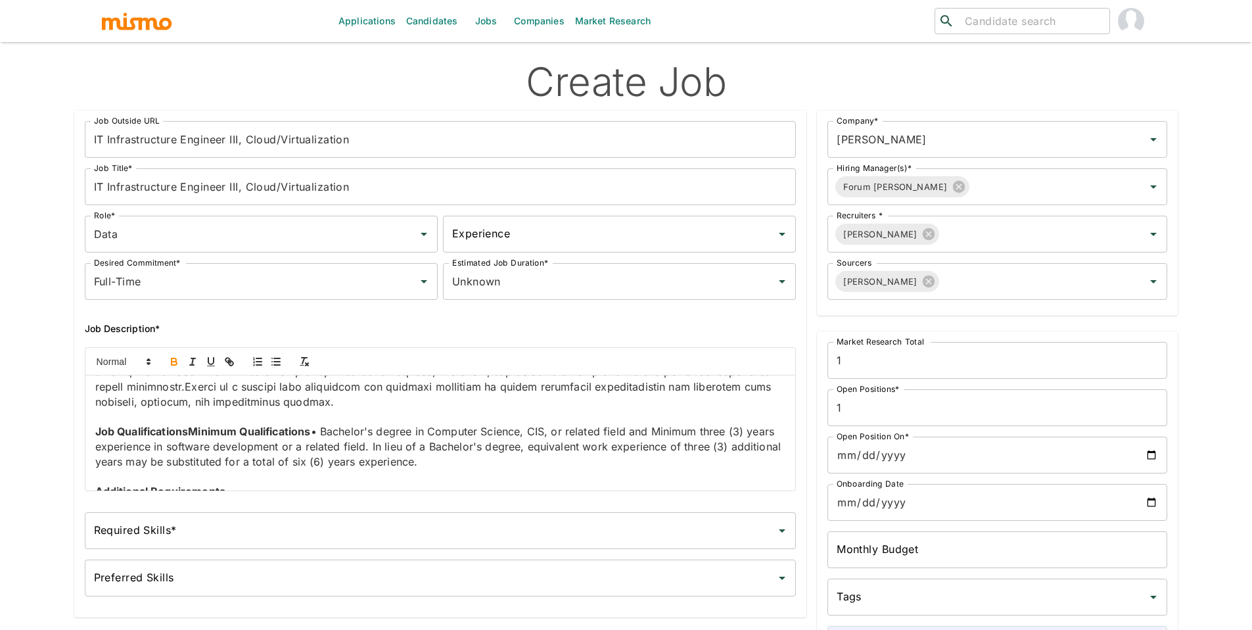
click at [189, 434] on strong "﻿ Job QualificationsMinimum Qualifications" at bounding box center [203, 431] width 216 height 13
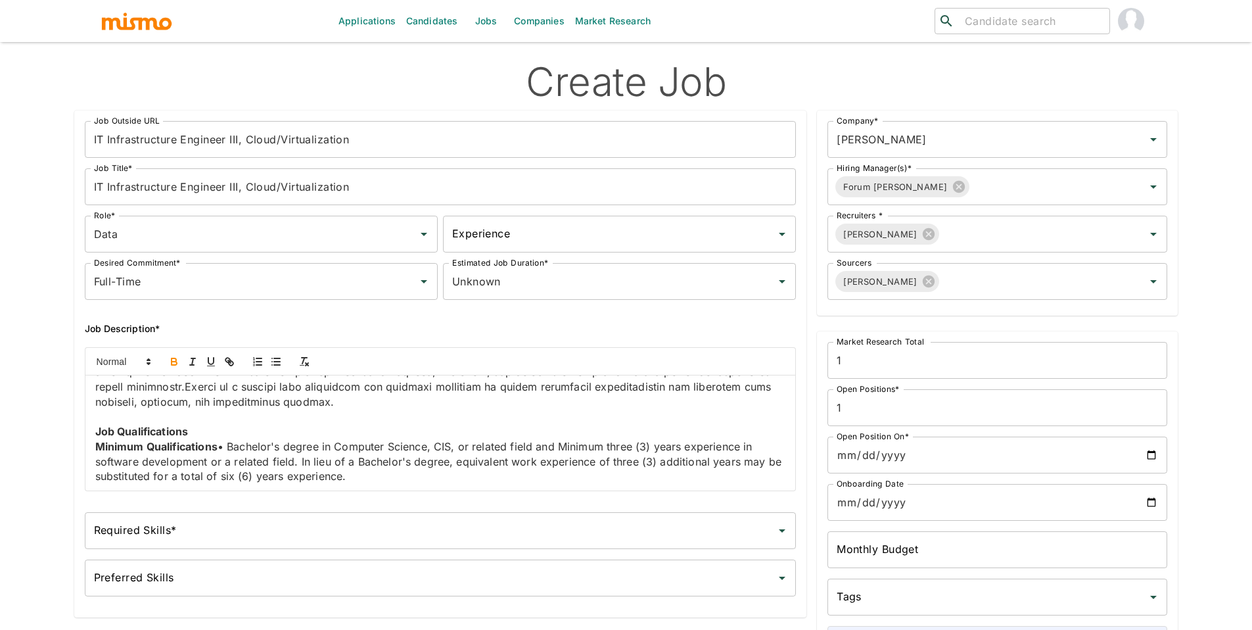
click at [219, 442] on p "﻿ Minimum Qualifications • Bachelor's degree in Computer Science, CIS, or relat…" at bounding box center [440, 461] width 691 height 45
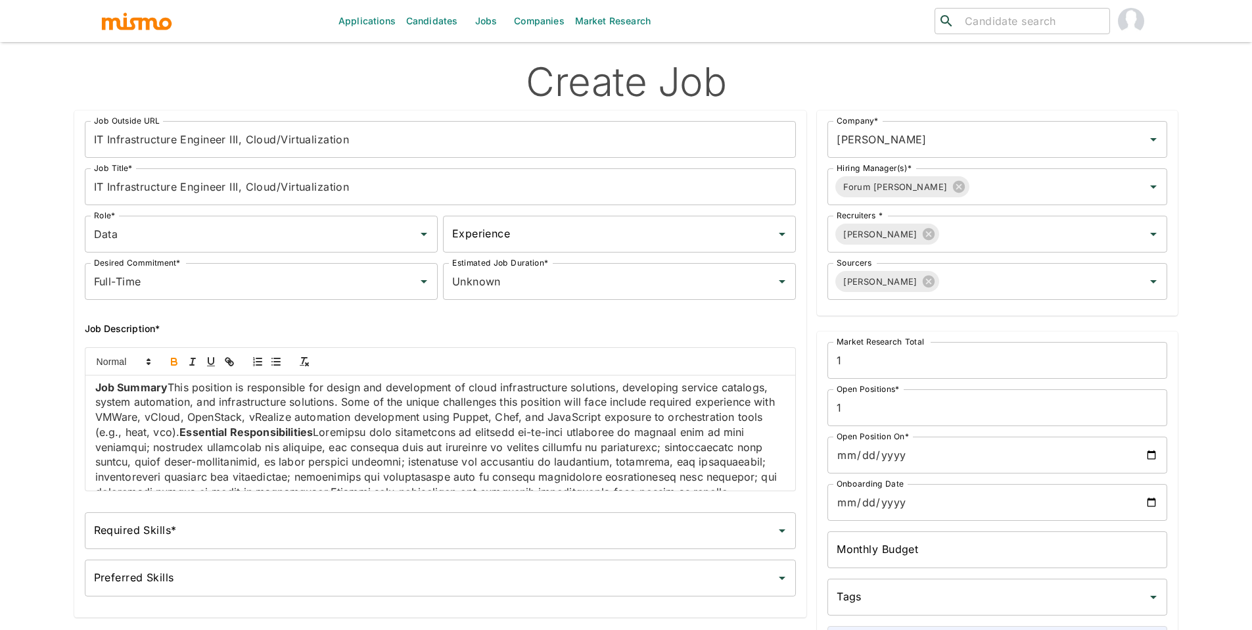
scroll to position [3, 0]
click at [206, 432] on strong "Essential Responsibilities" at bounding box center [245, 432] width 133 height 13
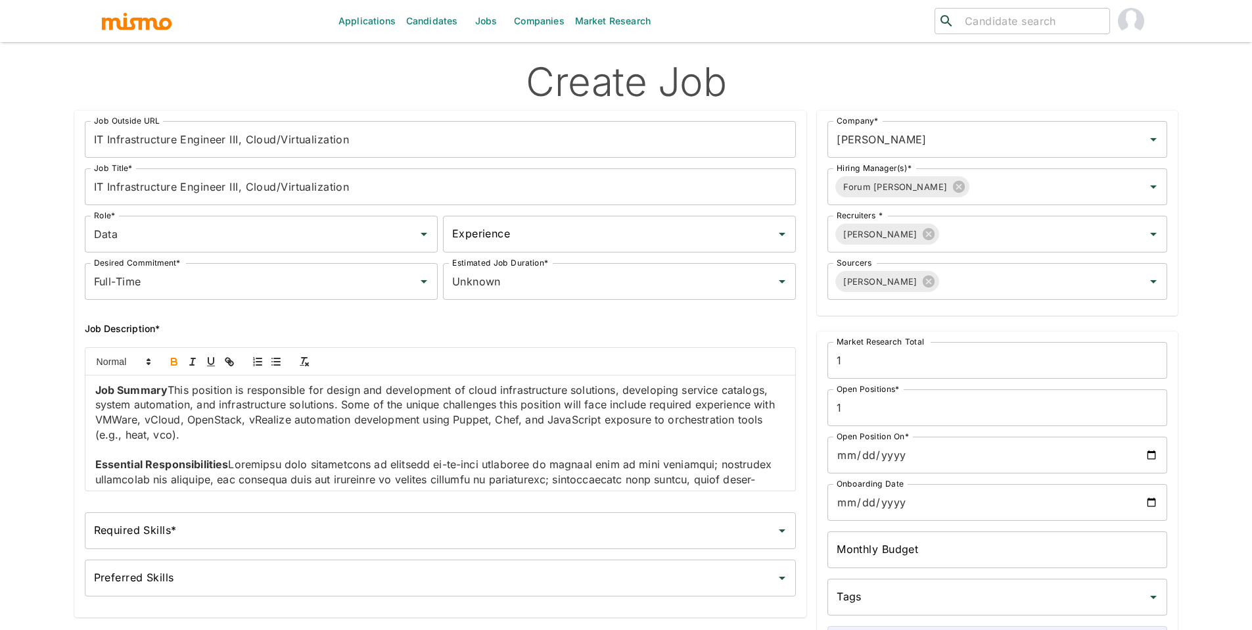
scroll to position [0, 0]
click at [171, 394] on p "Job Summary This position is responsible for design and development of cloud in…" at bounding box center [440, 413] width 691 height 60
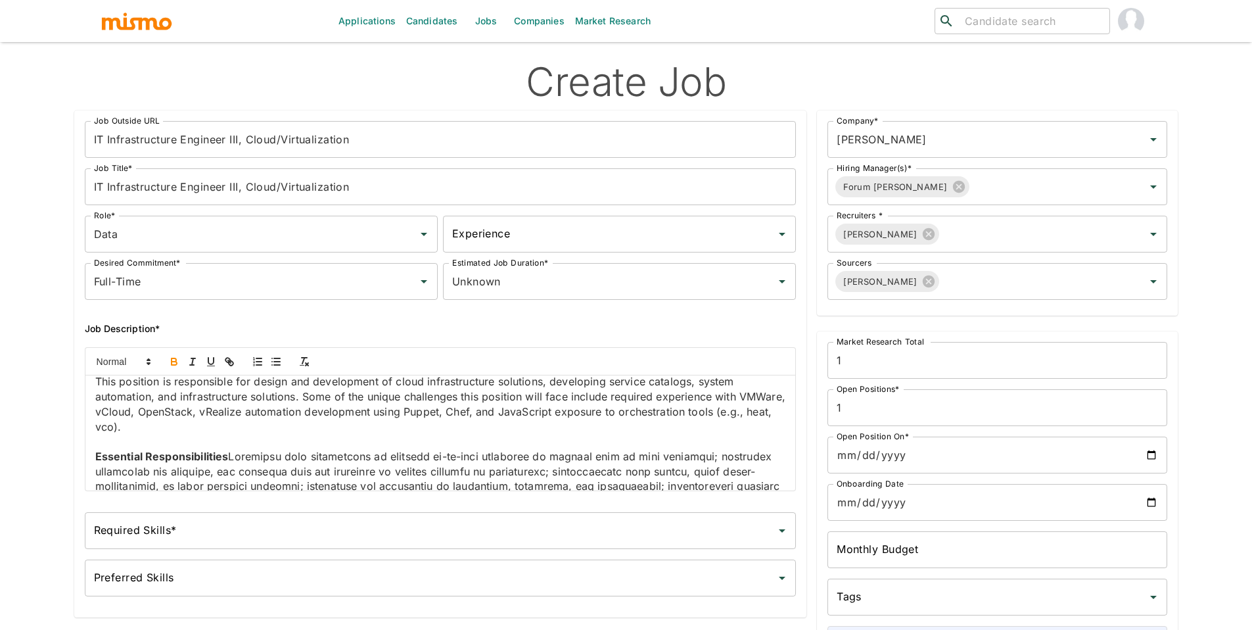
scroll to position [26, 0]
click at [227, 453] on strong "Essential Responsibilities" at bounding box center [161, 454] width 133 height 13
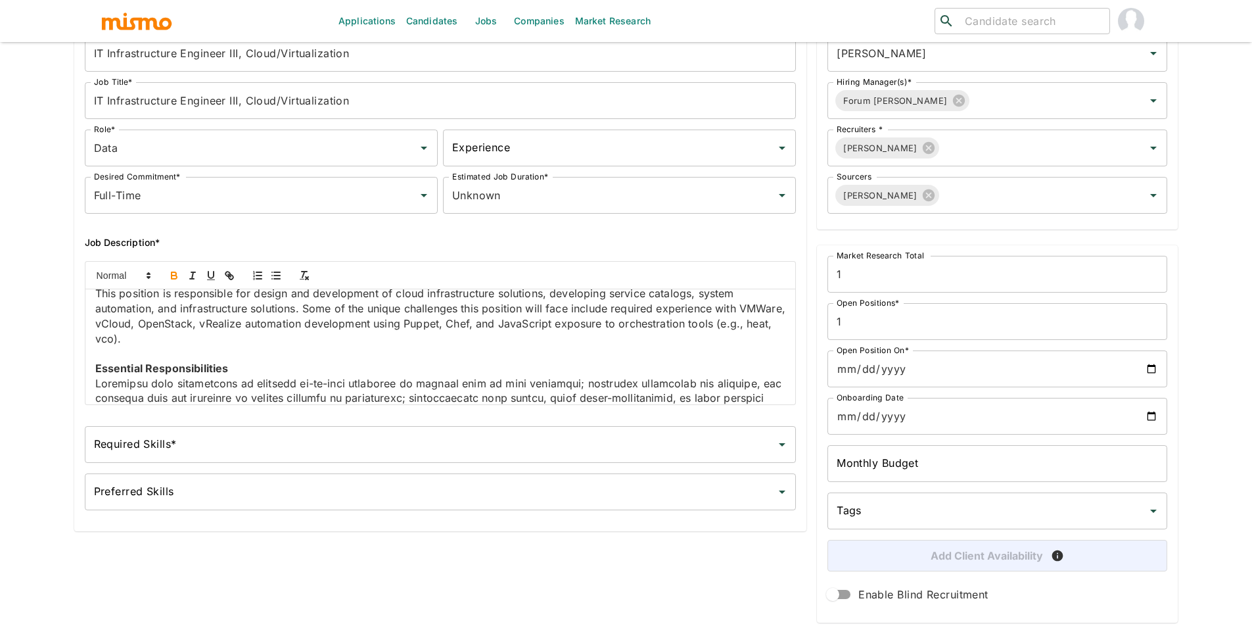
scroll to position [121, 0]
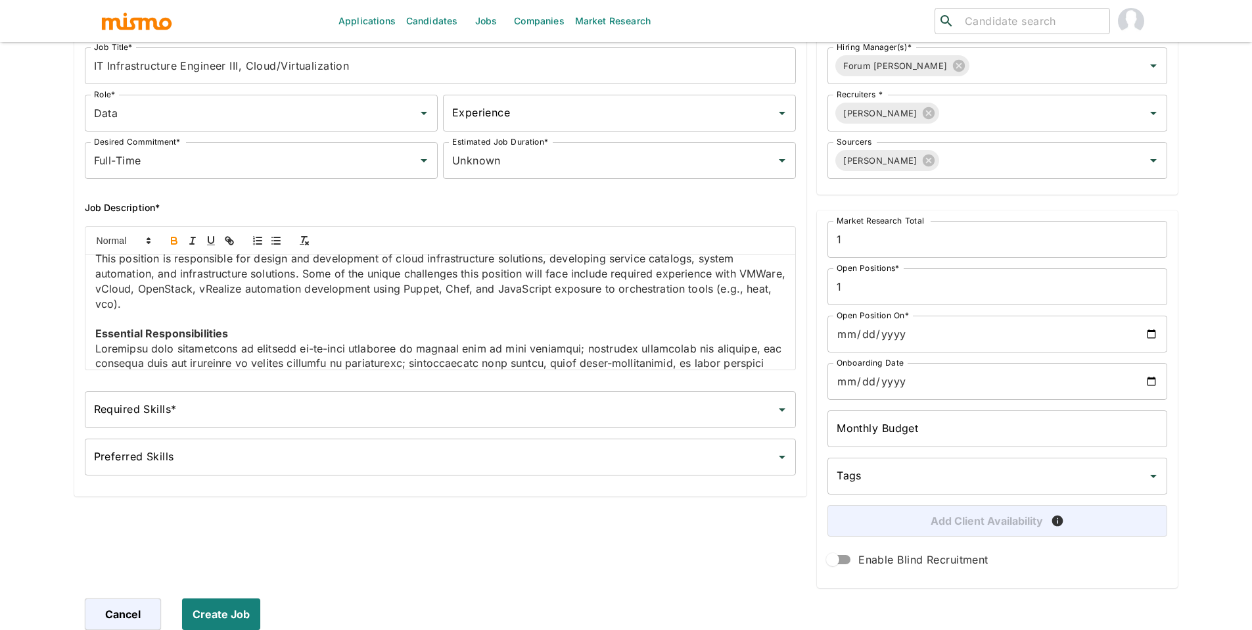
click at [646, 402] on input "Required Skills*" at bounding box center [431, 409] width 680 height 25
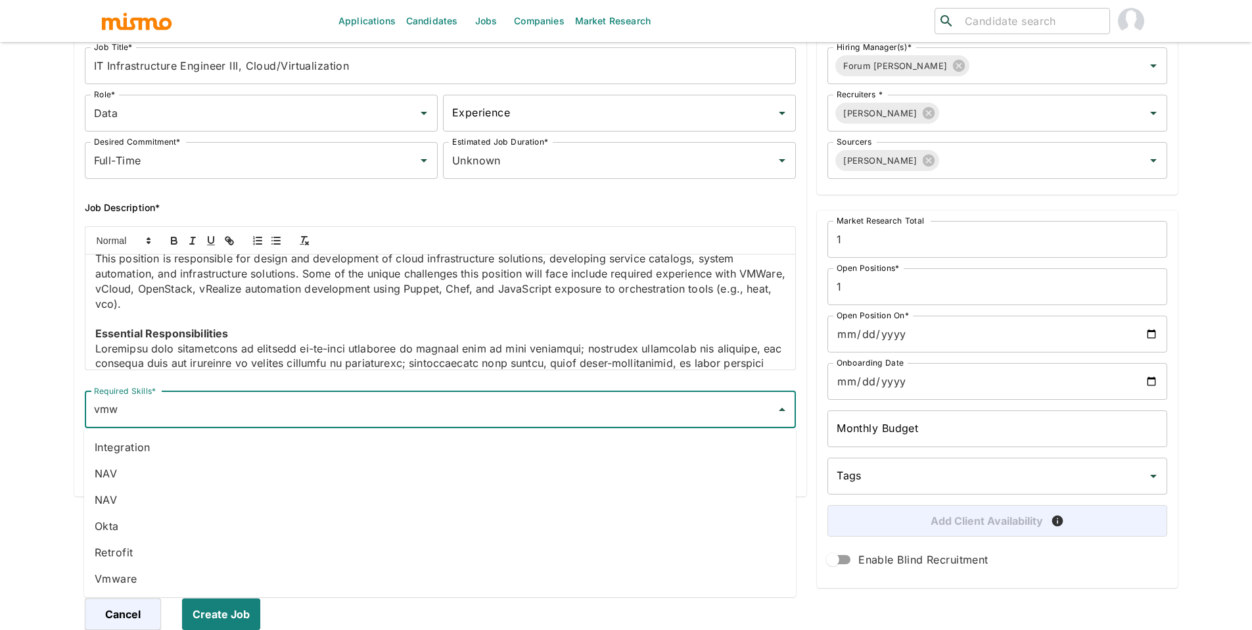
type input "vmwa"
click at [102, 573] on li "Vmware" at bounding box center [440, 578] width 712 height 26
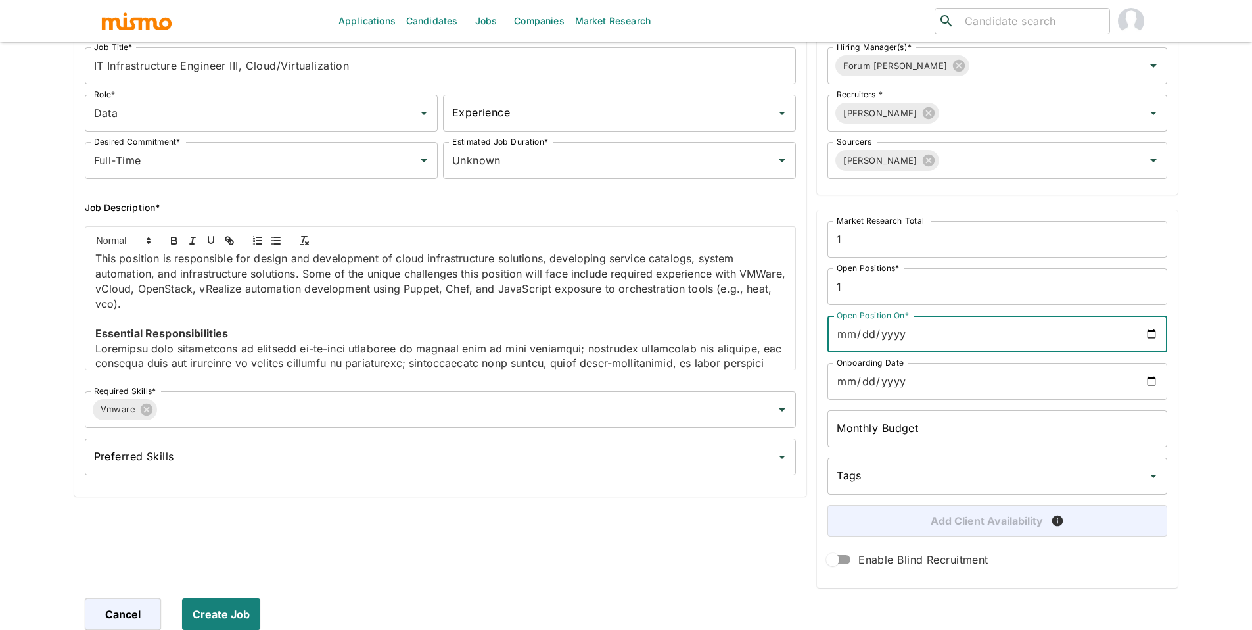
click at [1153, 329] on input "Open Position On*" at bounding box center [997, 333] width 340 height 37
type input "2025-08-13"
click at [1146, 384] on input "Onboarding Date" at bounding box center [997, 381] width 340 height 37
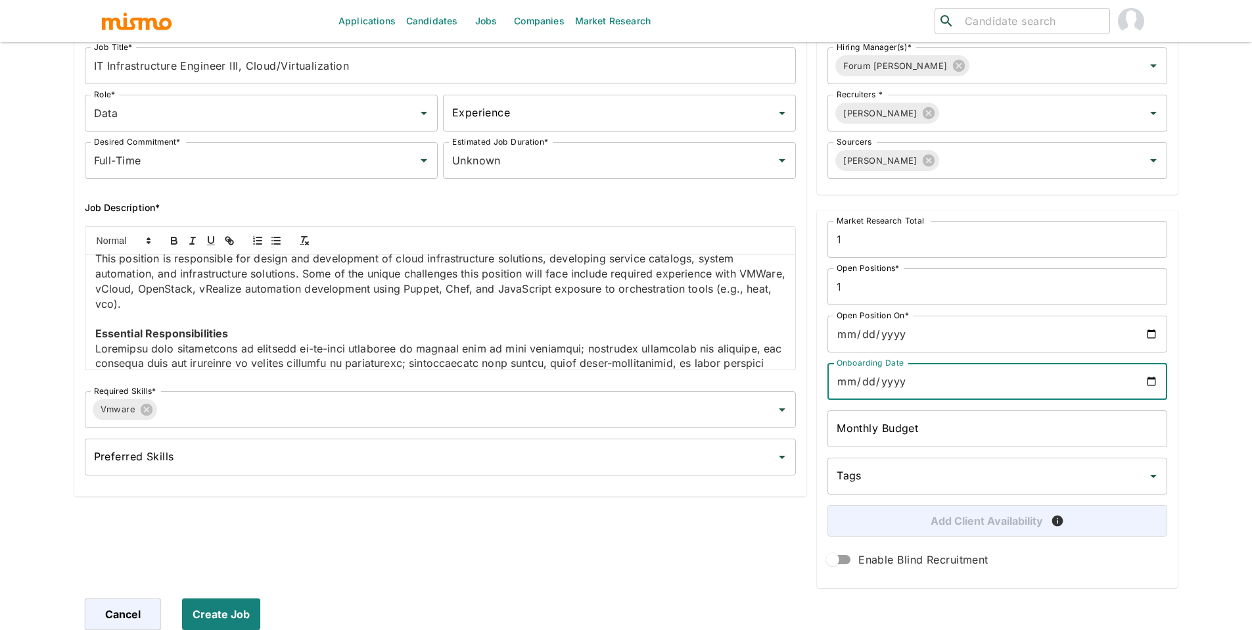
type input "2025-12-15"
click at [956, 117] on input "Recruiters *" at bounding box center [1033, 113] width 184 height 25
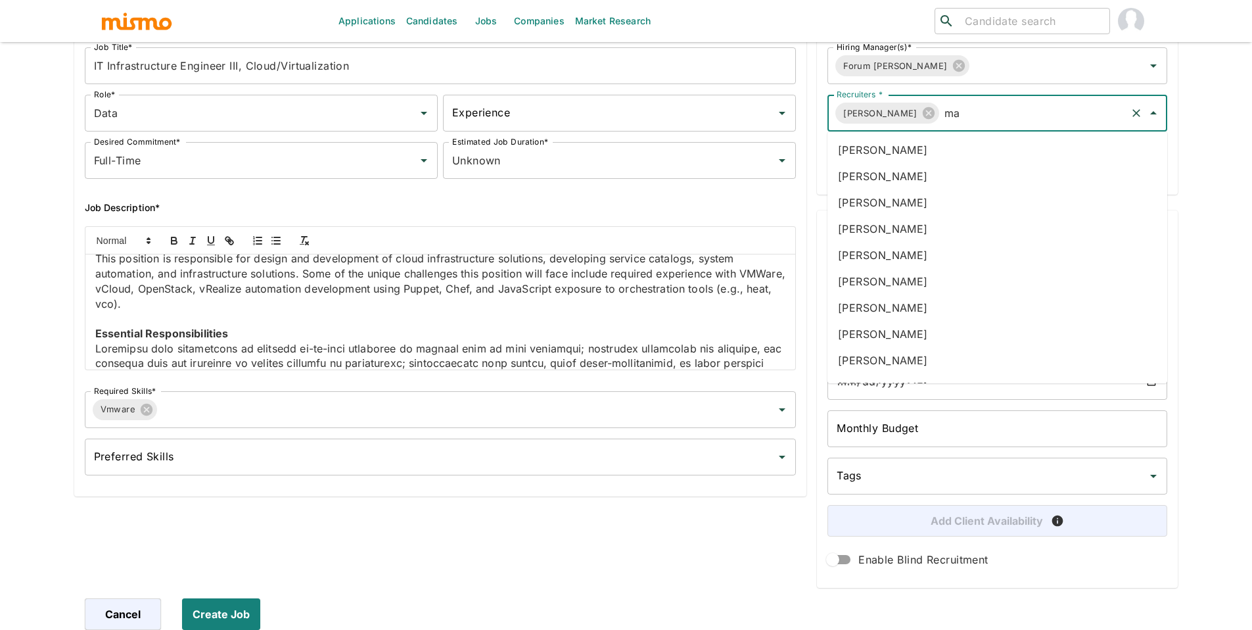
type input "mai"
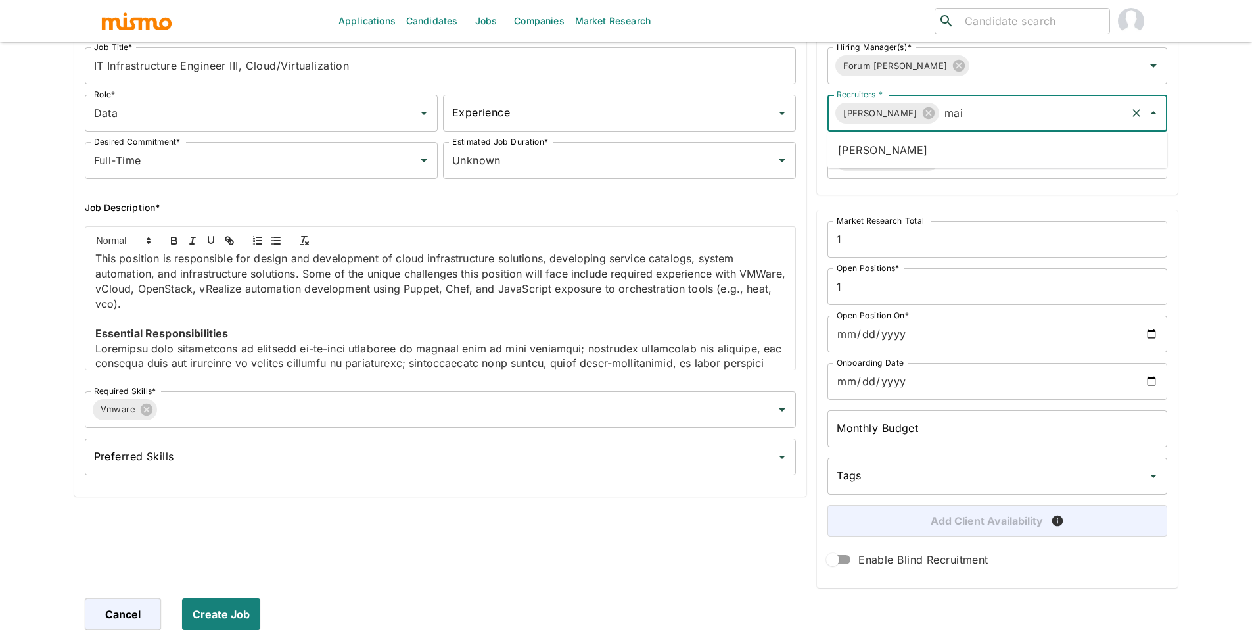
click at [933, 147] on li "Maia Reyes" at bounding box center [997, 150] width 340 height 26
click at [948, 149] on input "Sourcers" at bounding box center [1033, 160] width 184 height 25
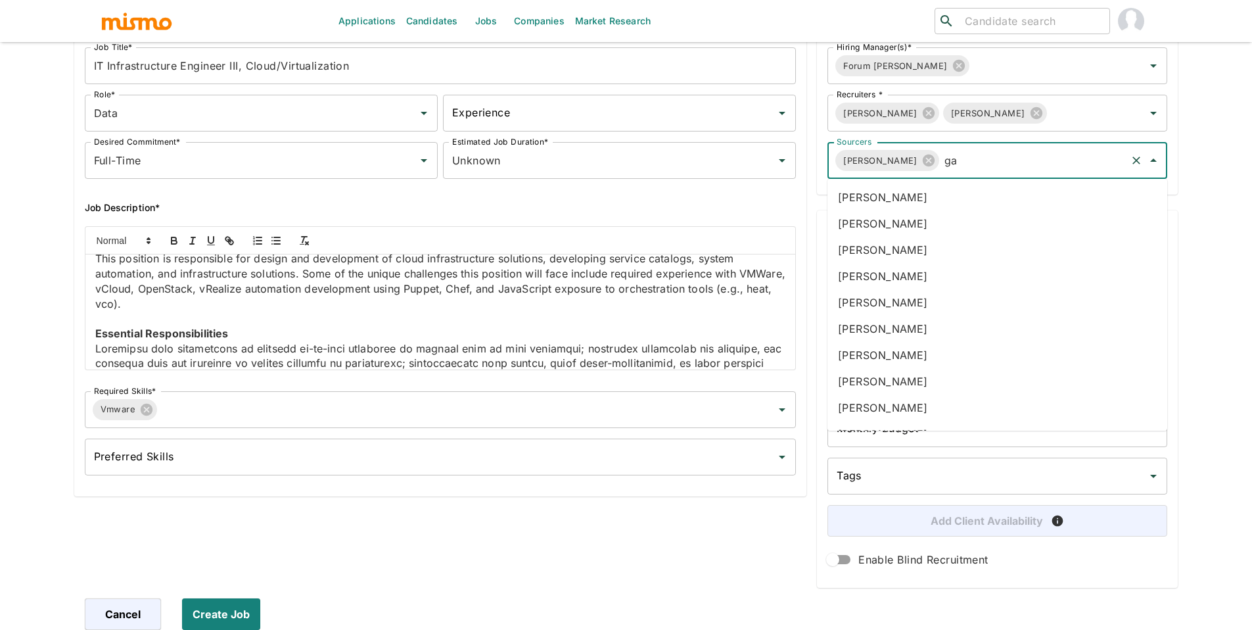
type input "gab"
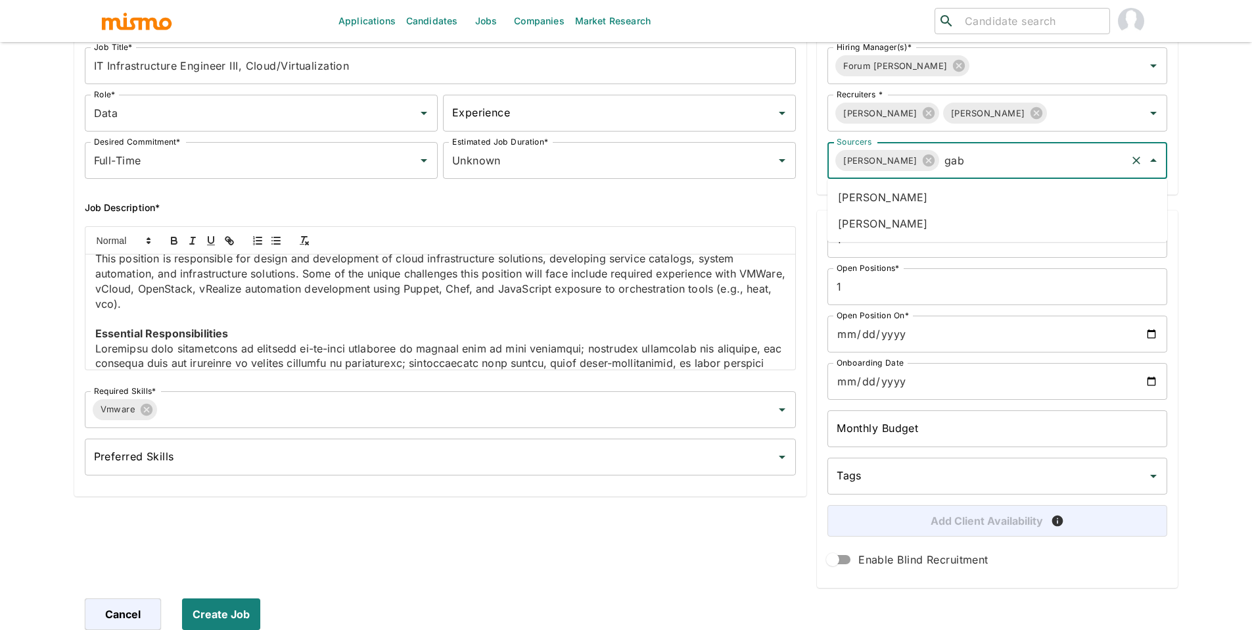
click at [959, 185] on li "Gabriel Hernandez" at bounding box center [997, 197] width 340 height 26
click at [242, 615] on button "Create Job" at bounding box center [223, 614] width 83 height 32
